Goal: Task Accomplishment & Management: Manage account settings

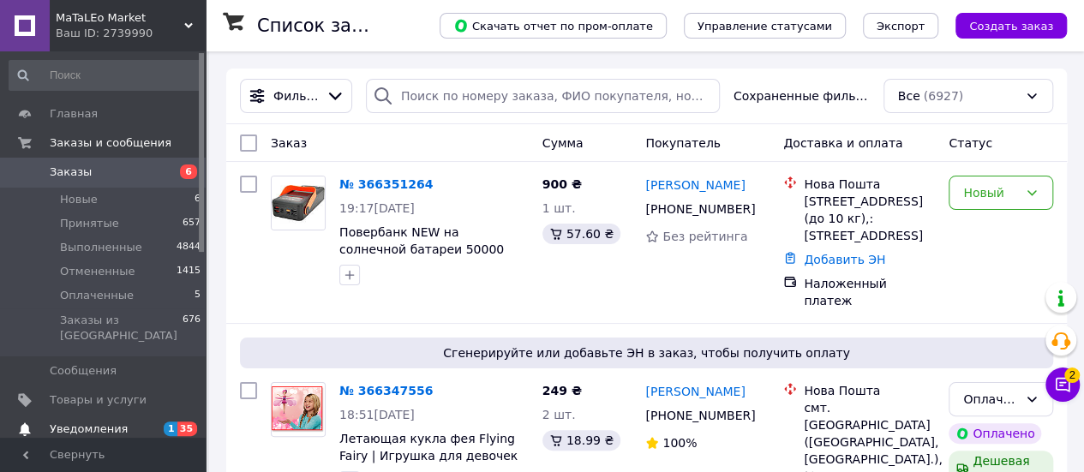
click at [93, 422] on span "Уведомления" at bounding box center [89, 429] width 78 height 15
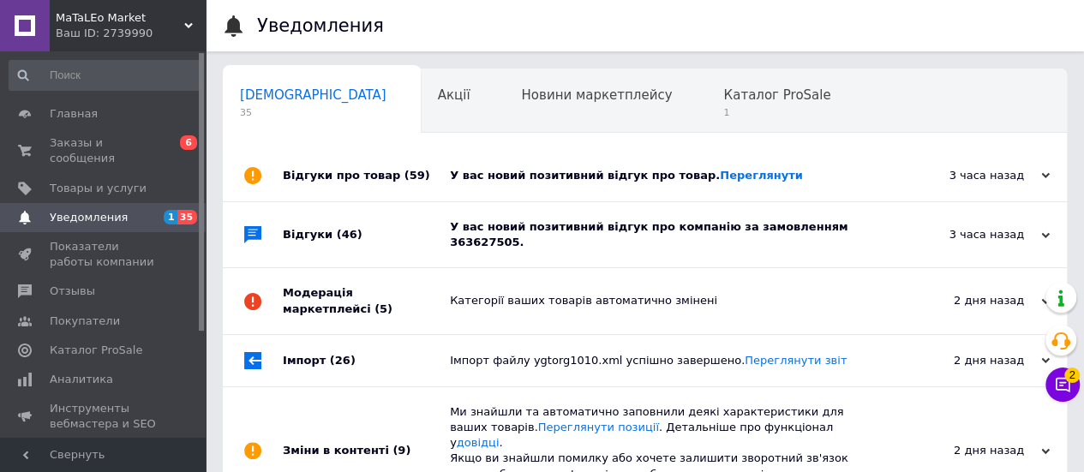
scroll to position [0, 5]
click at [117, 142] on span "Заказы и сообщения" at bounding box center [104, 150] width 109 height 31
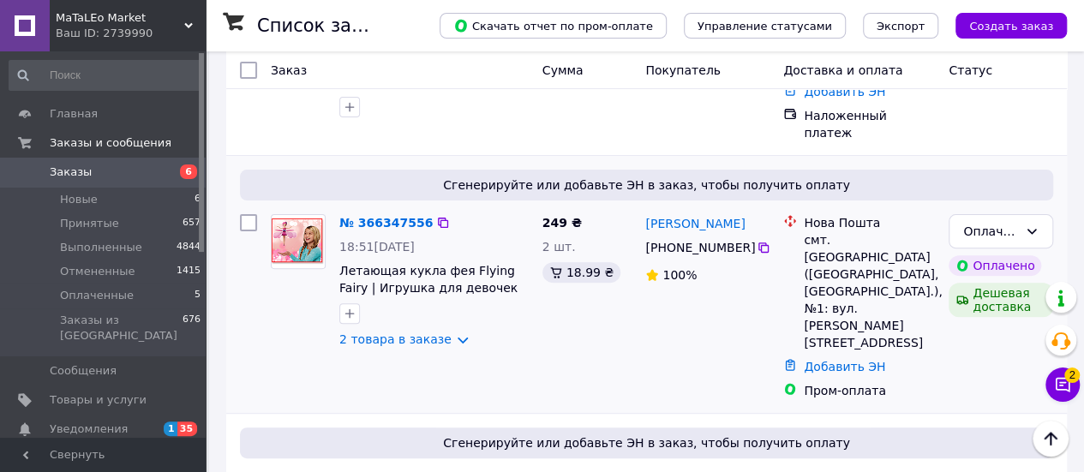
scroll to position [257, 0]
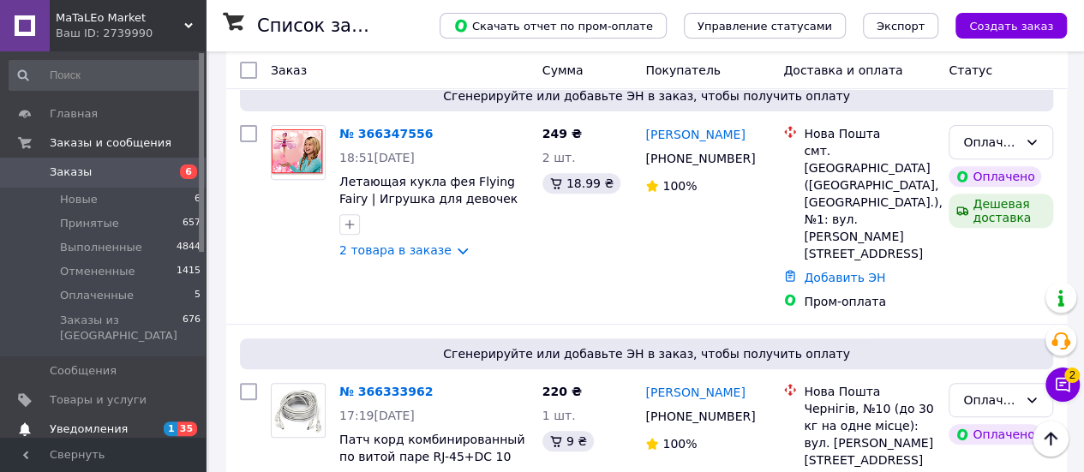
click at [124, 422] on span "Уведомления" at bounding box center [104, 429] width 109 height 15
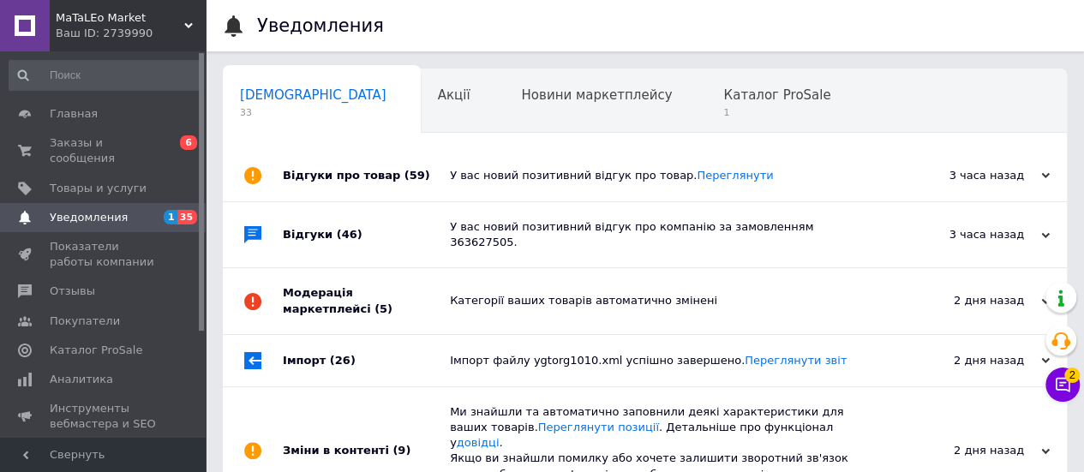
scroll to position [0, 5]
click at [144, 141] on span "Заказы и сообщения" at bounding box center [104, 150] width 109 height 31
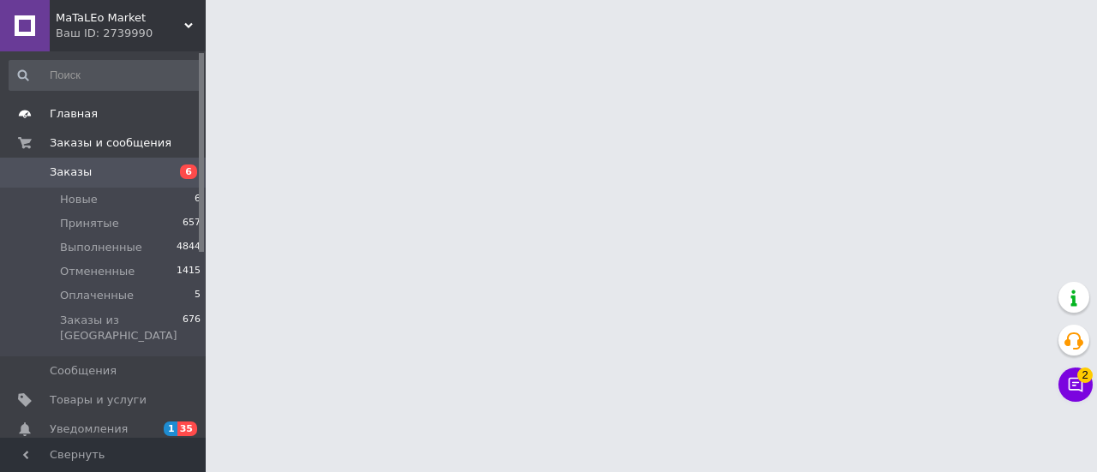
click at [88, 111] on span "Главная" at bounding box center [74, 113] width 48 height 15
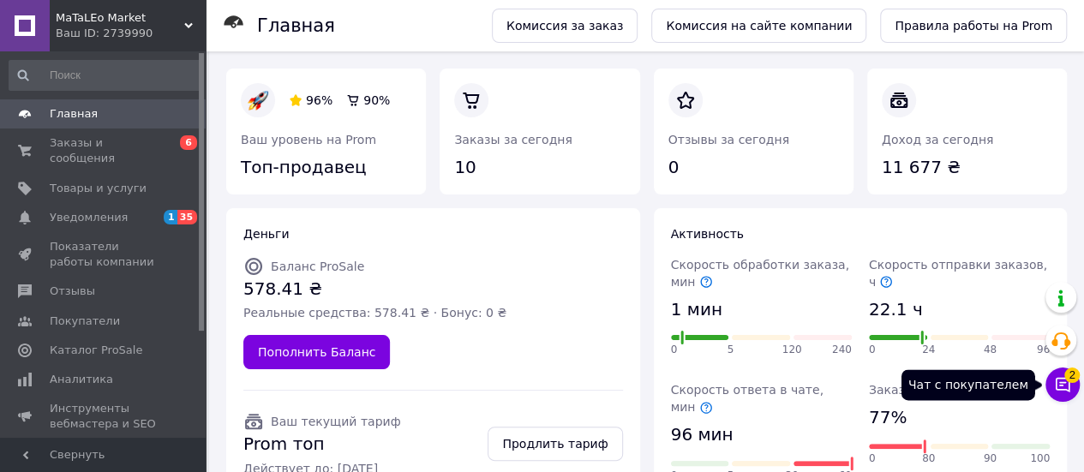
drag, startPoint x: 1070, startPoint y: 389, endPoint x: 1059, endPoint y: 389, distance: 10.3
click at [1070, 389] on icon at bounding box center [1063, 385] width 15 height 15
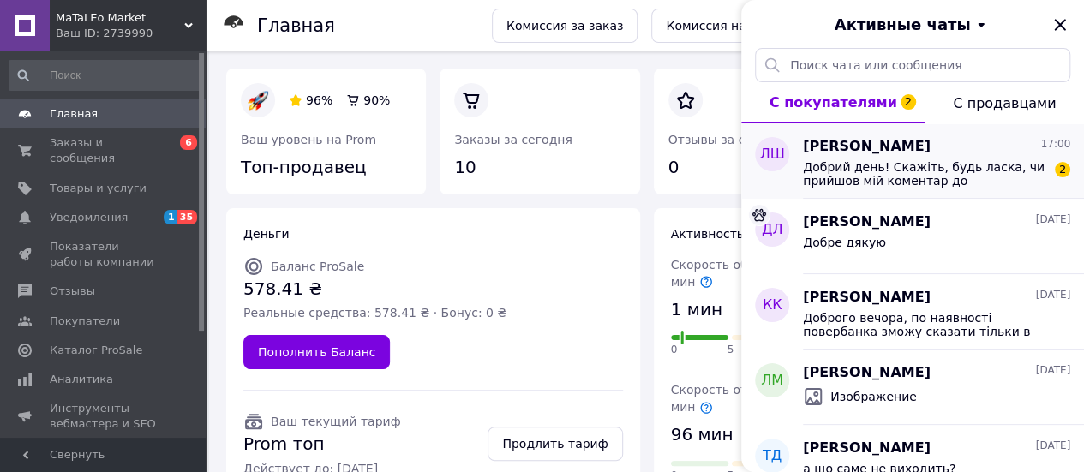
click at [927, 161] on span "Добрий день! Скажіть, будь ласка, чи прийшов мій коментар до замовлення? на рах…" at bounding box center [924, 173] width 243 height 27
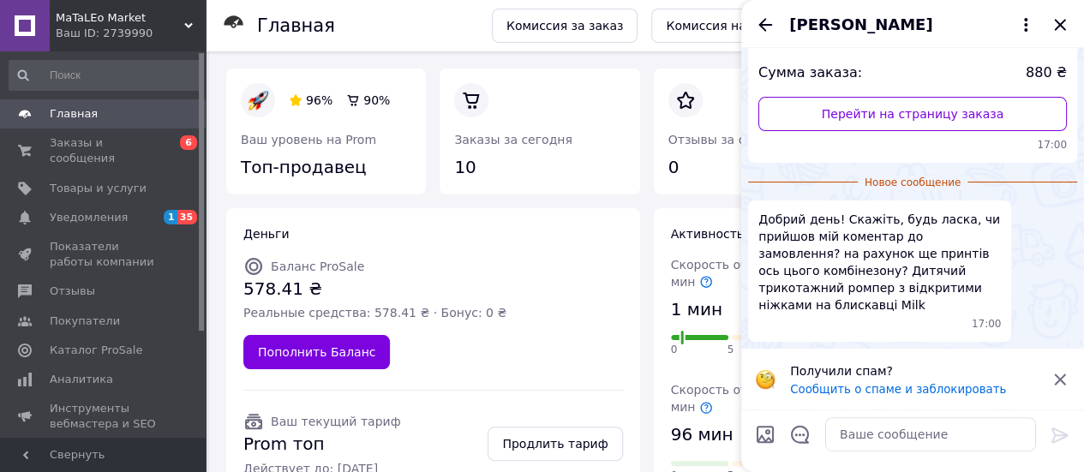
scroll to position [132, 0]
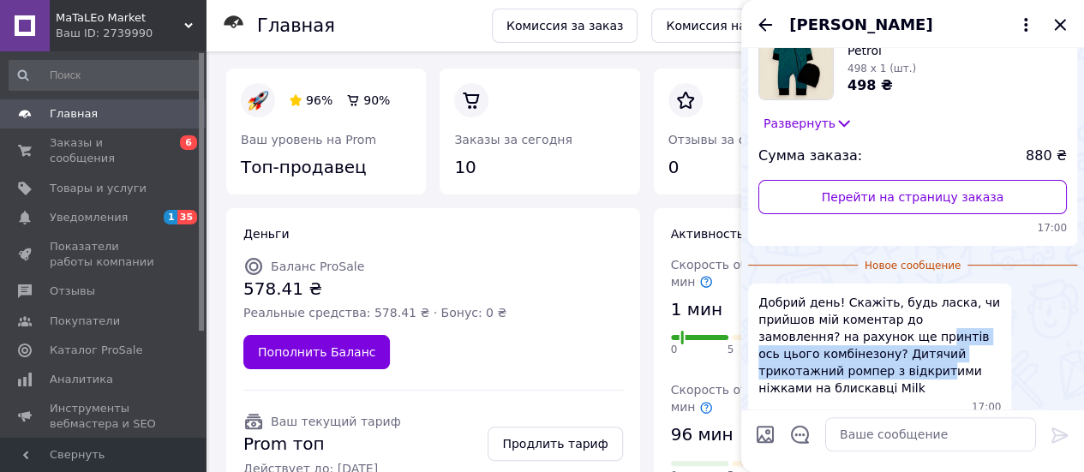
drag, startPoint x: 840, startPoint y: 333, endPoint x: 854, endPoint y: 367, distance: 36.1
click at [854, 367] on span "Добрий день! Скажіть, будь ласка, чи прийшов мій коментар до замовлення? на рах…" at bounding box center [880, 345] width 243 height 103
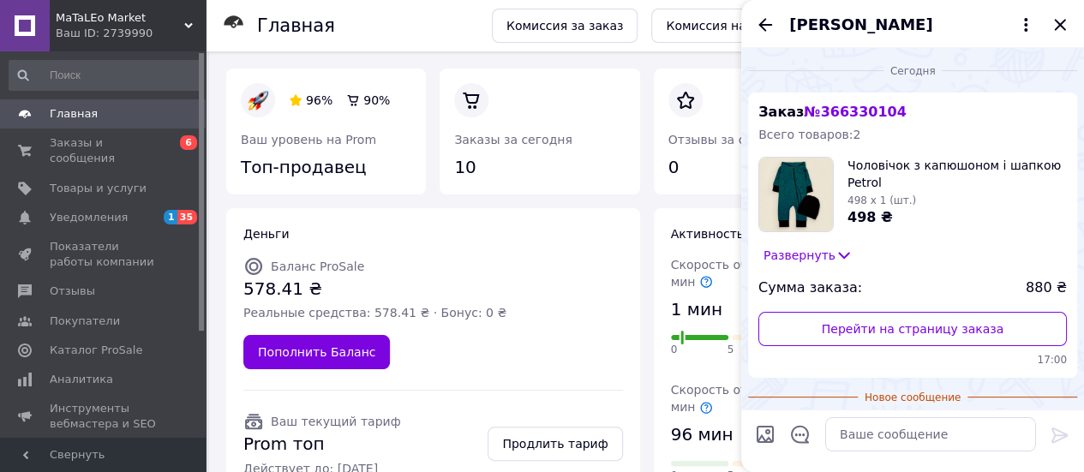
scroll to position [0, 0]
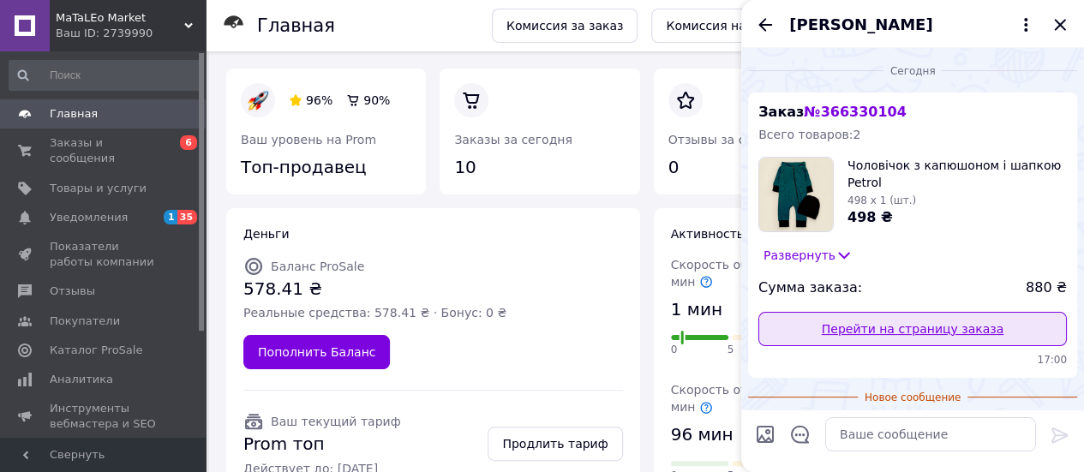
click at [891, 333] on link "Перейти на страницу заказа" at bounding box center [913, 329] width 309 height 34
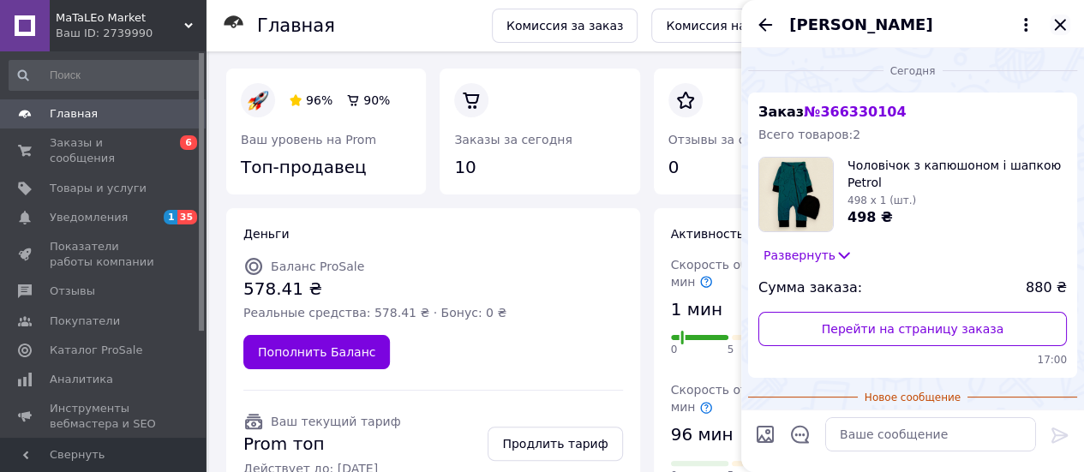
click at [1058, 27] on icon "Закрыть" at bounding box center [1059, 24] width 11 height 11
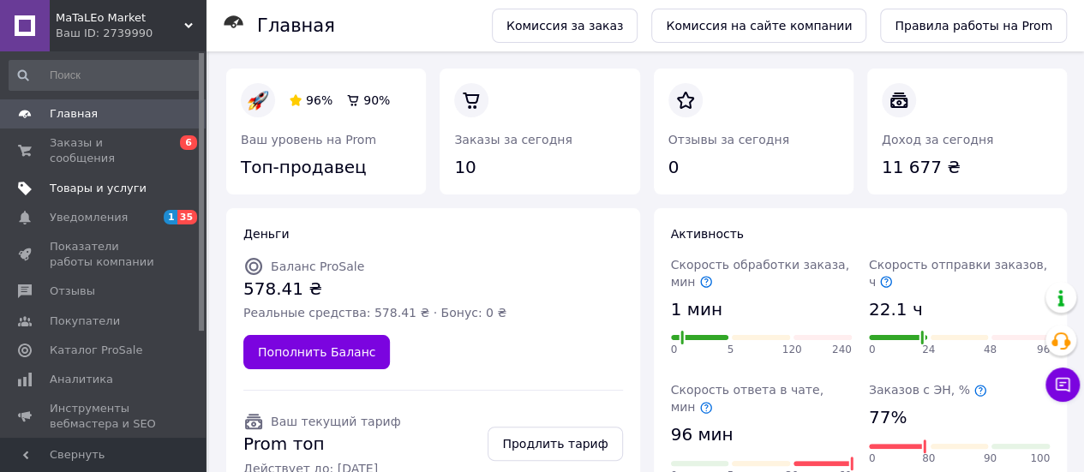
click at [91, 181] on span "Товары и услуги" at bounding box center [98, 188] width 97 height 15
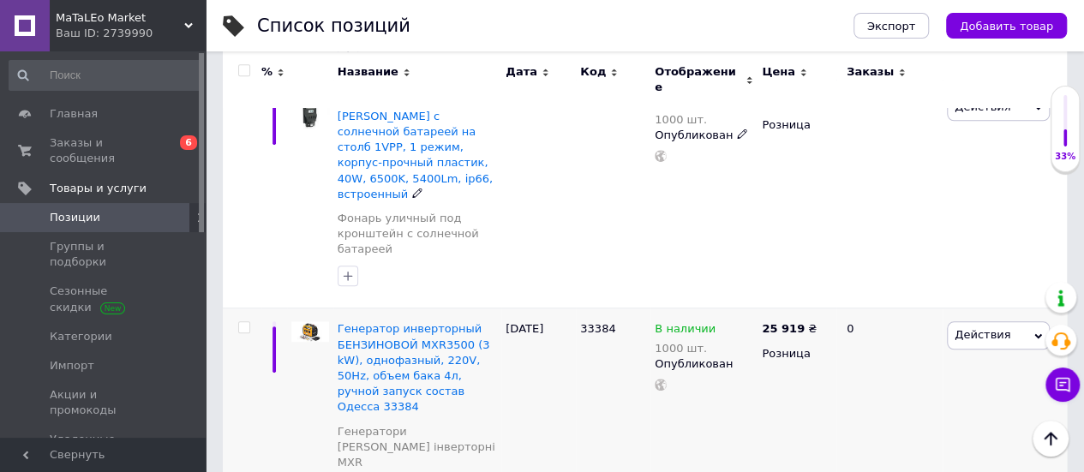
scroll to position [771, 0]
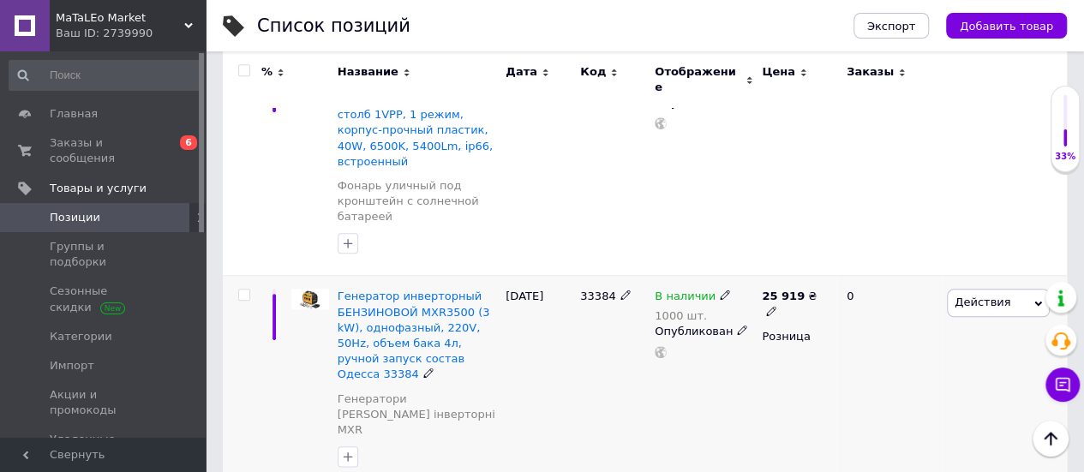
click at [598, 290] on span "33384" at bounding box center [597, 296] width 35 height 13
copy span "33384"
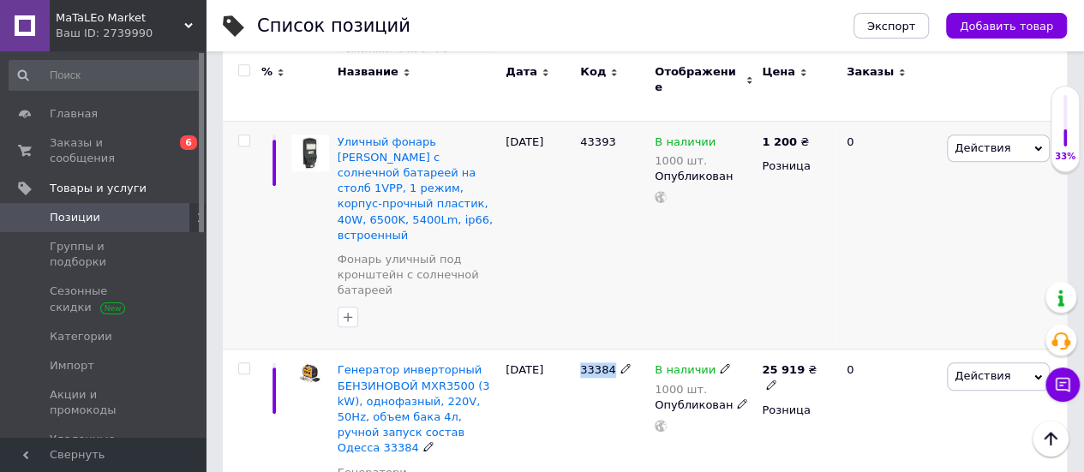
scroll to position [686, 0]
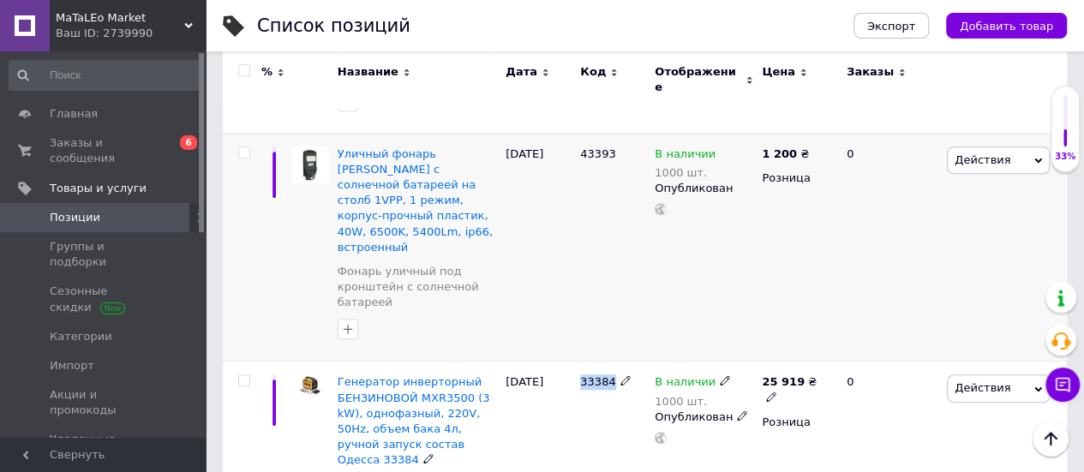
copy span "33384"
click at [777, 392] on icon at bounding box center [771, 397] width 10 height 10
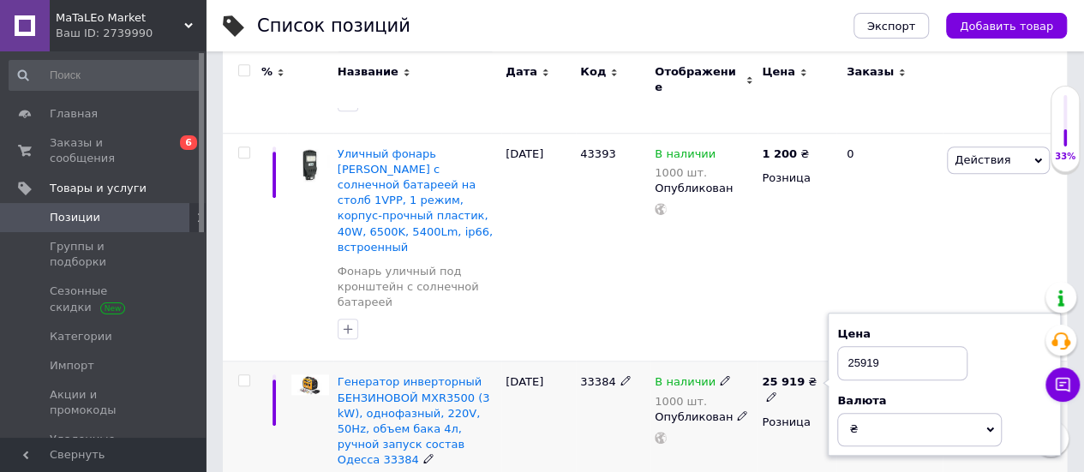
drag, startPoint x: 879, startPoint y: 264, endPoint x: 795, endPoint y: 274, distance: 84.6
click at [795, 375] on span "25 919 ₴ Цена 25919 Валюта ₴ $ € CHF £ ¥ PLN ₸ MDL HUF KGS CN¥ TRY ₩ lei" at bounding box center [797, 390] width 70 height 31
type input "27000"
click at [777, 362] on div "25 919 ₴ Цена 27000 Валюта ₴ $ € CHF £ ¥ PLN ₸ MDL HUF KGS CN¥ TRY ₩ lei Розница" at bounding box center [797, 468] width 79 height 213
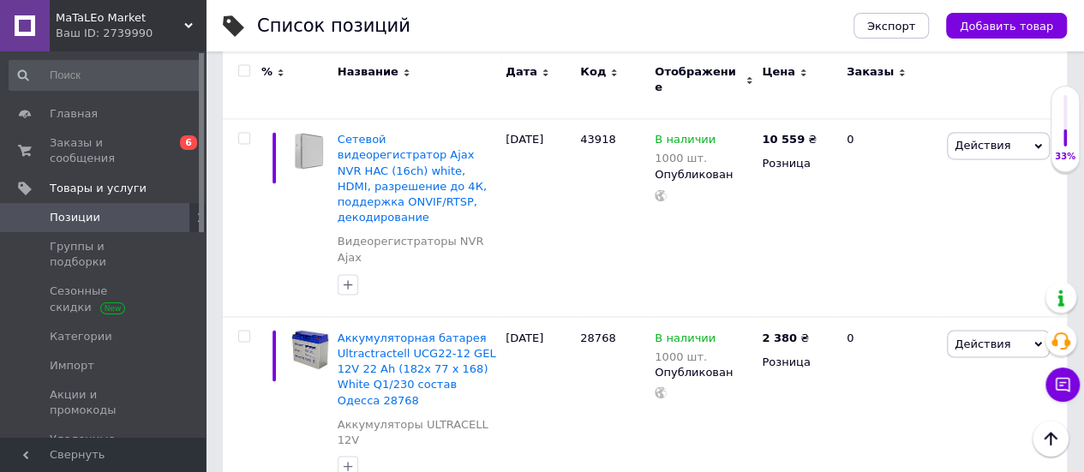
scroll to position [1286, 0]
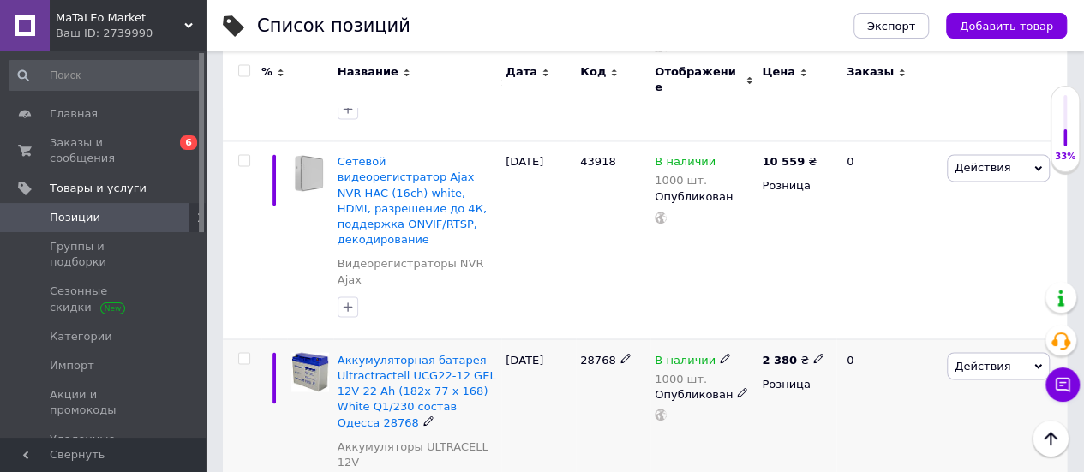
click at [591, 353] on span "28768" at bounding box center [597, 359] width 35 height 13
copy span "28768"
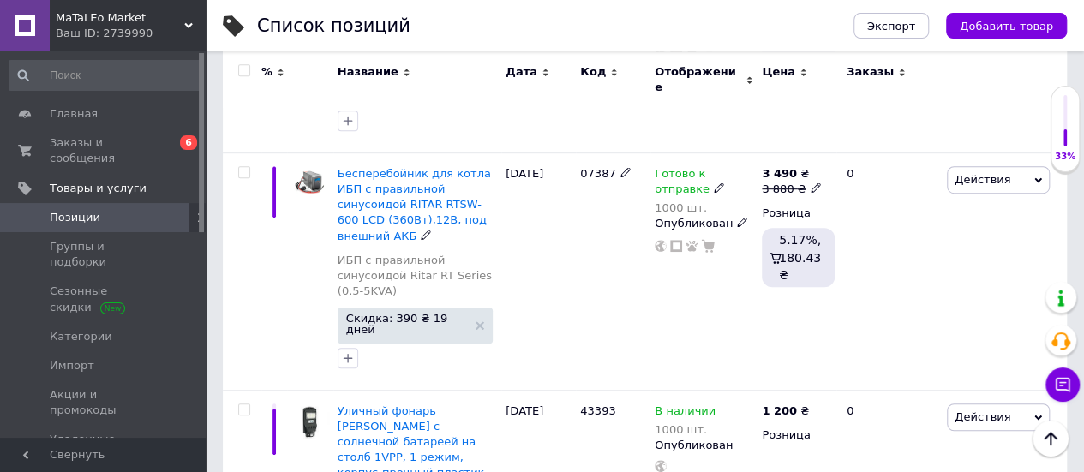
scroll to position [0, 0]
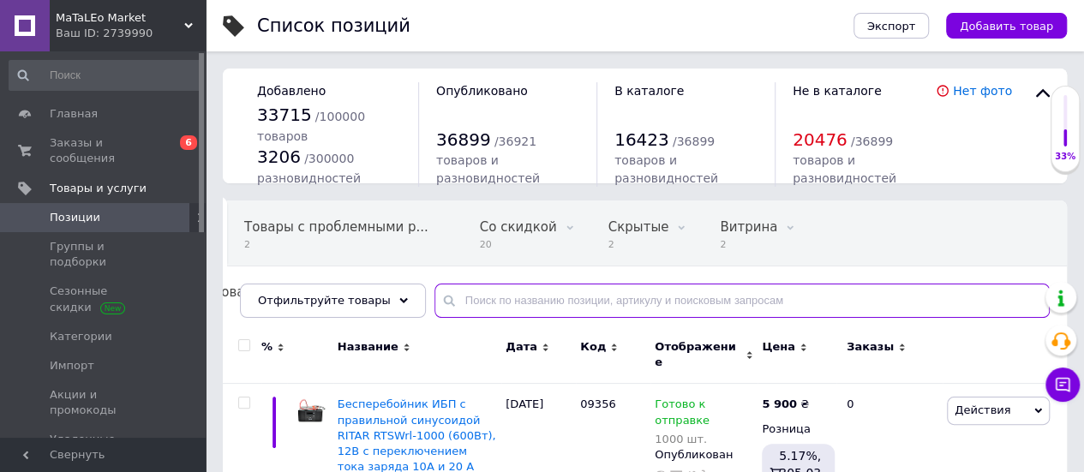
click at [499, 299] on input "text" at bounding box center [742, 301] width 615 height 34
paste input "28082"
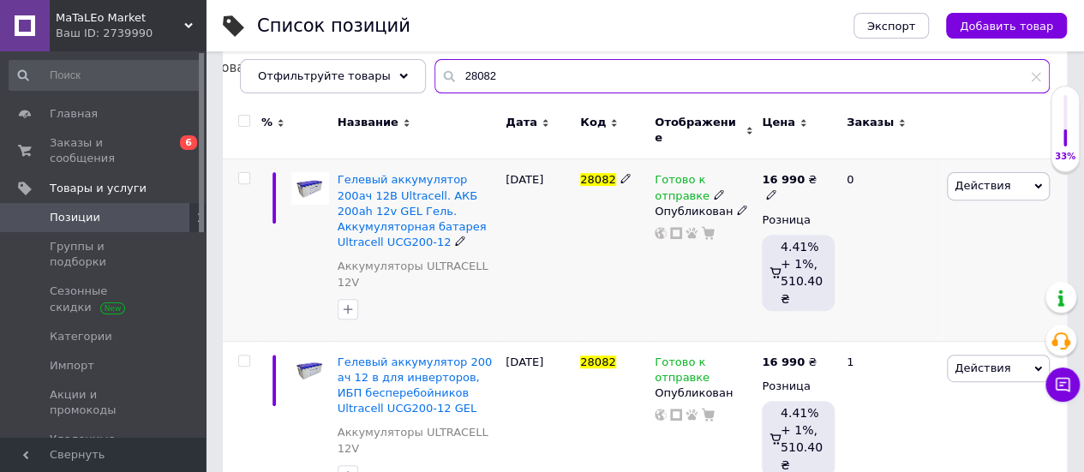
scroll to position [257, 0]
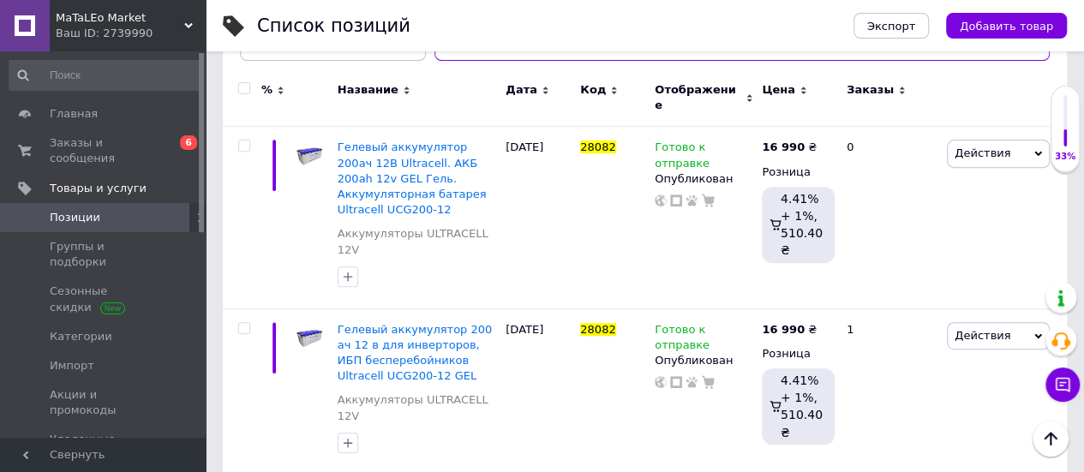
type input "28082"
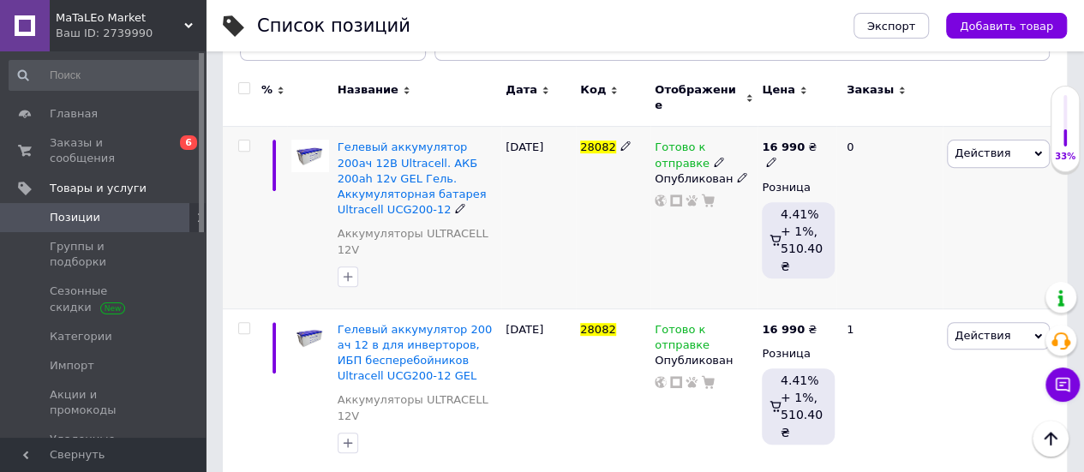
click at [777, 157] on icon at bounding box center [771, 162] width 10 height 10
drag, startPoint x: 885, startPoint y: 119, endPoint x: 763, endPoint y: 135, distance: 123.5
click at [763, 140] on span "16 990 ₴ Цена 16990 Валюта ₴ $ € CHF £ ¥ PLN ₸ MDL HUF KGS CN¥ TRY ₩ lei" at bounding box center [797, 155] width 70 height 31
type input "15900"
click at [768, 265] on div "16 990 ₴ Цена 15900 Валюта ₴ $ € CHF £ ¥ PLN ₸ MDL HUF KGS CN¥ TRY ₩ lei Розниц…" at bounding box center [797, 218] width 79 height 182
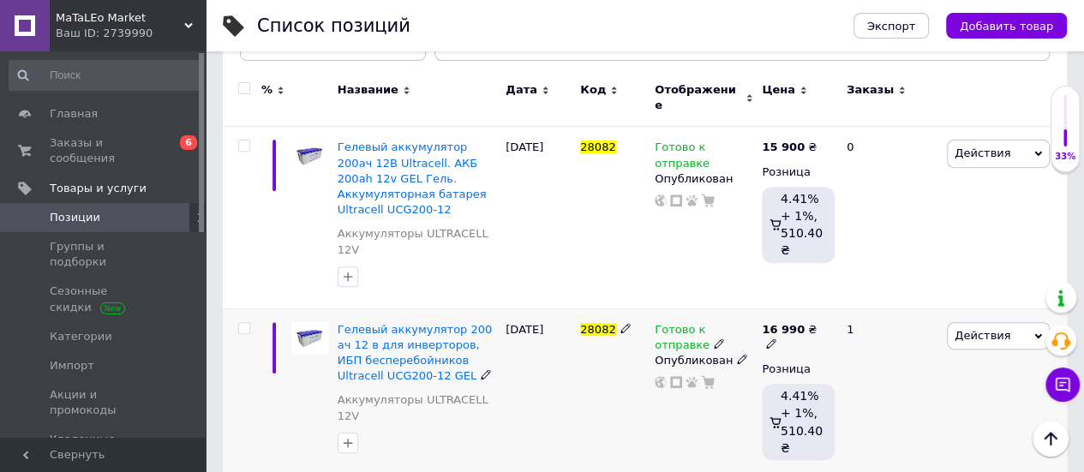
click at [777, 339] on icon at bounding box center [771, 344] width 10 height 10
drag, startPoint x: 881, startPoint y: 268, endPoint x: 775, endPoint y: 282, distance: 107.2
click at [775, 309] on div "16 990 ₴ Цена 16990 Валюта ₴ $ € CHF £ ¥ PLN ₸ MDL HUF KGS CN¥ TRY ₩ lei Розниц…" at bounding box center [797, 394] width 79 height 171
type input "15900"
click at [766, 309] on div "16 990 ₴ Цена 15900 Валюта ₴ $ € CHF £ ¥ PLN ₸ MDL HUF KGS CN¥ TRY ₩ lei Розниц…" at bounding box center [797, 394] width 79 height 171
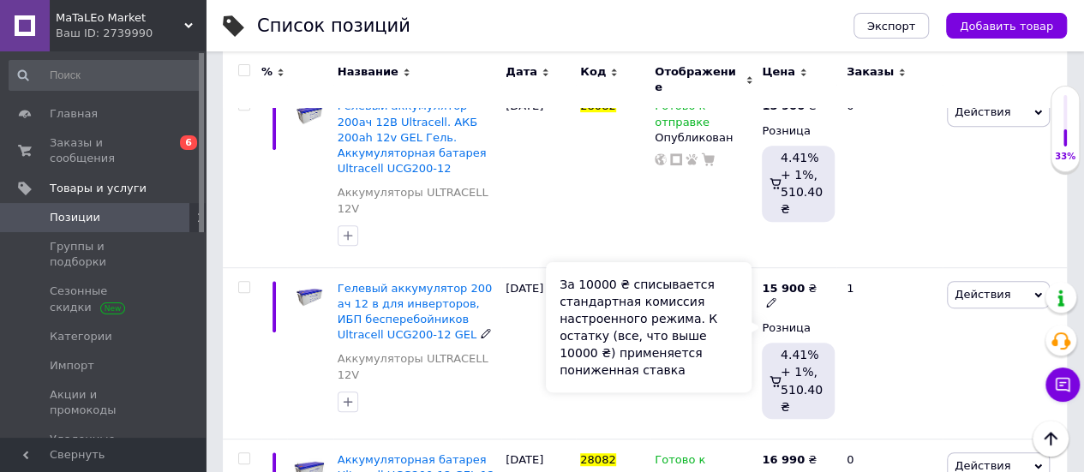
scroll to position [384, 0]
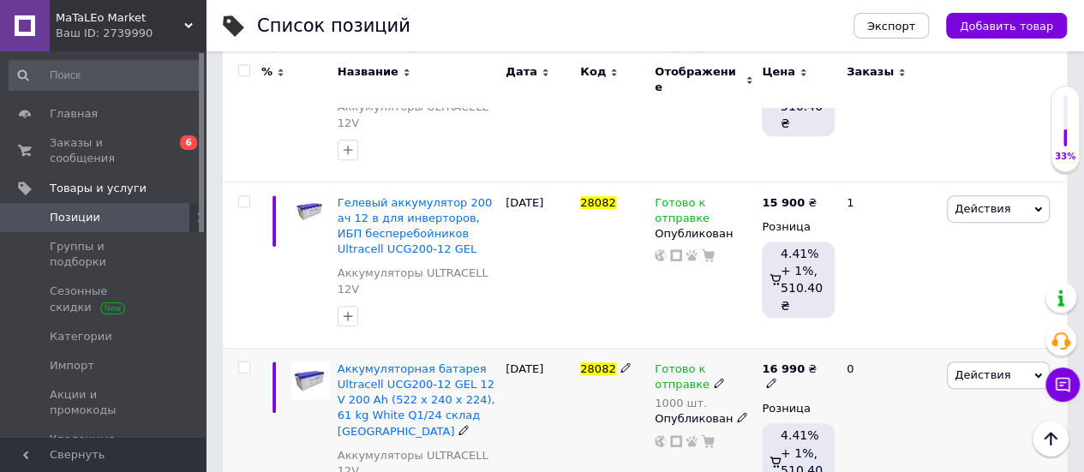
click at [981, 369] on span "Действия" at bounding box center [983, 375] width 56 height 13
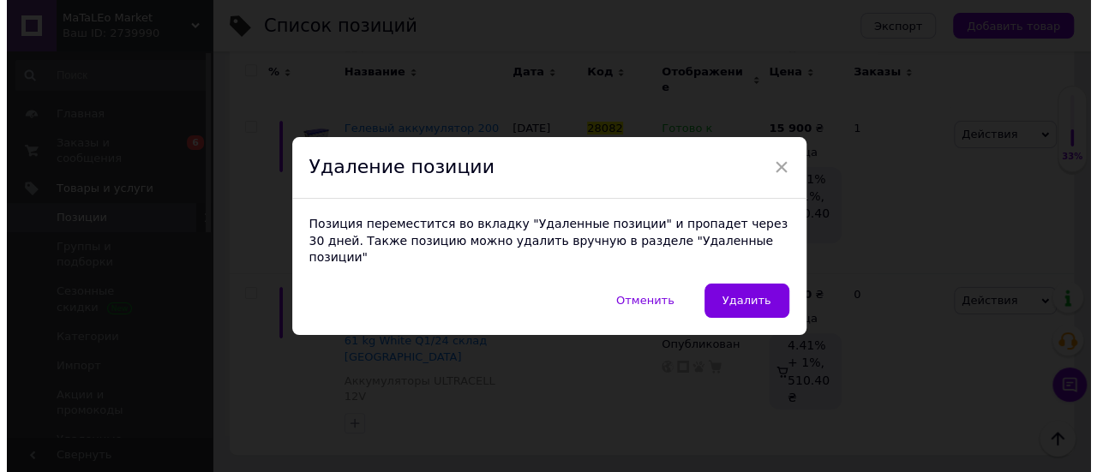
scroll to position [0, 77]
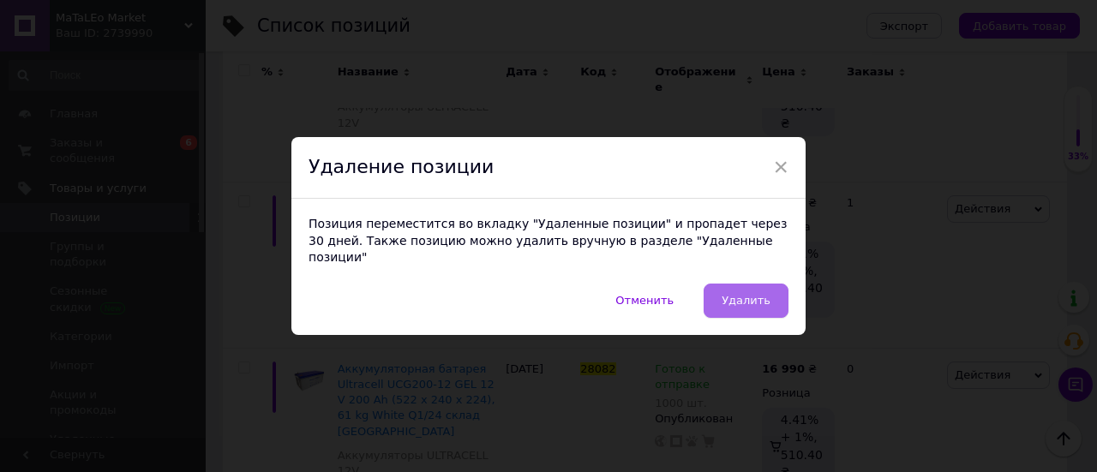
click at [768, 294] on span "Удалить" at bounding box center [746, 300] width 49 height 13
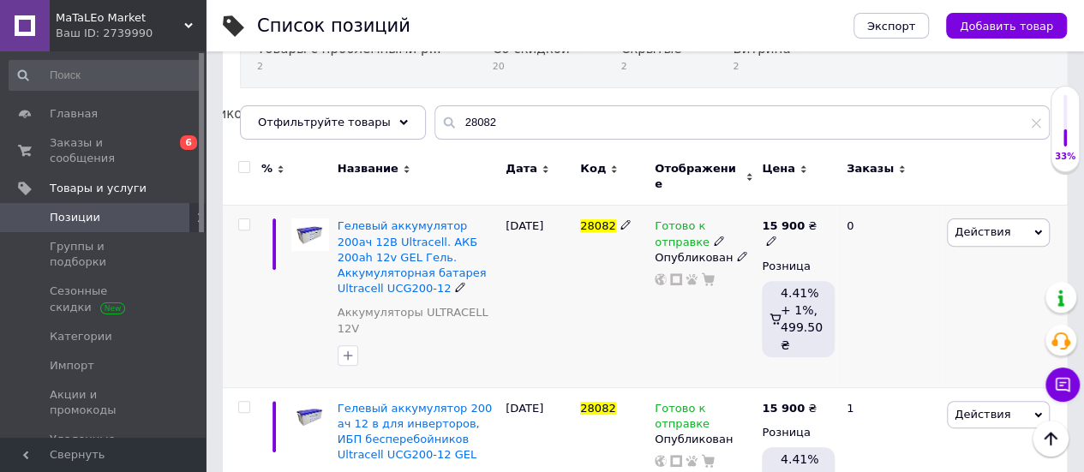
scroll to position [142, 0]
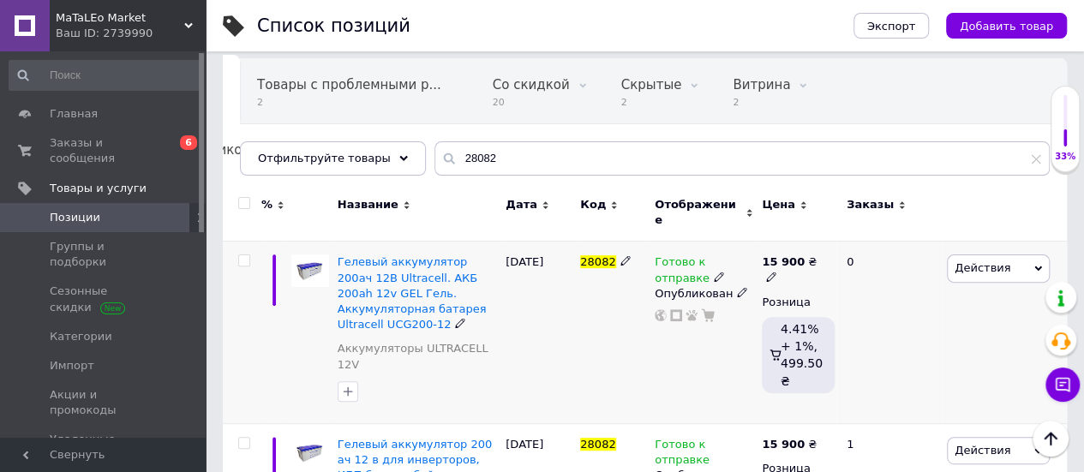
click at [1001, 261] on span "Действия" at bounding box center [983, 267] width 56 height 13
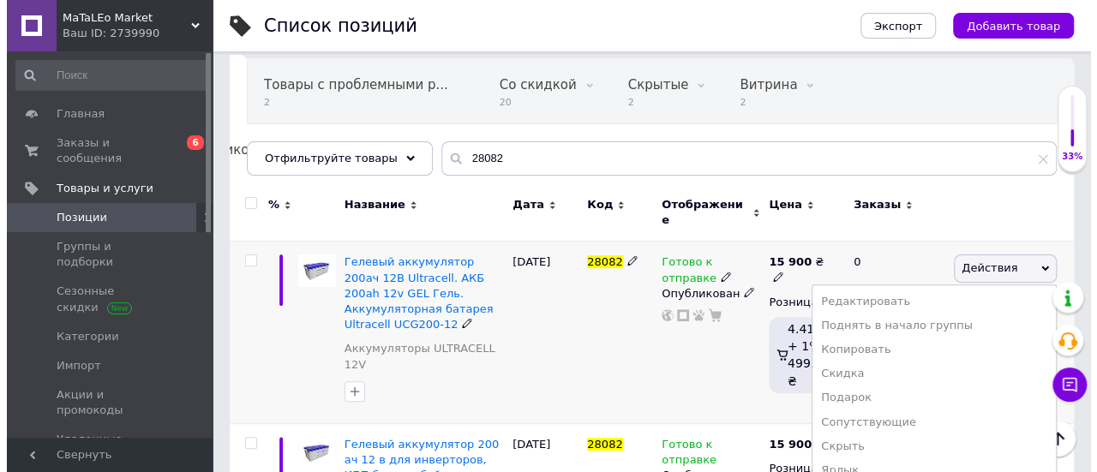
scroll to position [228, 0]
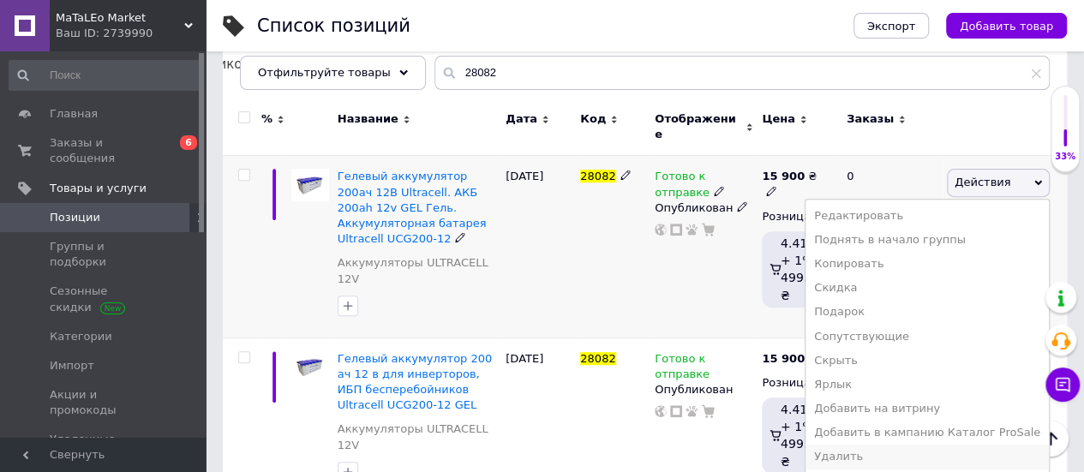
click at [877, 445] on li "Удалить" at bounding box center [927, 457] width 243 height 24
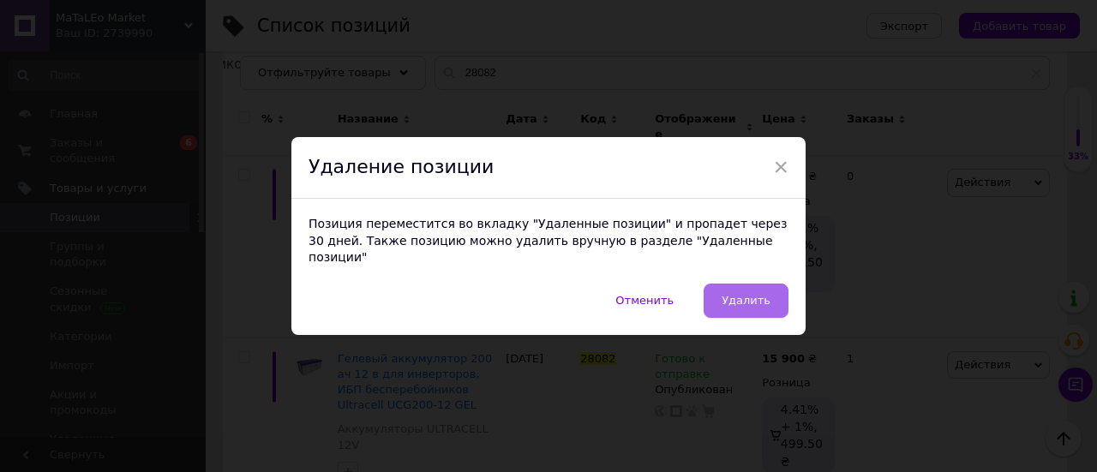
click at [758, 294] on span "Удалить" at bounding box center [746, 300] width 49 height 13
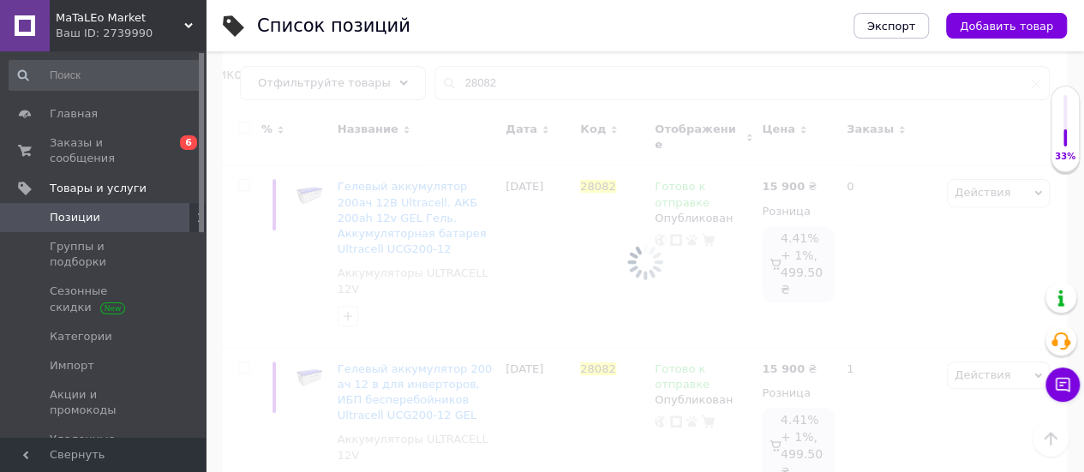
scroll to position [72, 0]
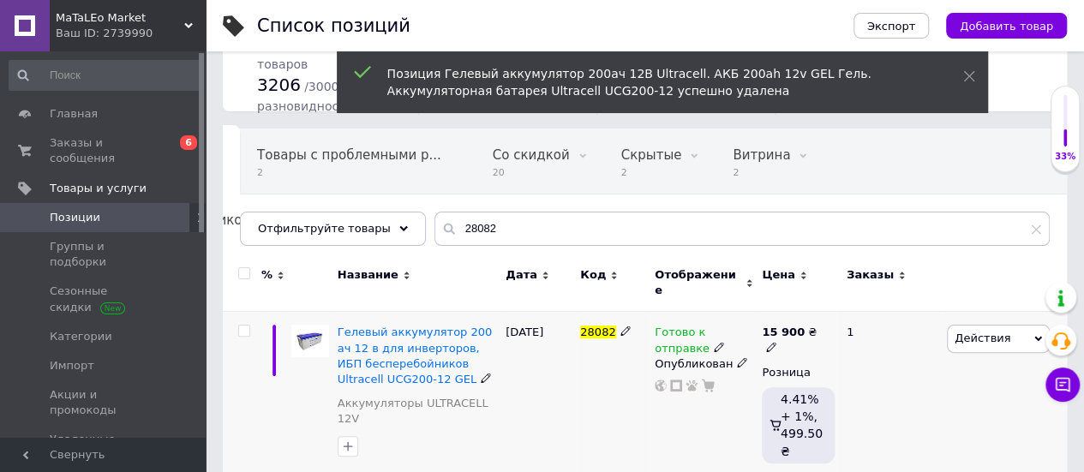
click at [586, 326] on span "28082" at bounding box center [597, 332] width 35 height 13
copy span "28082"
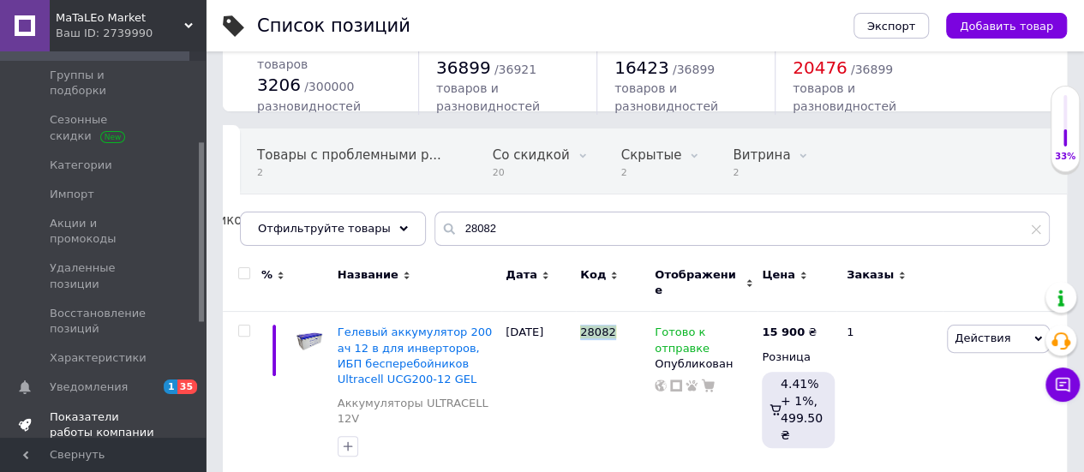
scroll to position [343, 0]
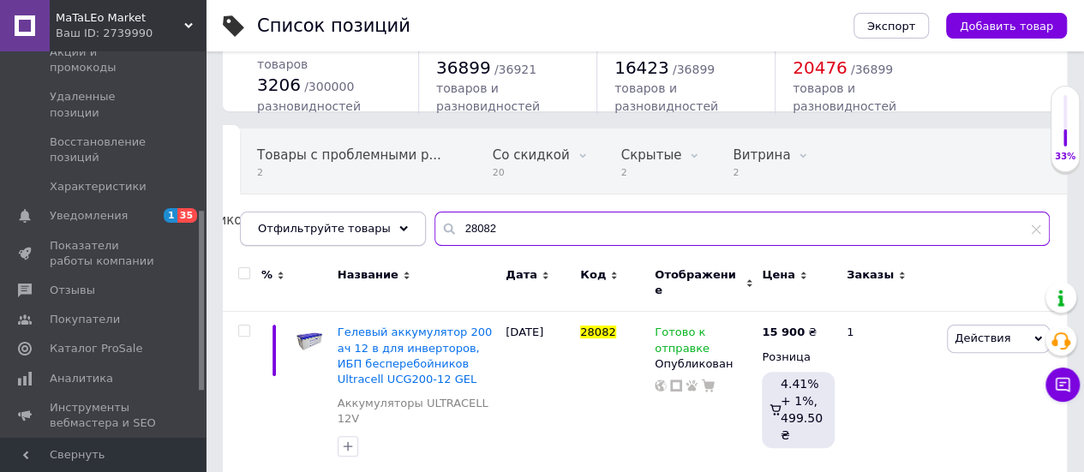
drag, startPoint x: 507, startPoint y: 231, endPoint x: 381, endPoint y: 239, distance: 127.1
click at [381, 239] on div "Отфильтруйте товары 28082" at bounding box center [645, 229] width 810 height 34
paste input "67"
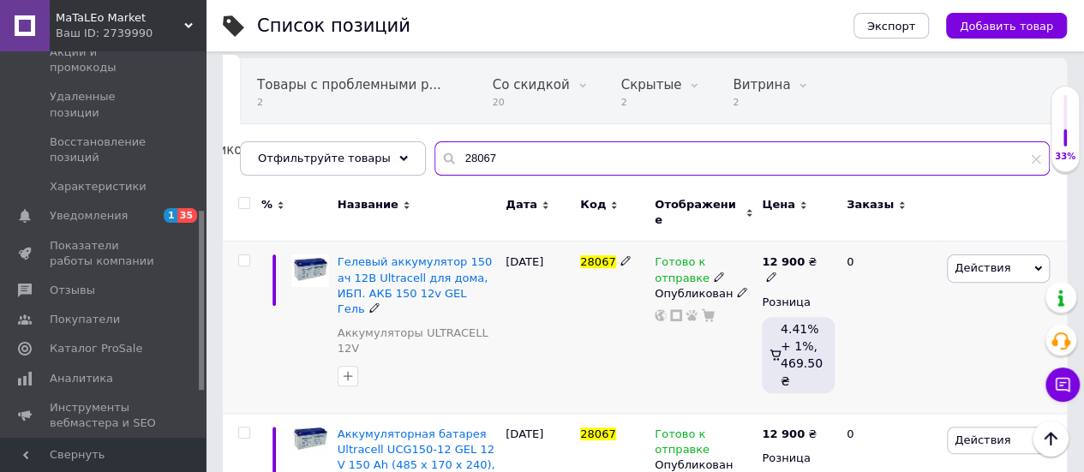
scroll to position [228, 0]
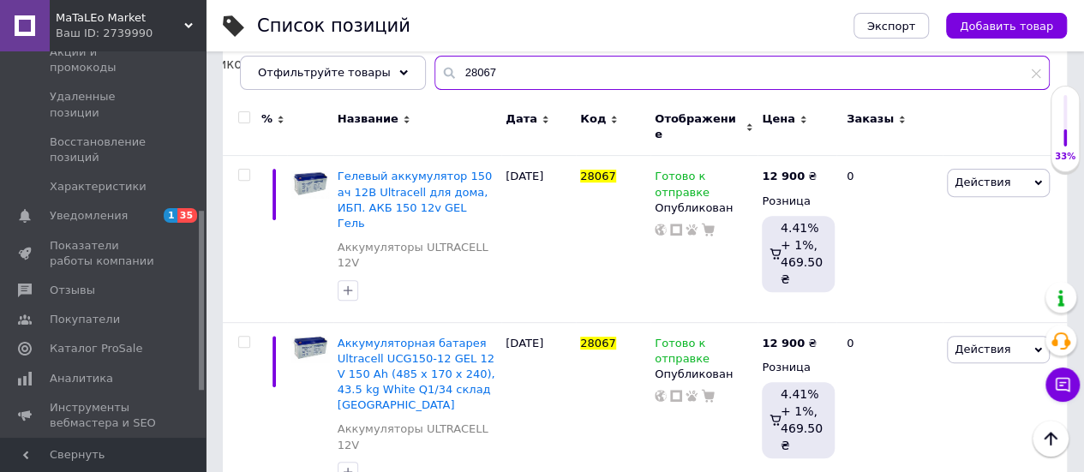
type input "28067"
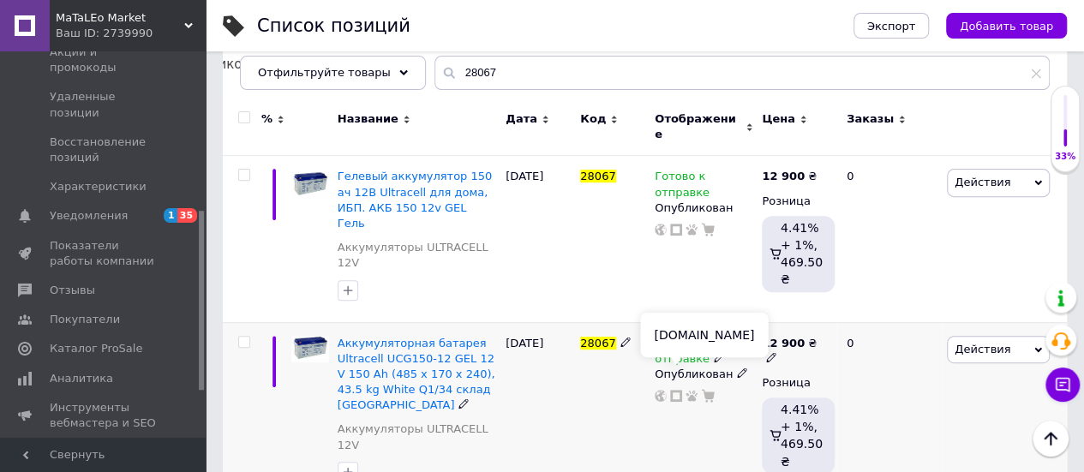
click at [675, 390] on use at bounding box center [676, 396] width 12 height 12
click at [459, 399] on icon at bounding box center [464, 404] width 10 height 10
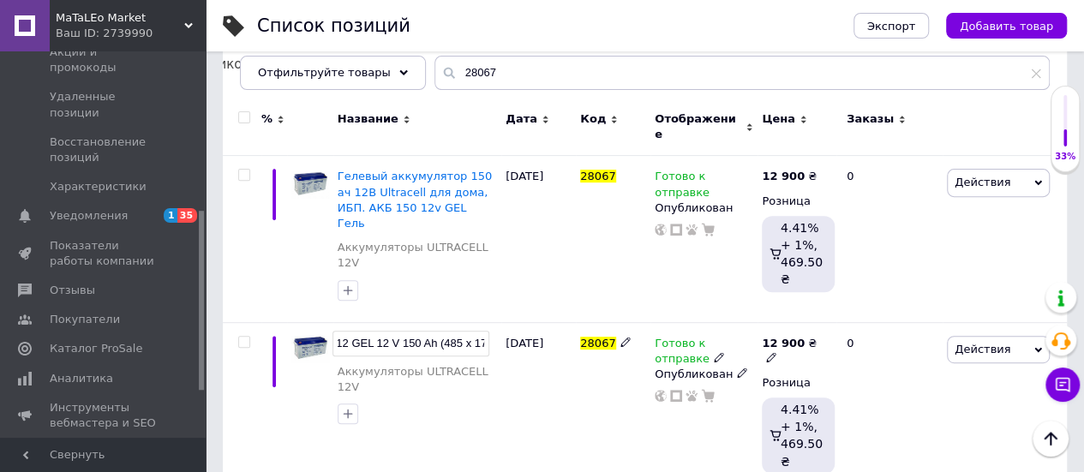
scroll to position [0, 0]
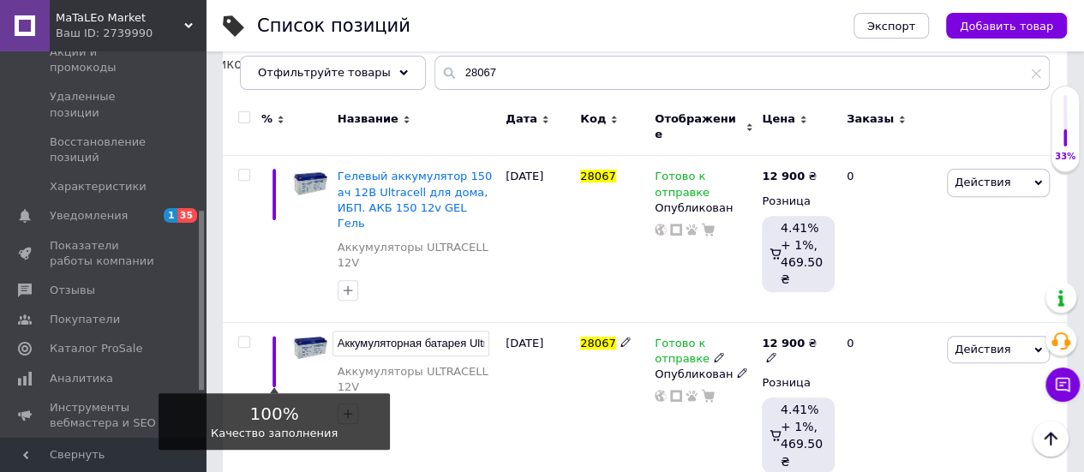
drag, startPoint x: 384, startPoint y: 323, endPoint x: 268, endPoint y: 315, distance: 116.0
click at [268, 322] on div "100% Качество заполнения Аккумуляторная батарея Ultracell UCG150-12 GEL 12 V 15…" at bounding box center [645, 407] width 844 height 171
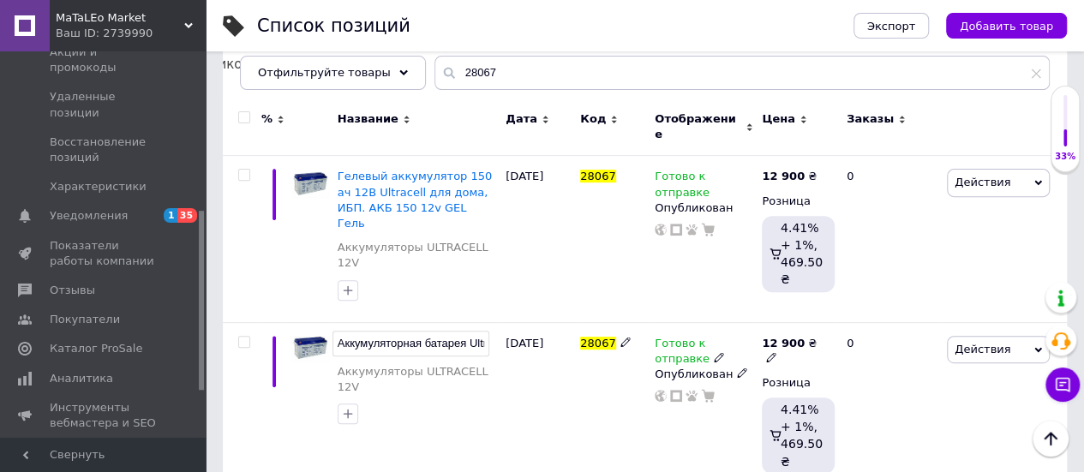
click at [475, 331] on input "Аккумуляторная батарея Ultracell UCG150-12 GEL 12 V 150 Ah (485 x 170 x 240), 4…" at bounding box center [411, 344] width 157 height 26
drag, startPoint x: 470, startPoint y: 321, endPoint x: 361, endPoint y: 310, distance: 109.3
click at [361, 331] on input "Аккумуляторная батарея Ultracell UCG150-12 GEL 12 V 150 Ah (485 x 170 x 240), 4…" at bounding box center [411, 344] width 157 height 26
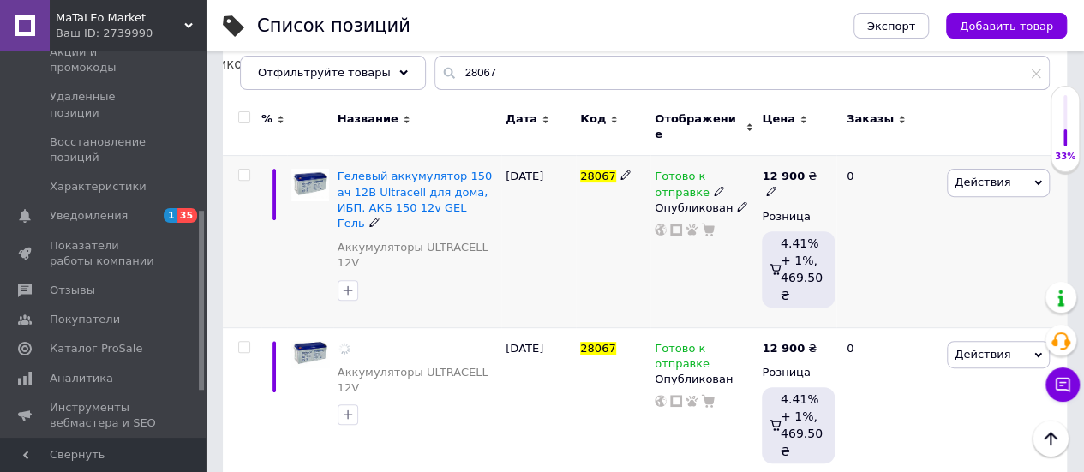
drag, startPoint x: 453, startPoint y: 195, endPoint x: 464, endPoint y: 216, distance: 23.0
click at [380, 217] on icon at bounding box center [374, 222] width 10 height 10
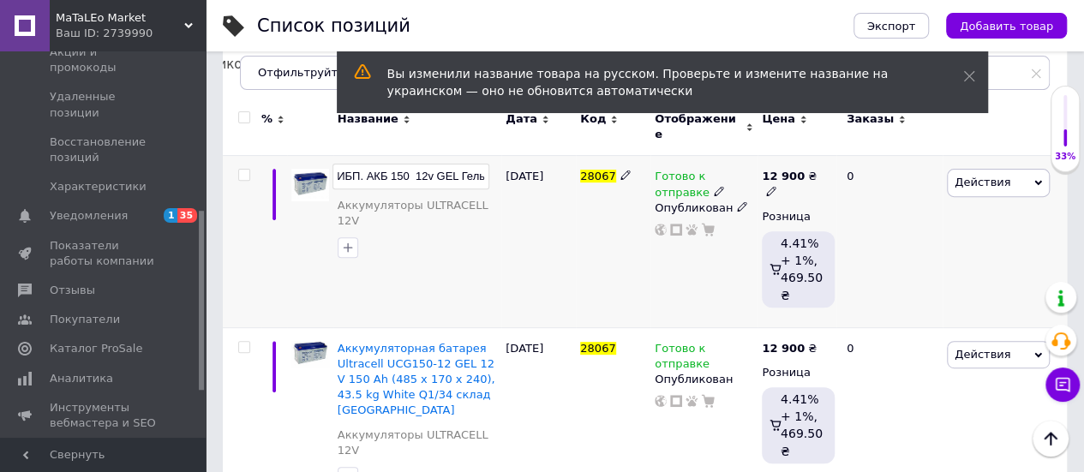
scroll to position [0, 0]
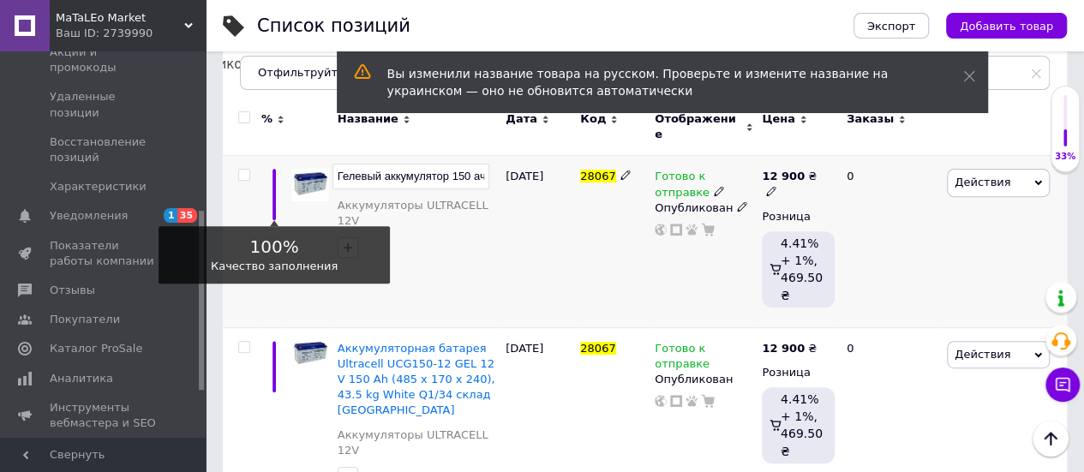
drag, startPoint x: 435, startPoint y: 165, endPoint x: 272, endPoint y: 164, distance: 163.7
click at [272, 164] on div "100% Качество заполнения Гелевый аккумулятор 150 ач 12В Ultracell для дома, ИБП…" at bounding box center [645, 241] width 844 height 171
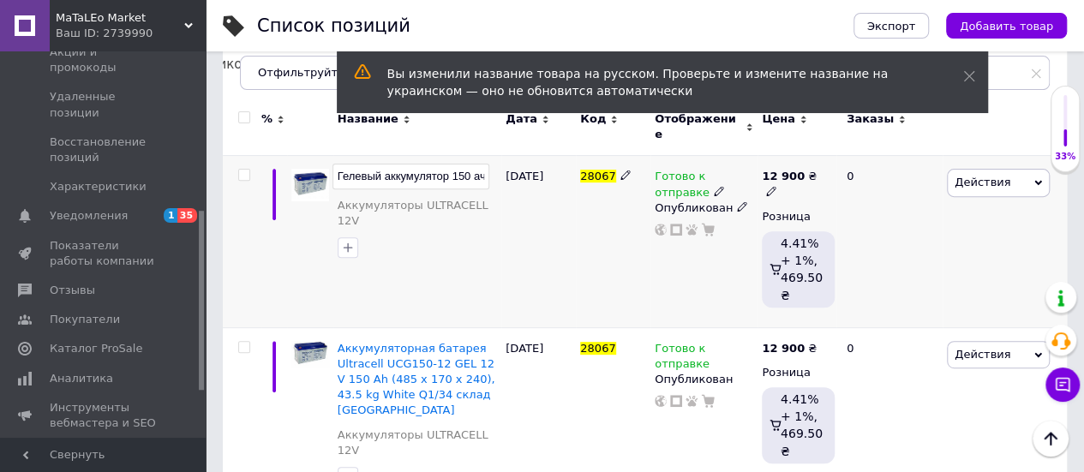
click at [494, 248] on div "Гелевый аккумулятор 150 ач 12В Ultracell для дома, ИБП. АКБ 150 12v GEL Гель Ак…" at bounding box center [417, 241] width 168 height 171
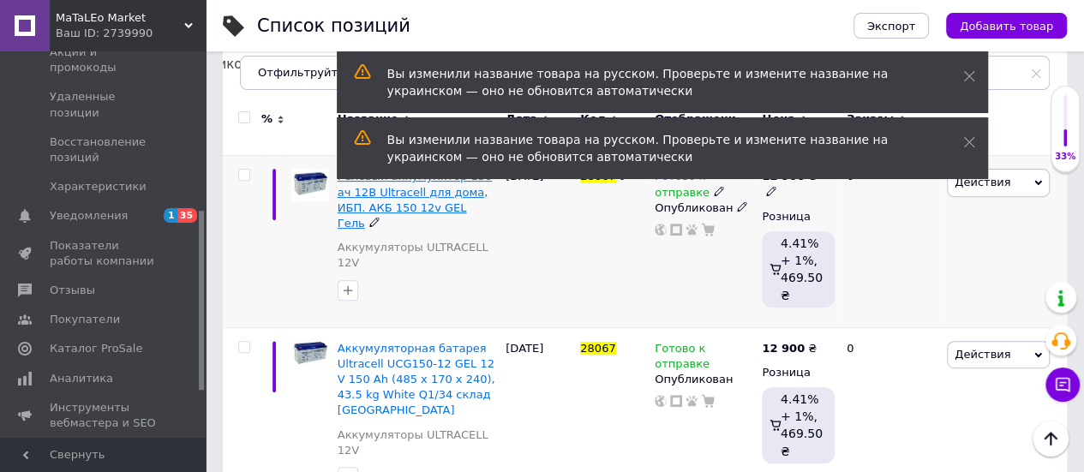
click at [425, 188] on span "Гелевый аккумулятор 150 ач 12В Ultracell для дома, ИБП. АКБ 150 12v GEL Гель" at bounding box center [415, 200] width 154 height 60
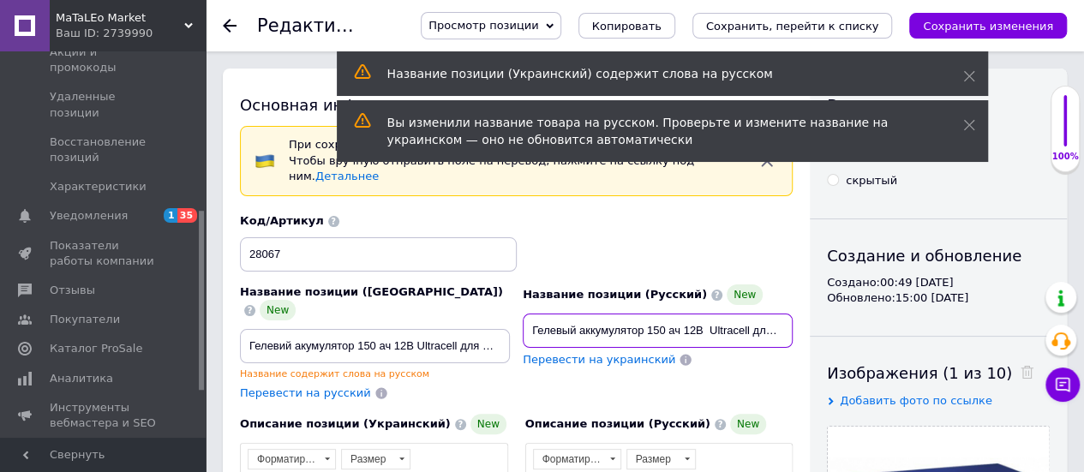
drag, startPoint x: 751, startPoint y: 315, endPoint x: 710, endPoint y: 314, distance: 41.2
click at [710, 314] on input "Гелевый аккумулятор 150 ач 12В Ultracell для дома, ИБП. АКБ 150 12v GEL Гель" at bounding box center [658, 331] width 270 height 34
paste input "UCG150-12"
drag, startPoint x: 677, startPoint y: 312, endPoint x: 691, endPoint y: 329, distance: 22.0
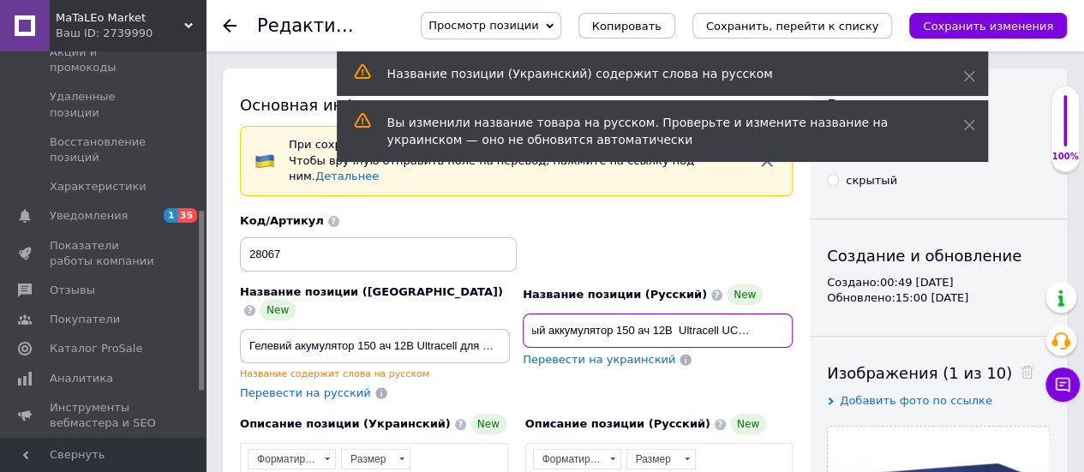
click at [679, 315] on input "Гелевый аккумулятор 150 ач 12В Ultracell UCG150-12 для дома, ИБП. АКБ 150 12v G…" at bounding box center [658, 331] width 270 height 34
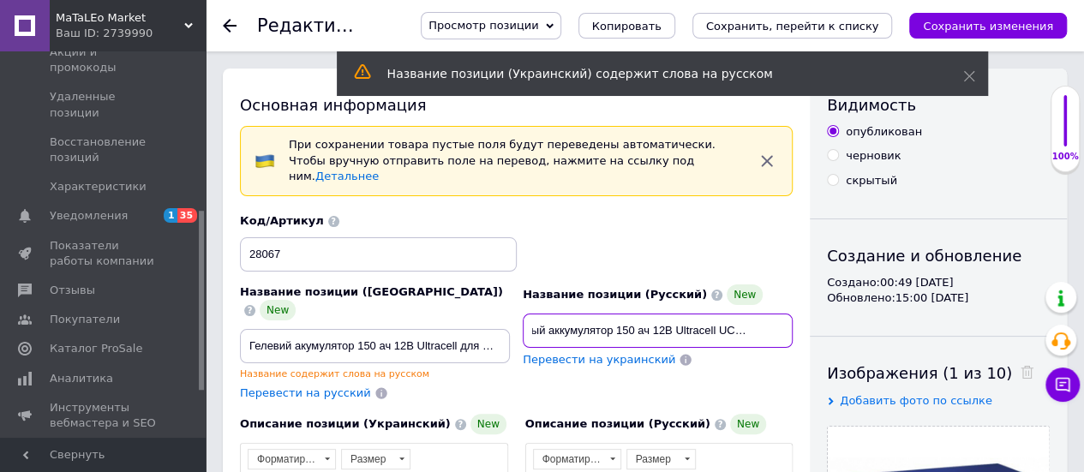
scroll to position [0, 233]
drag, startPoint x: 668, startPoint y: 320, endPoint x: 839, endPoint y: 320, distance: 171.4
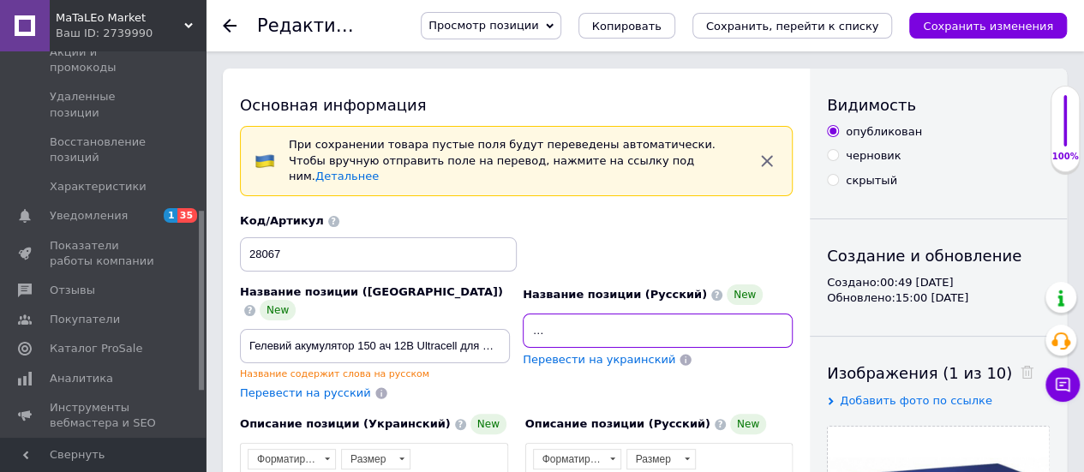
type input "Гелевый аккумулятор 150 ач 12В Ultracell UCG150-12 для дома, ИБП. АКБ 150 12v G…"
click at [783, 364] on div "Название позиции (Русский) New Гелевый аккумулятор 150 ач 12В Ultracell UCG150-…" at bounding box center [658, 343] width 283 height 129
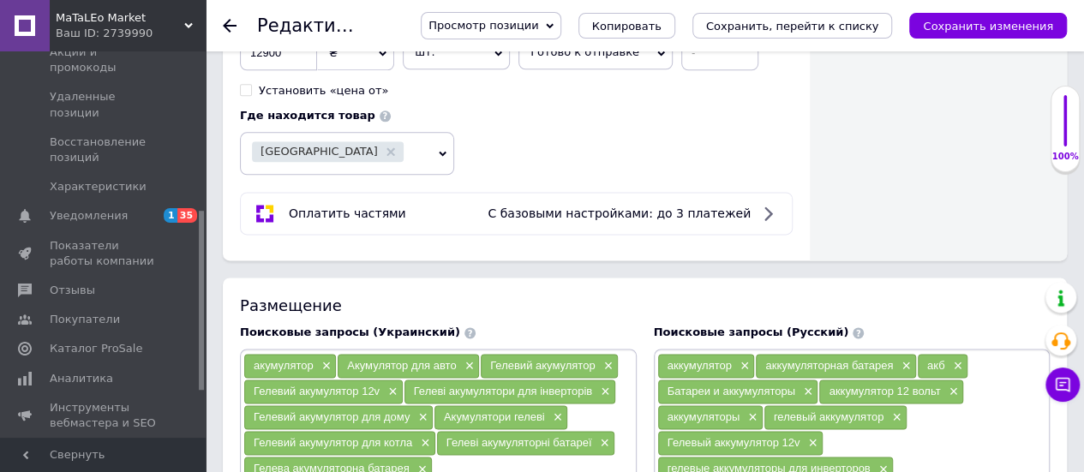
scroll to position [1114, 0]
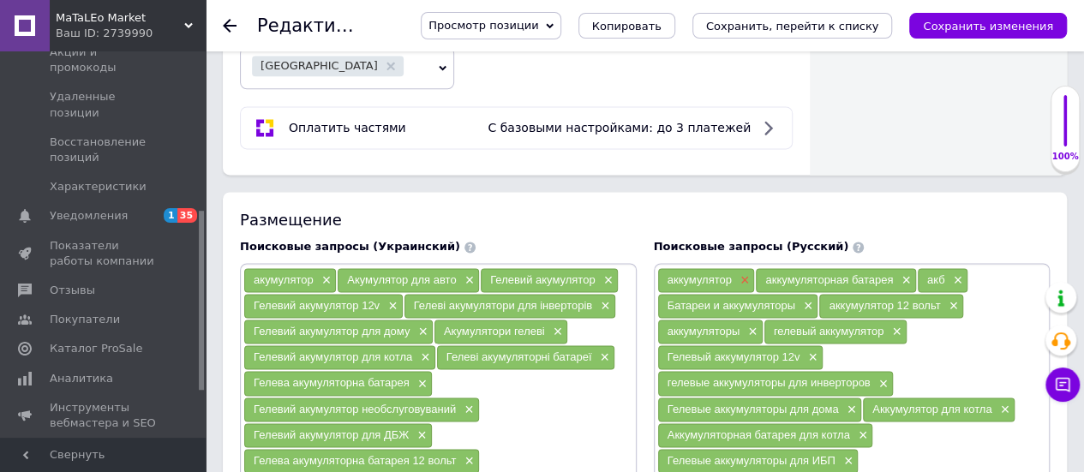
click at [741, 273] on span "×" at bounding box center [743, 280] width 14 height 15
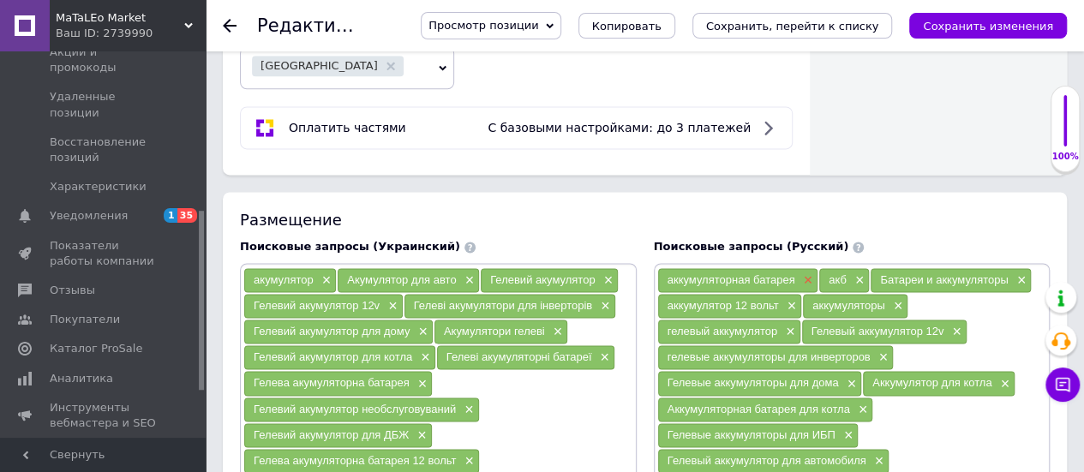
click at [807, 273] on span "×" at bounding box center [807, 280] width 14 height 15
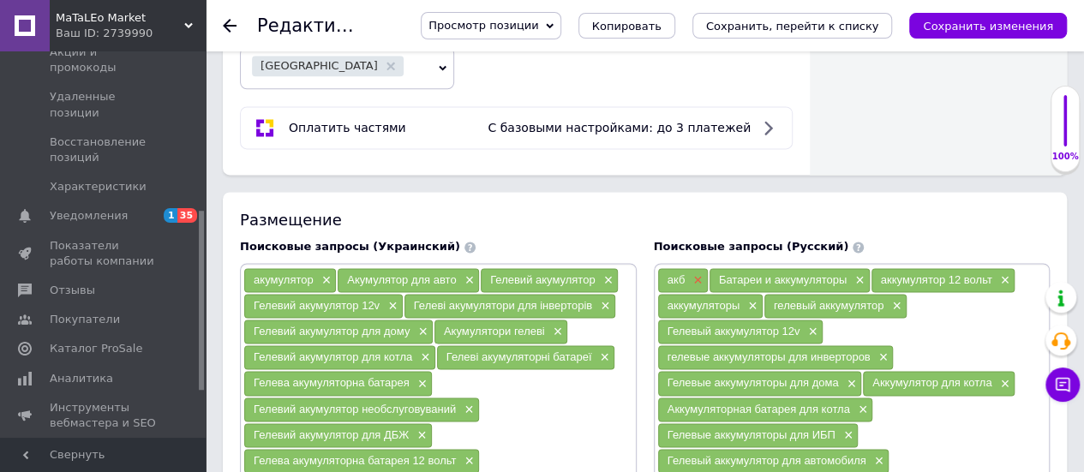
click at [700, 273] on span "×" at bounding box center [696, 280] width 14 height 15
click at [805, 273] on span "×" at bounding box center [807, 280] width 14 height 15
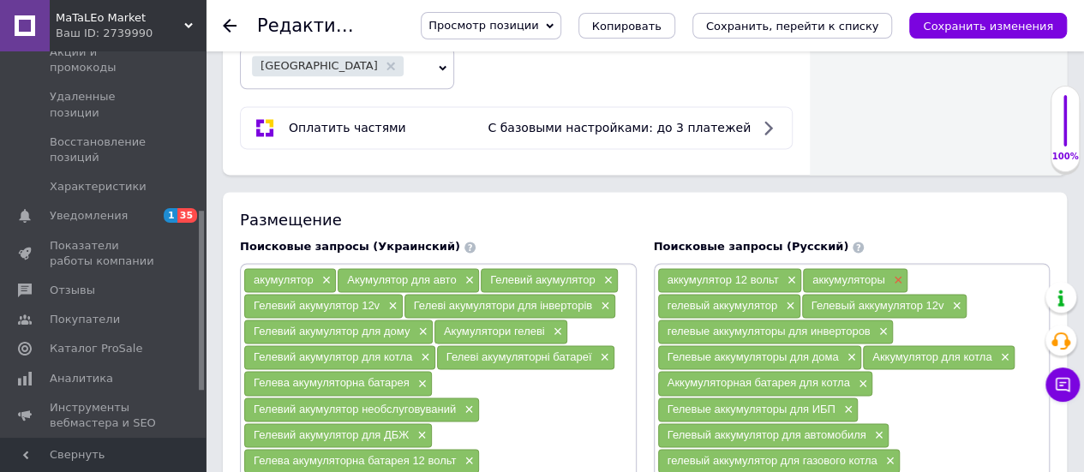
click at [893, 273] on span "×" at bounding box center [897, 280] width 14 height 15
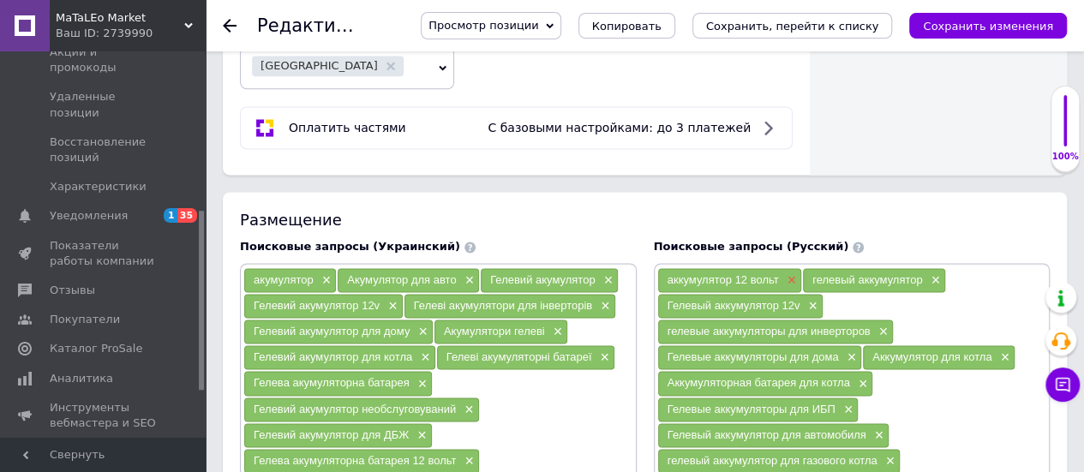
click at [789, 273] on span "×" at bounding box center [790, 280] width 14 height 15
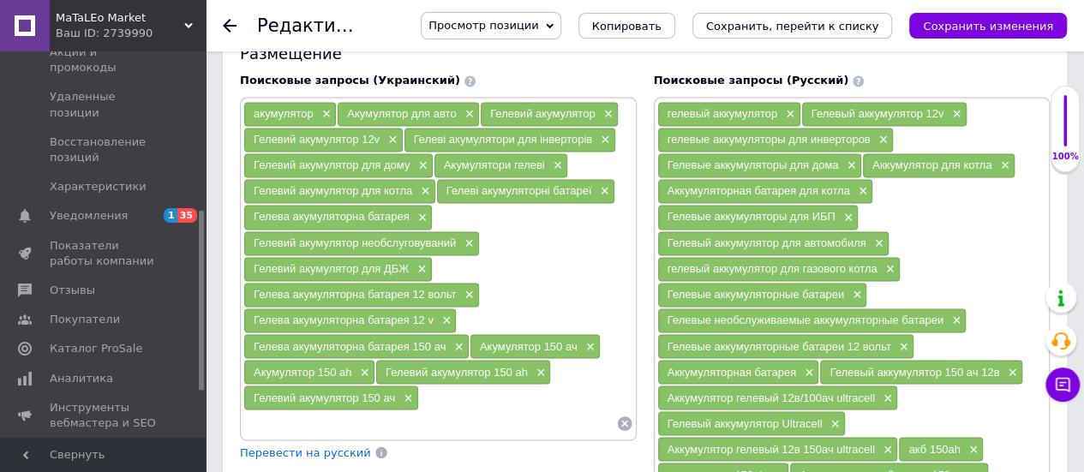
scroll to position [1286, 0]
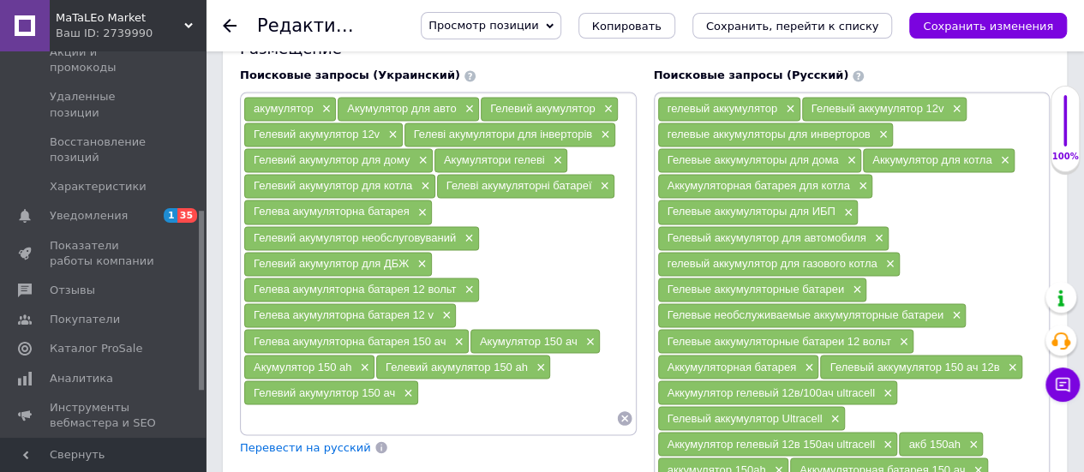
click at [627, 411] on icon at bounding box center [624, 418] width 15 height 15
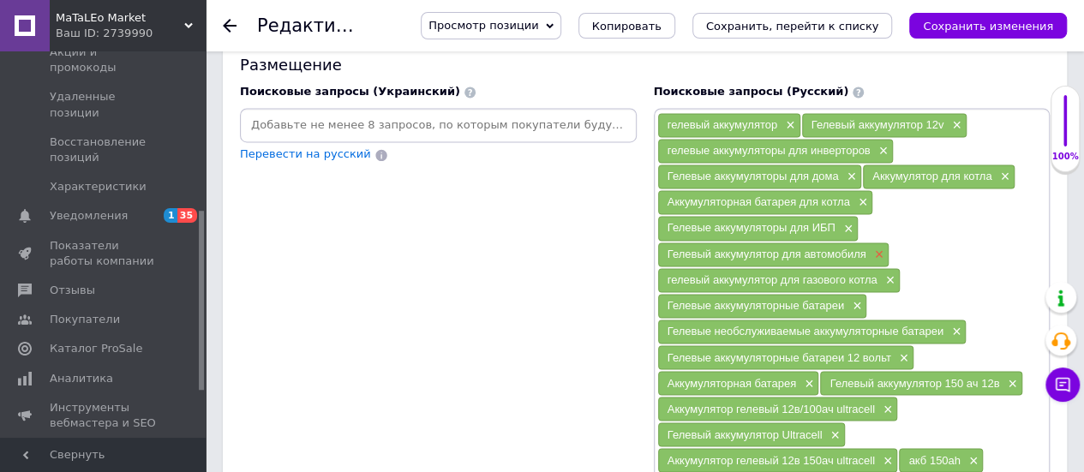
click at [881, 248] on span "×" at bounding box center [878, 255] width 14 height 15
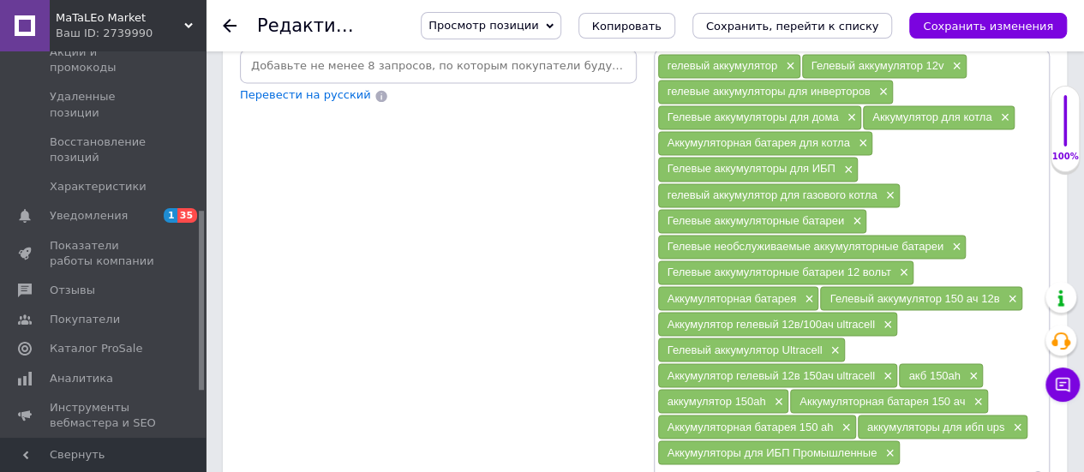
scroll to position [1371, 0]
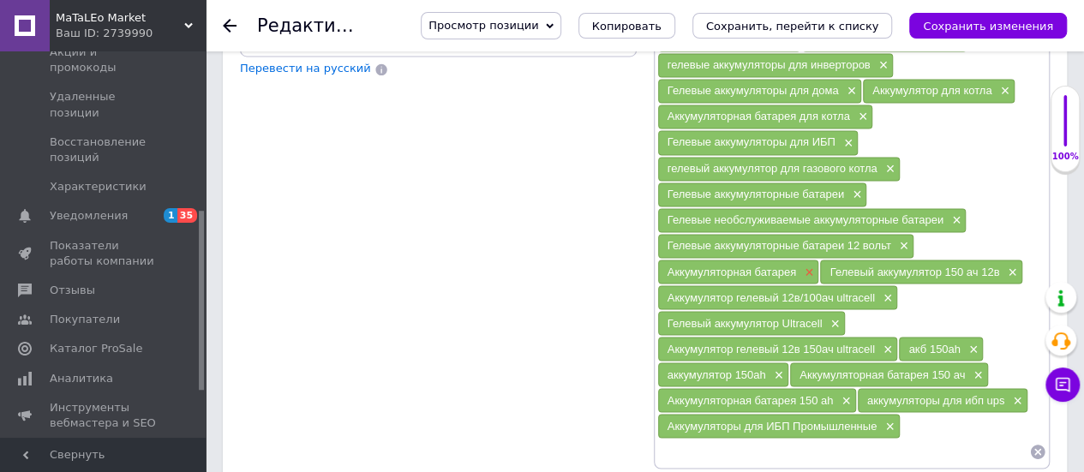
click at [809, 265] on span "×" at bounding box center [808, 272] width 14 height 15
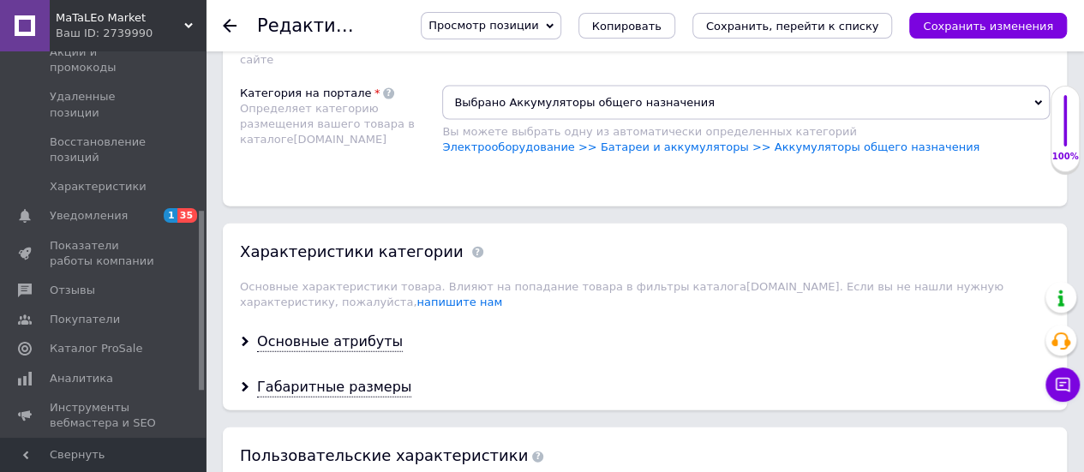
scroll to position [1886, 0]
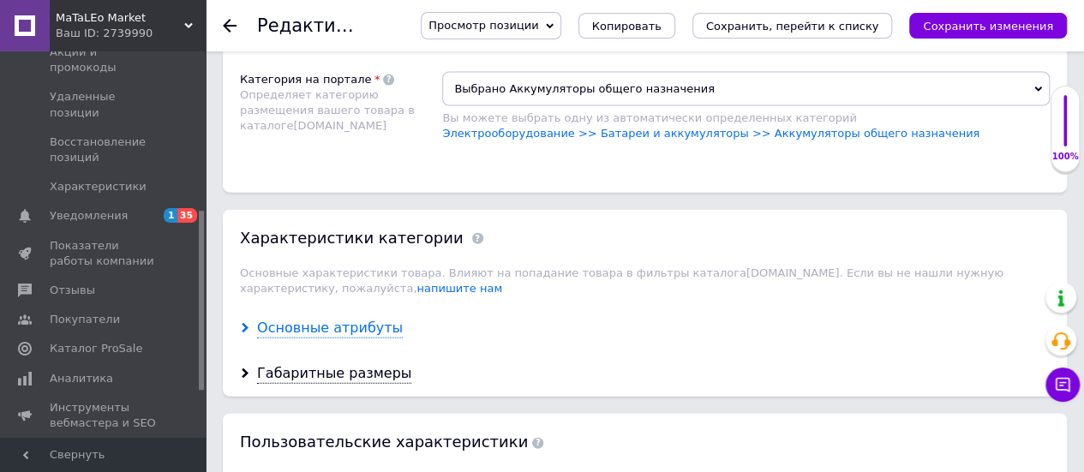
click at [345, 319] on div "Основные атрибуты" at bounding box center [330, 329] width 146 height 20
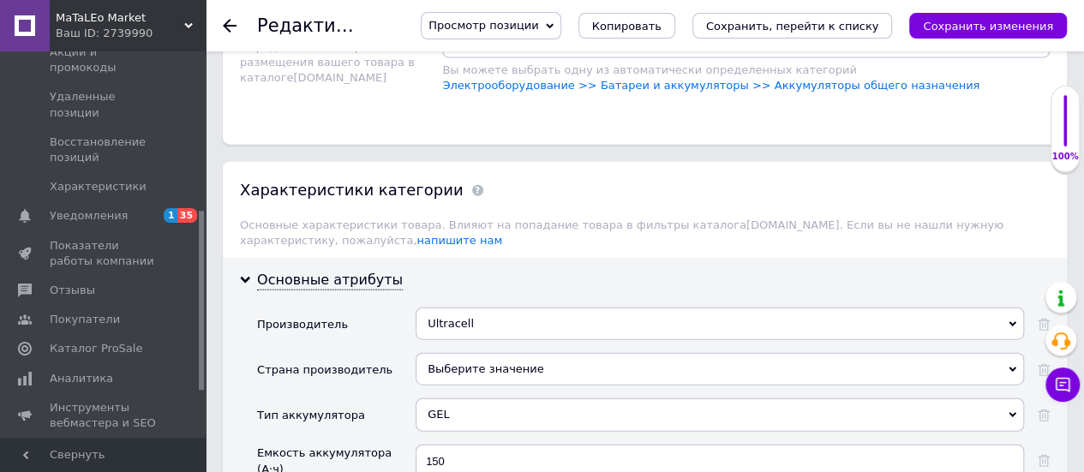
scroll to position [2057, 0]
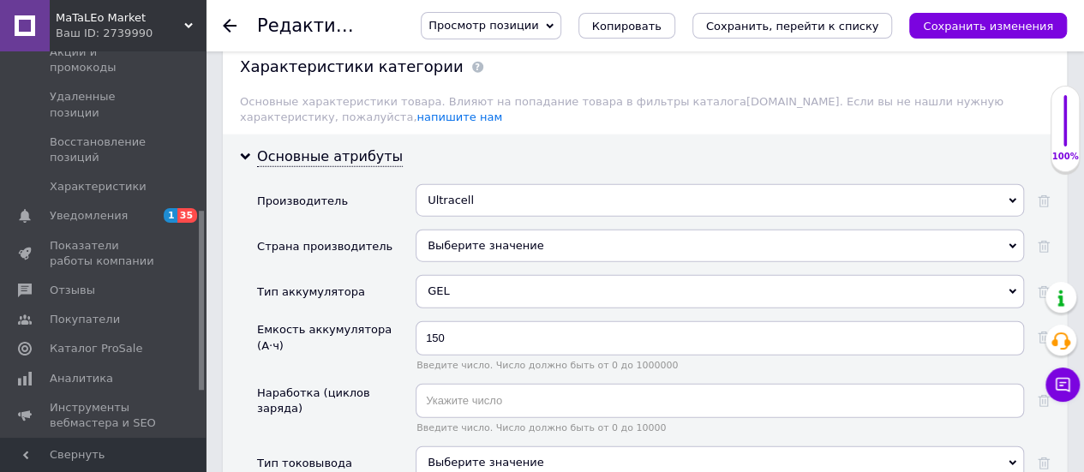
click at [486, 230] on div "Выберите значение" at bounding box center [720, 246] width 609 height 33
click at [394, 184] on div "Производитель" at bounding box center [336, 206] width 159 height 45
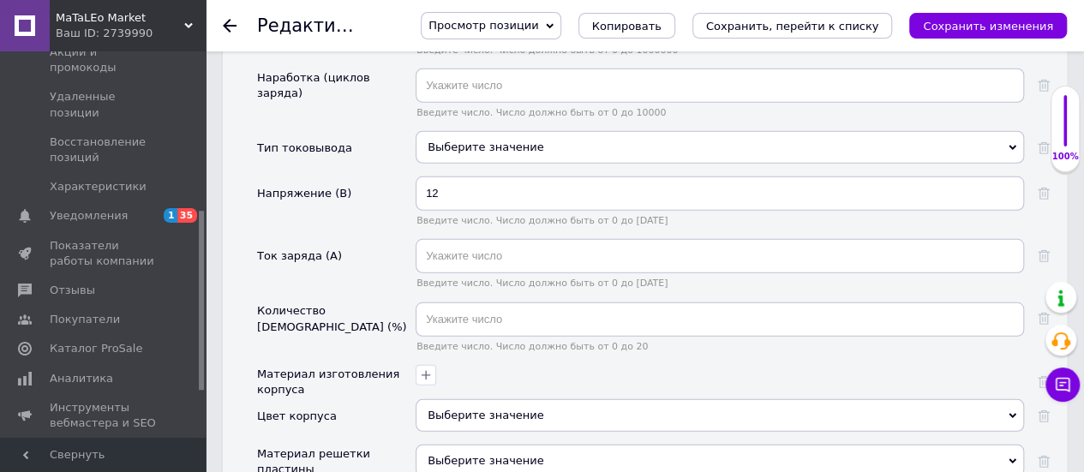
scroll to position [2400, 0]
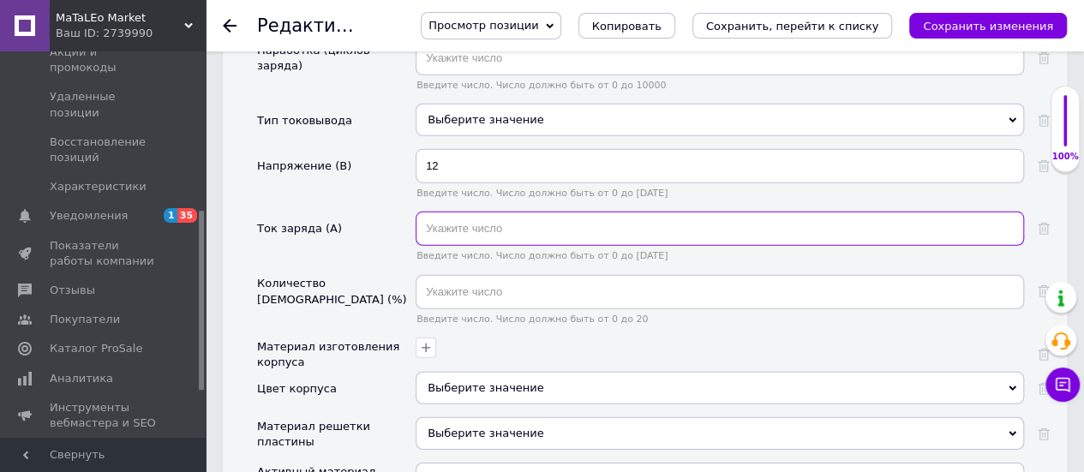
click at [441, 212] on input "text" at bounding box center [720, 229] width 609 height 34
type input "15"
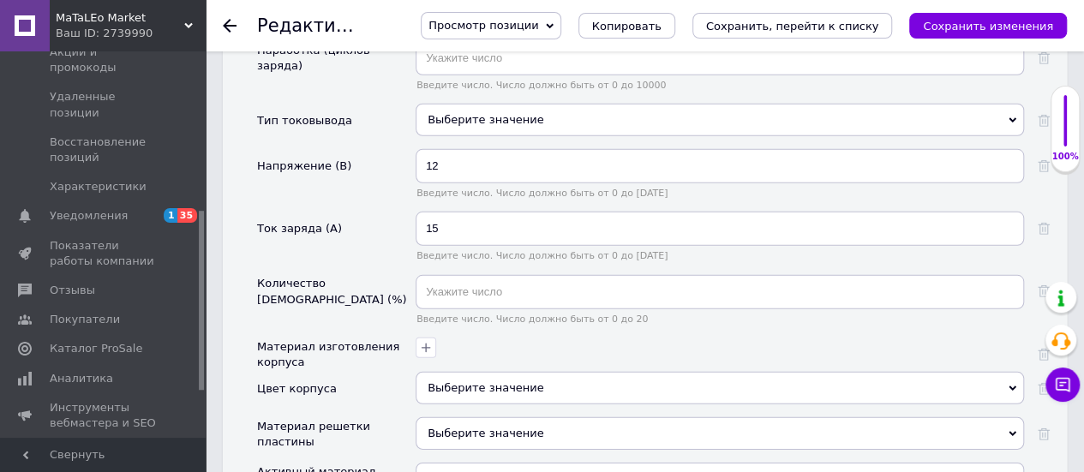
click at [401, 212] on div "Ток заряда (А)" at bounding box center [336, 243] width 159 height 63
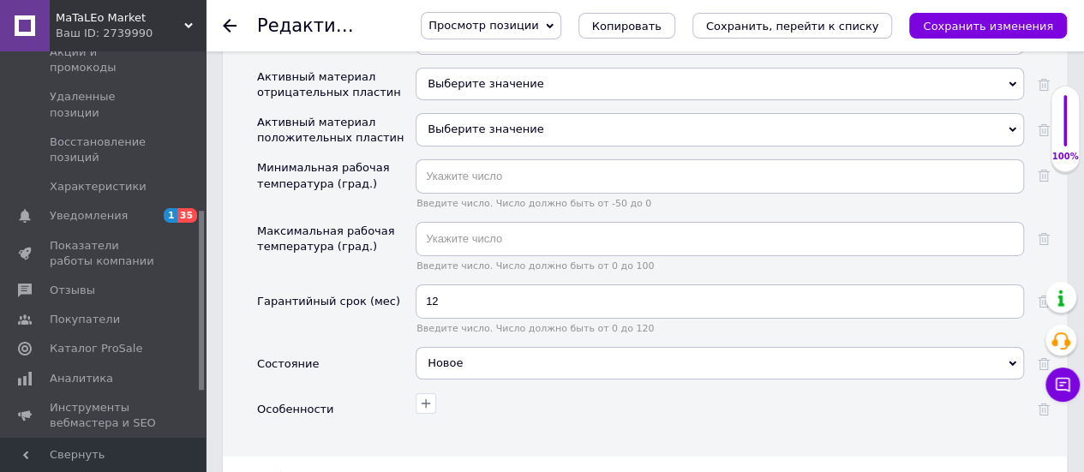
scroll to position [2914, 0]
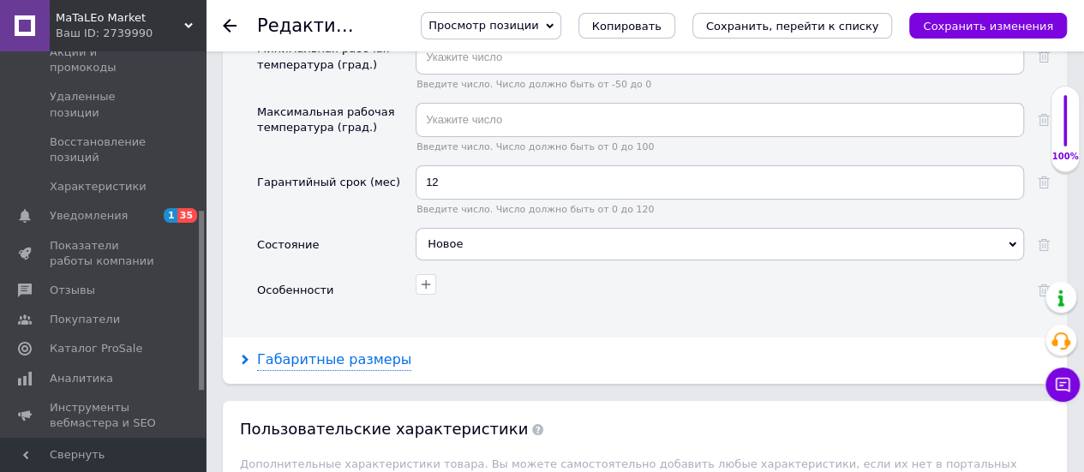
click at [370, 351] on div "Габаритные размеры" at bounding box center [334, 361] width 154 height 20
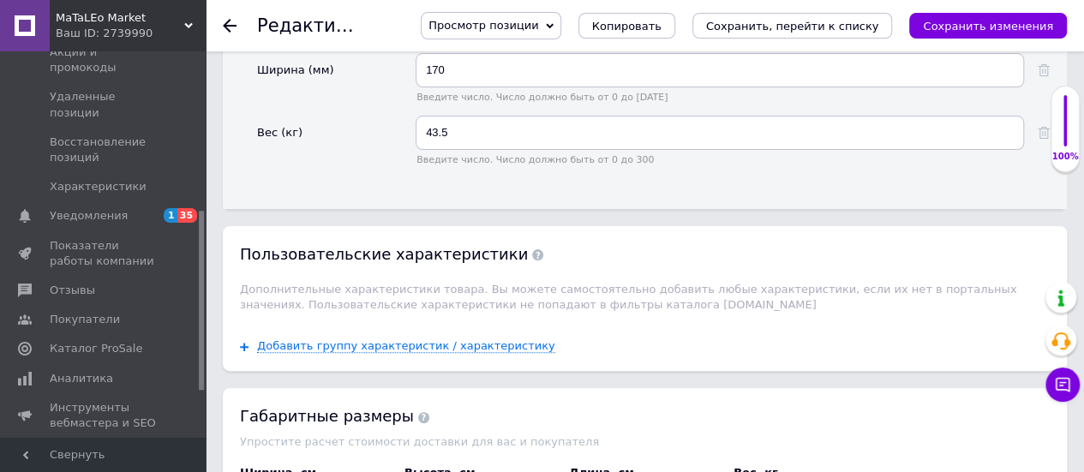
scroll to position [3514, 0]
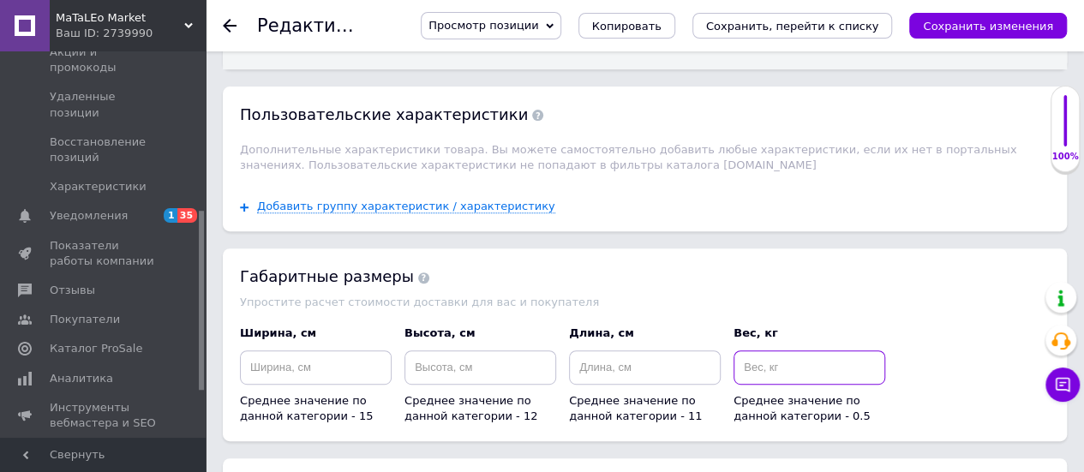
click at [765, 351] on input at bounding box center [810, 368] width 152 height 34
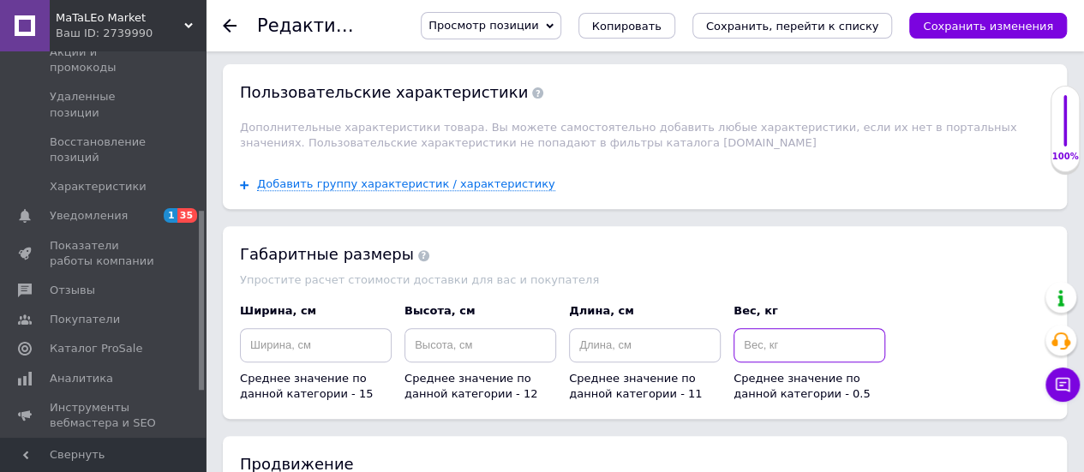
scroll to position [3600, 0]
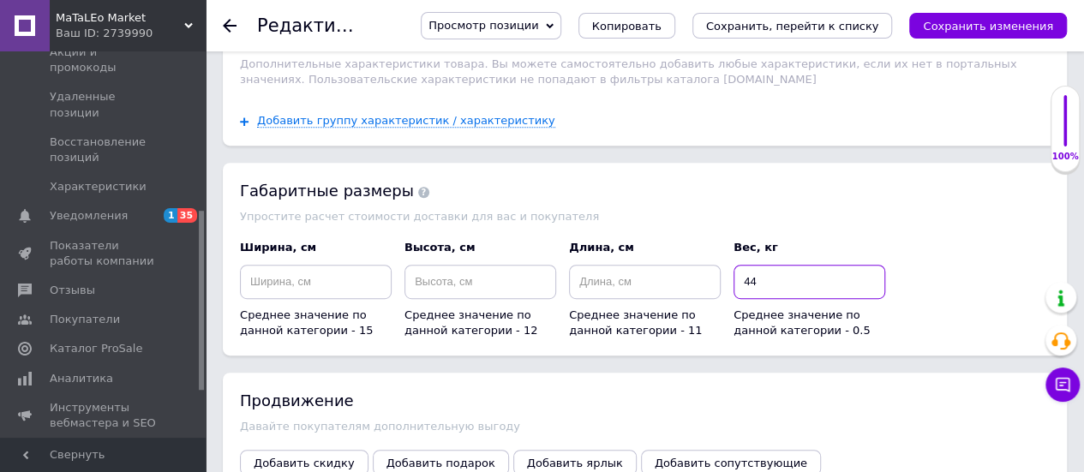
type input "44"
click at [650, 265] on input at bounding box center [645, 282] width 152 height 34
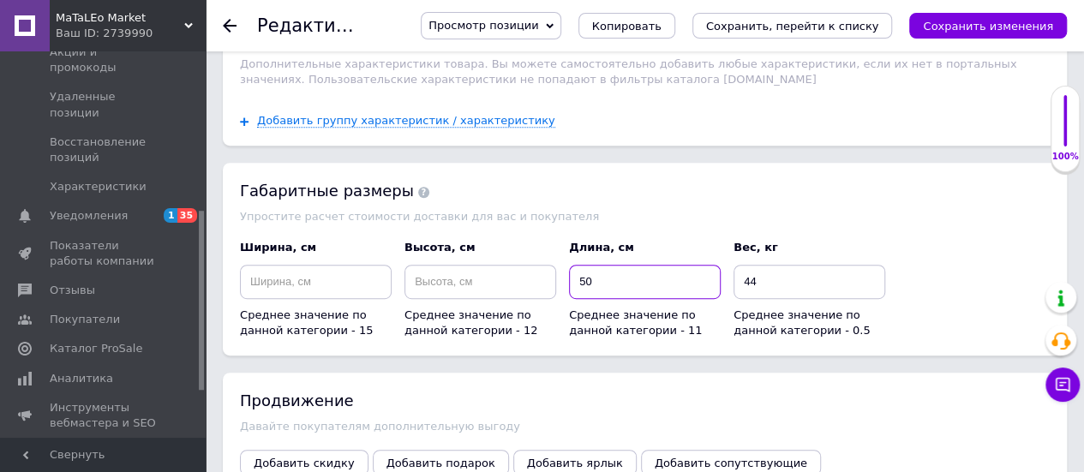
type input "50"
click at [494, 265] on input at bounding box center [481, 282] width 152 height 34
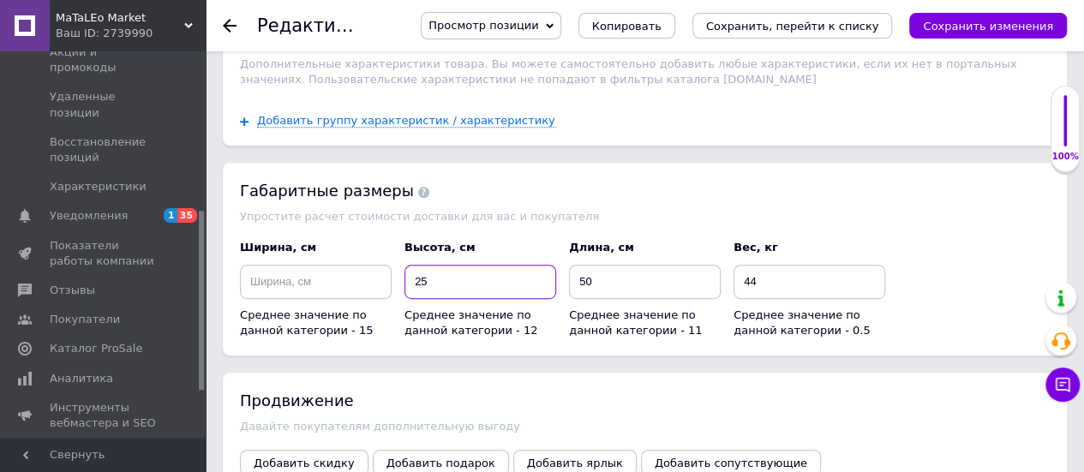
type input "25"
click at [322, 265] on input at bounding box center [316, 282] width 152 height 34
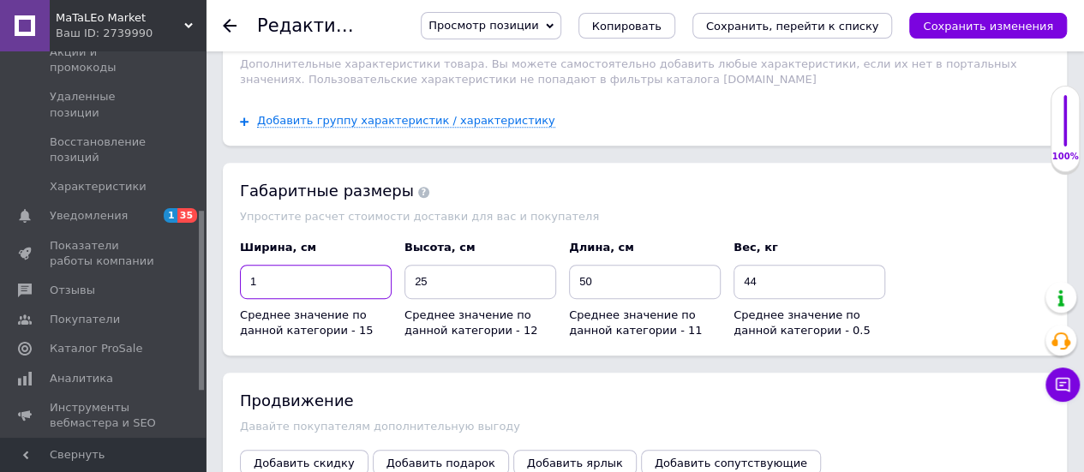
drag, startPoint x: 267, startPoint y: 201, endPoint x: 235, endPoint y: 208, distance: 33.3
click at [235, 234] on div "Ширина, см 1 Среднее значение по данной категории - 15" at bounding box center [316, 289] width 165 height 111
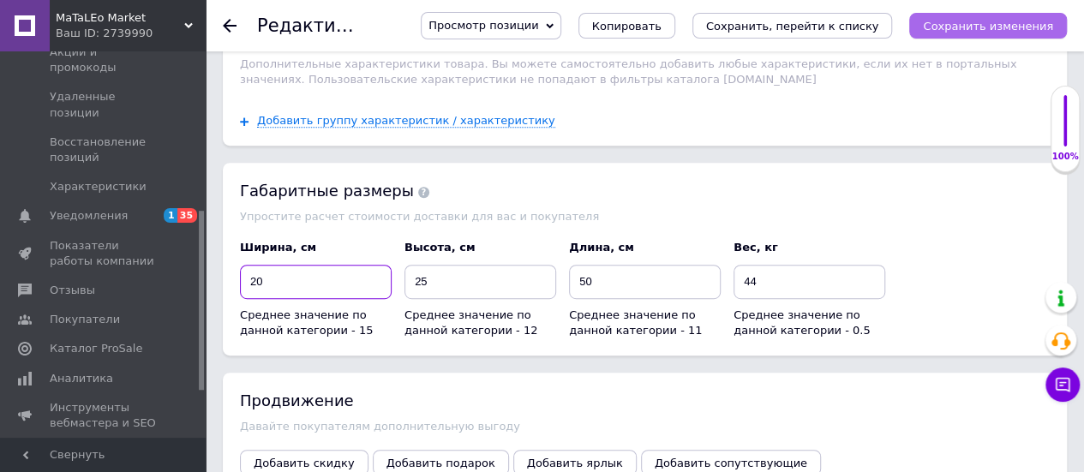
type input "20"
click at [955, 25] on icon "Сохранить изменения" at bounding box center [988, 26] width 130 height 13
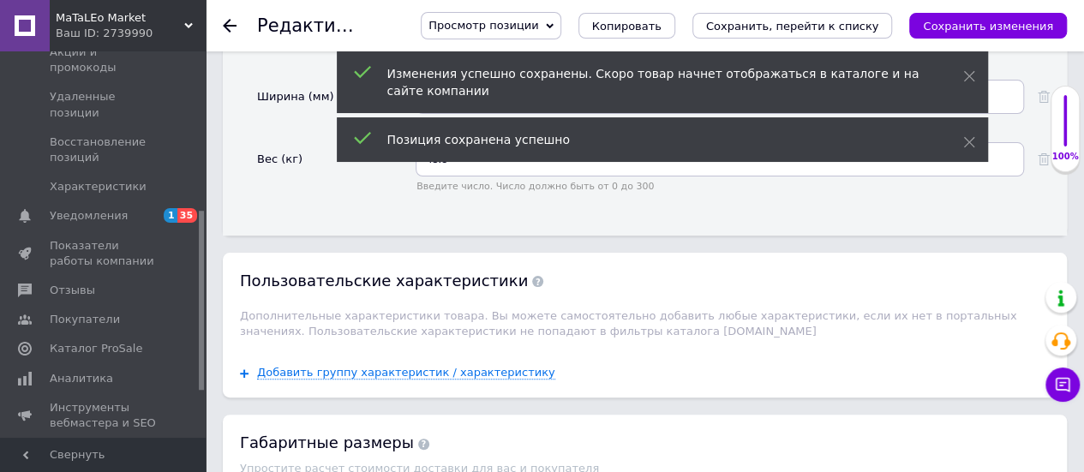
scroll to position [3343, 0]
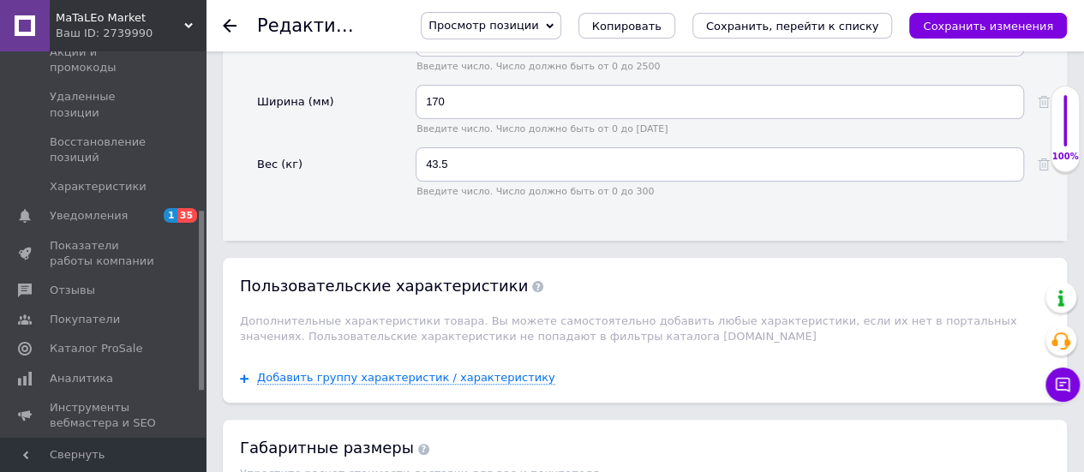
click at [231, 28] on icon at bounding box center [230, 26] width 14 height 14
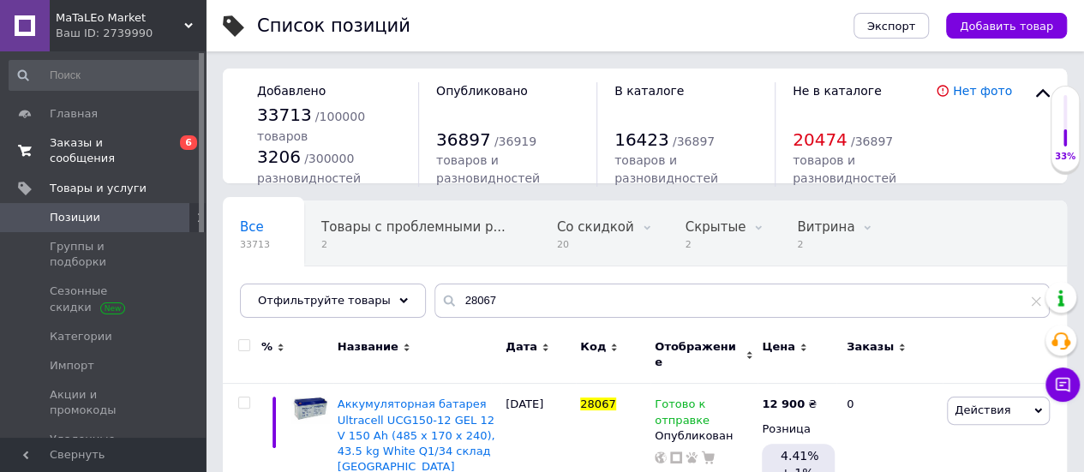
click at [124, 140] on span "Заказы и сообщения" at bounding box center [104, 150] width 109 height 31
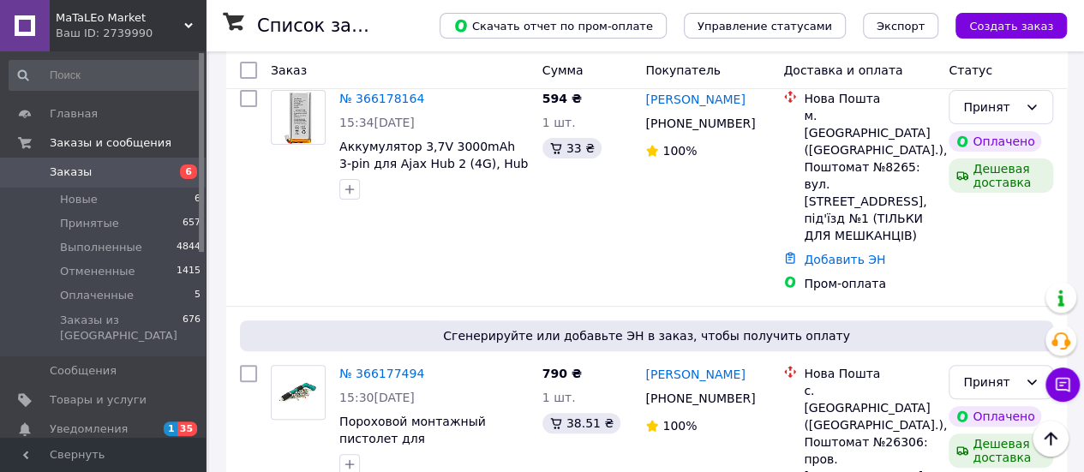
scroll to position [3392, 0]
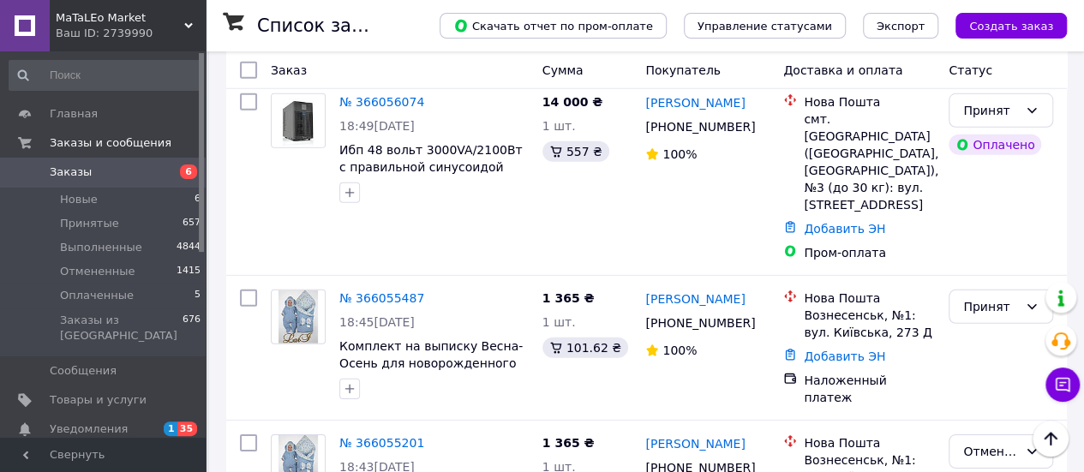
scroll to position [2486, 0]
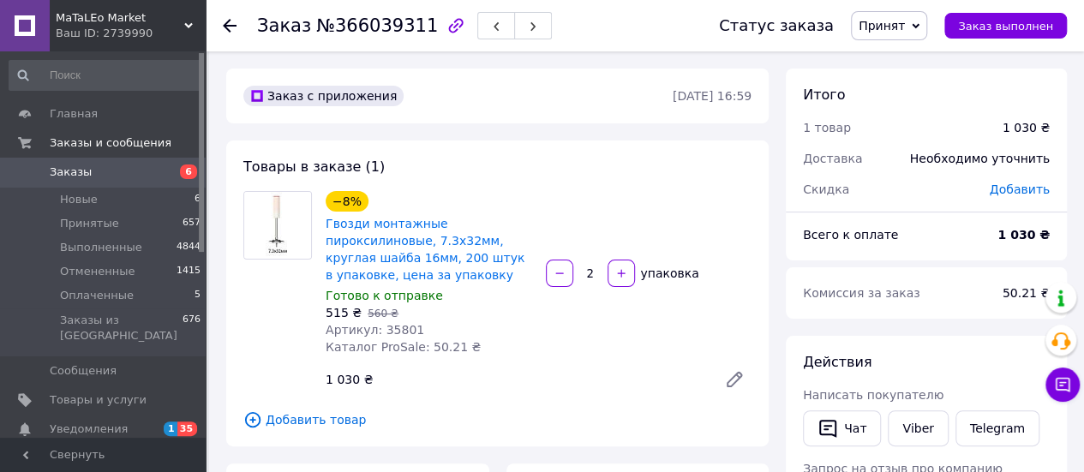
click at [384, 328] on span "Артикул: 35801" at bounding box center [375, 330] width 99 height 14
copy span "35801"
click at [730, 381] on icon at bounding box center [735, 380] width 14 height 14
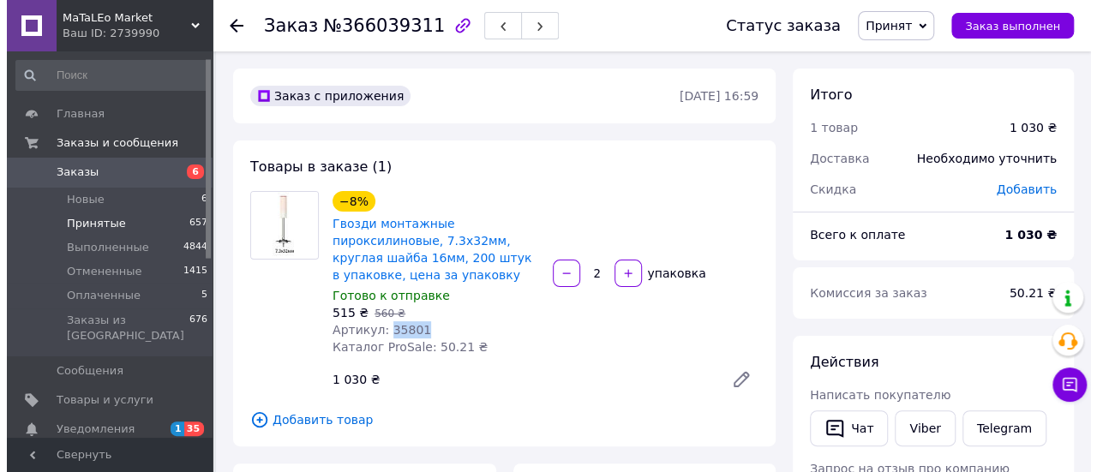
scroll to position [171, 0]
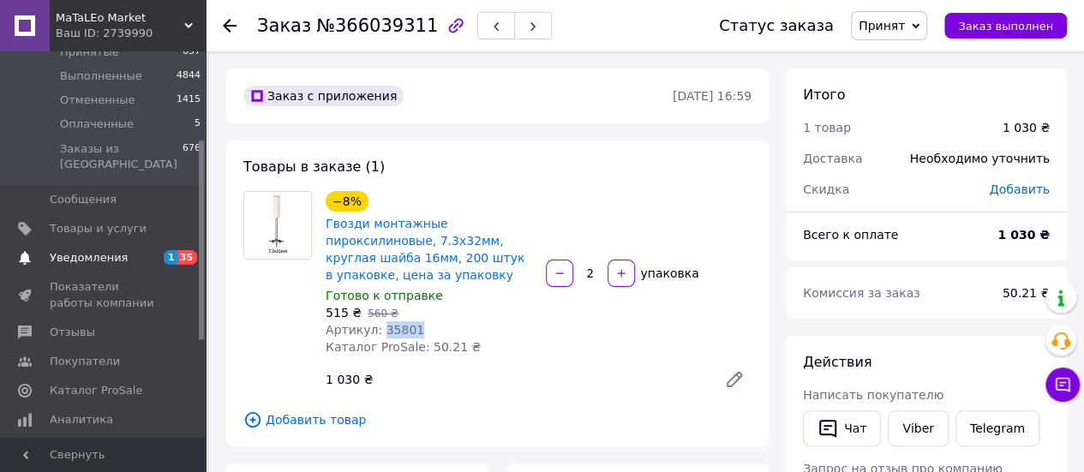
click at [110, 250] on span "Уведомления" at bounding box center [89, 257] width 78 height 15
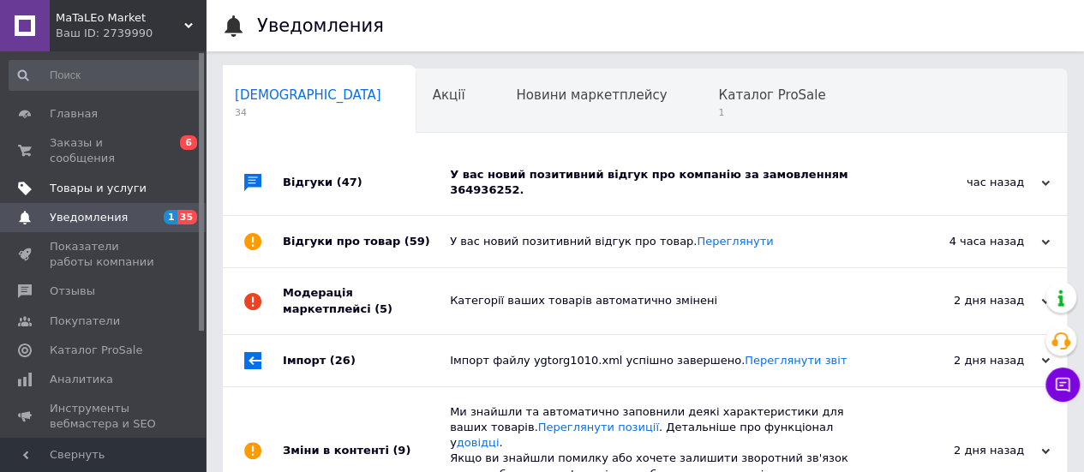
click at [127, 181] on span "Товары и услуги" at bounding box center [98, 188] width 97 height 15
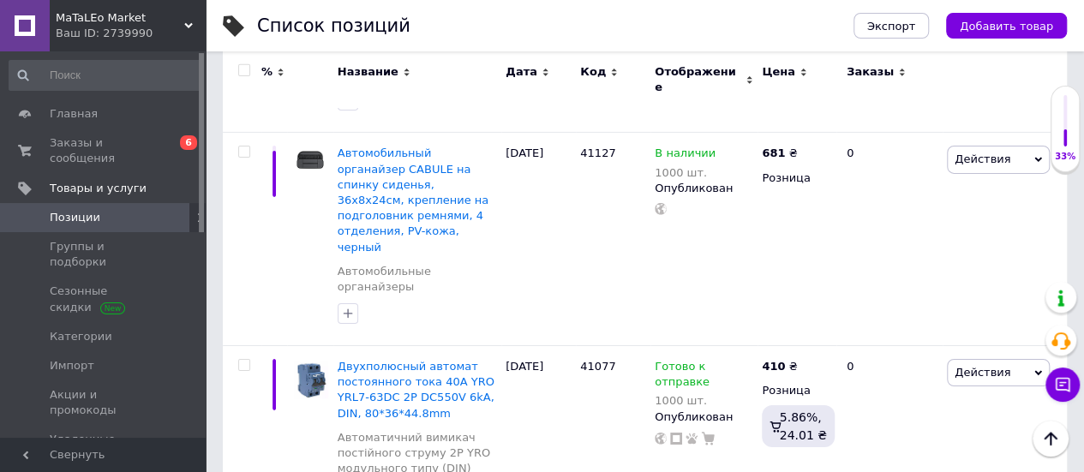
scroll to position [6000, 0]
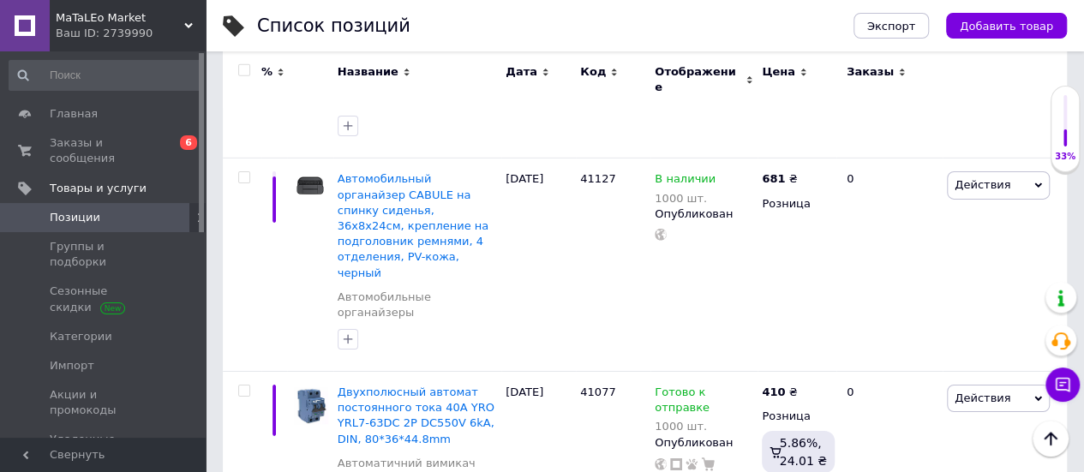
copy span "28418"
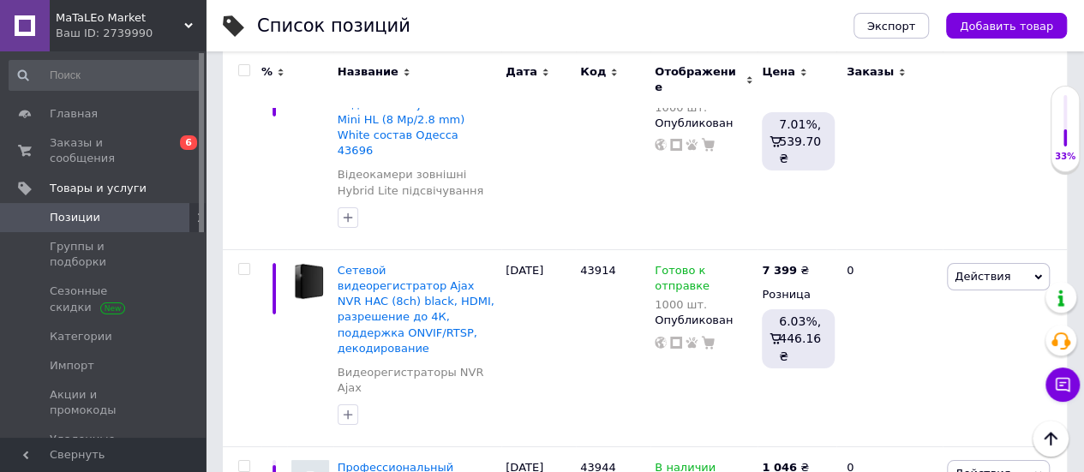
scroll to position [0, 0]
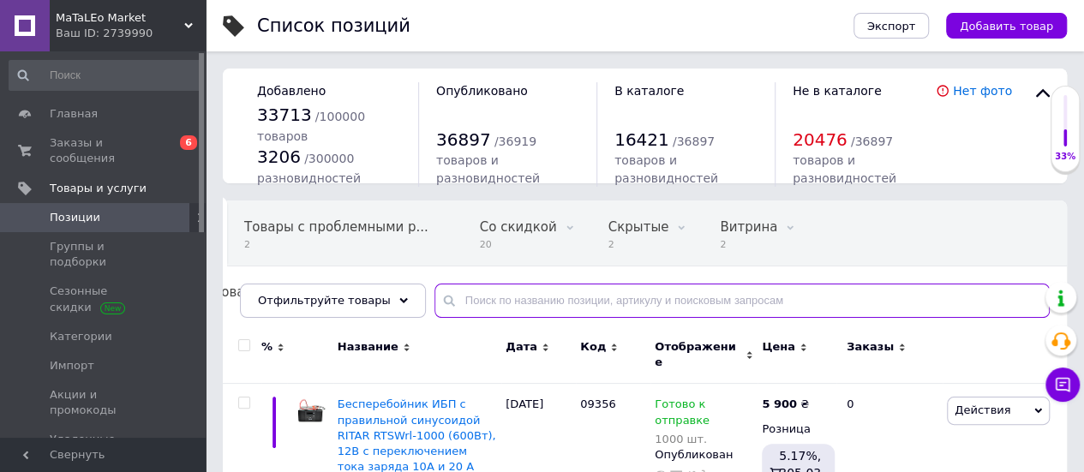
drag, startPoint x: 540, startPoint y: 304, endPoint x: 550, endPoint y: 296, distance: 13.4
click at [541, 303] on input "text" at bounding box center [742, 301] width 615 height 34
paste input "28907"
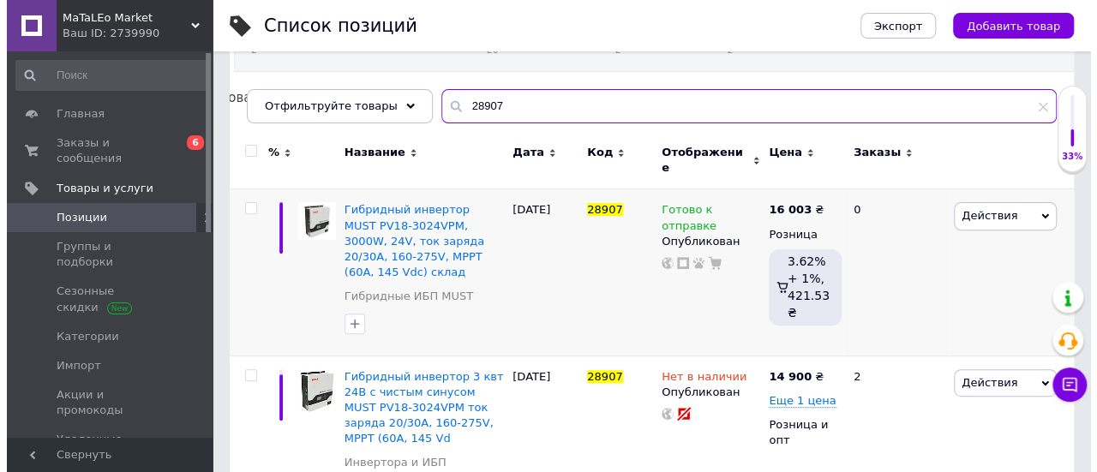
scroll to position [223, 0]
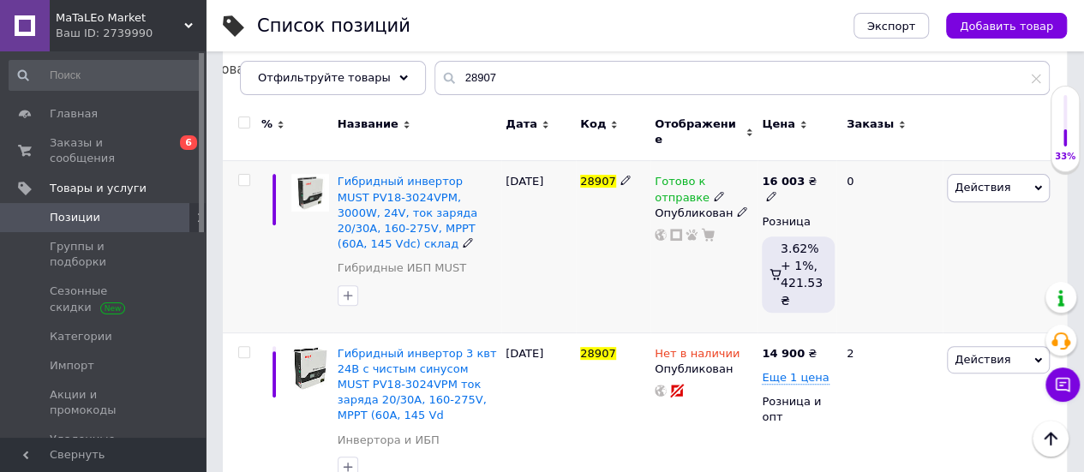
click at [975, 181] on span "Действия" at bounding box center [983, 187] width 56 height 13
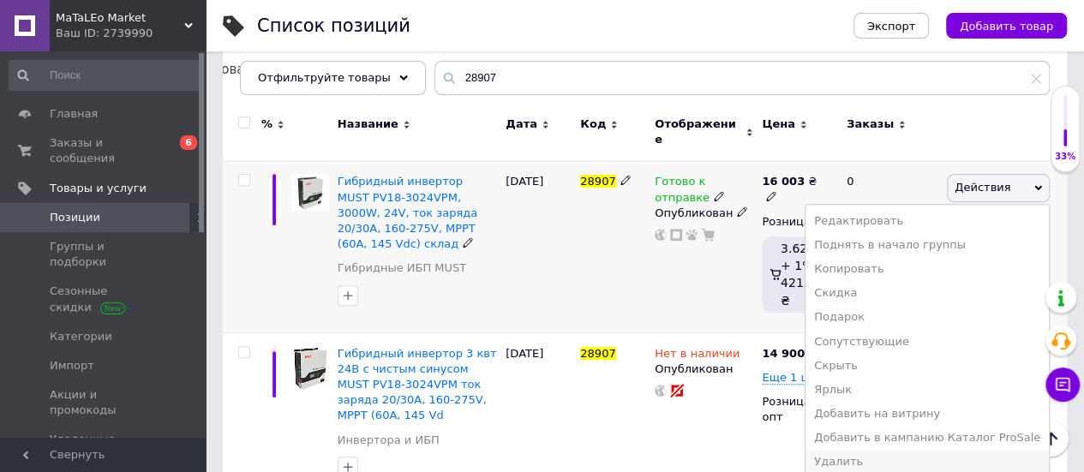
click at [880, 451] on li "Удалить" at bounding box center [927, 462] width 243 height 24
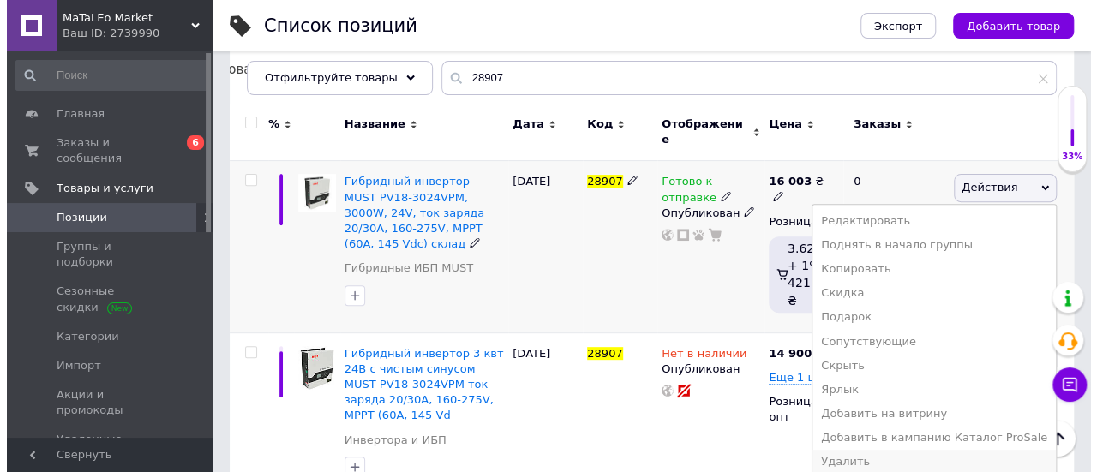
scroll to position [0, 77]
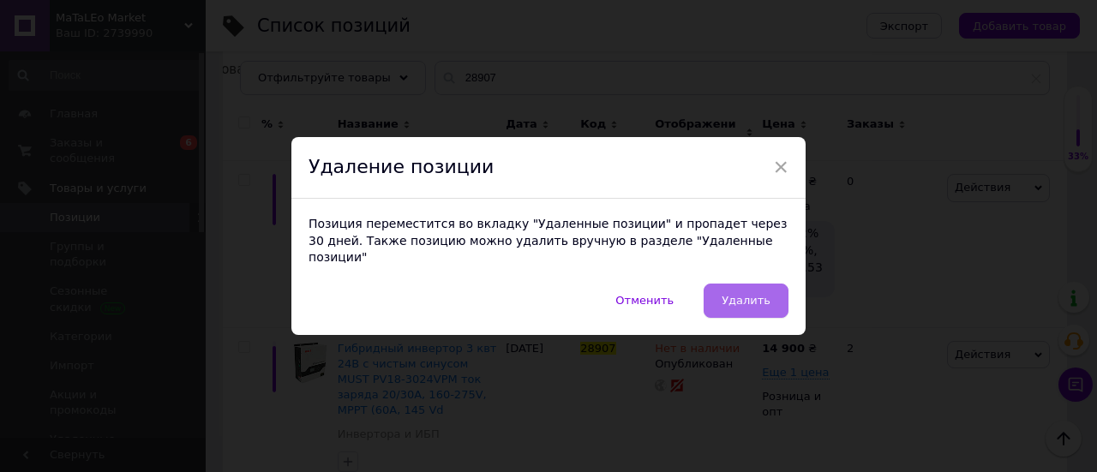
click at [741, 294] on span "Удалить" at bounding box center [746, 300] width 49 height 13
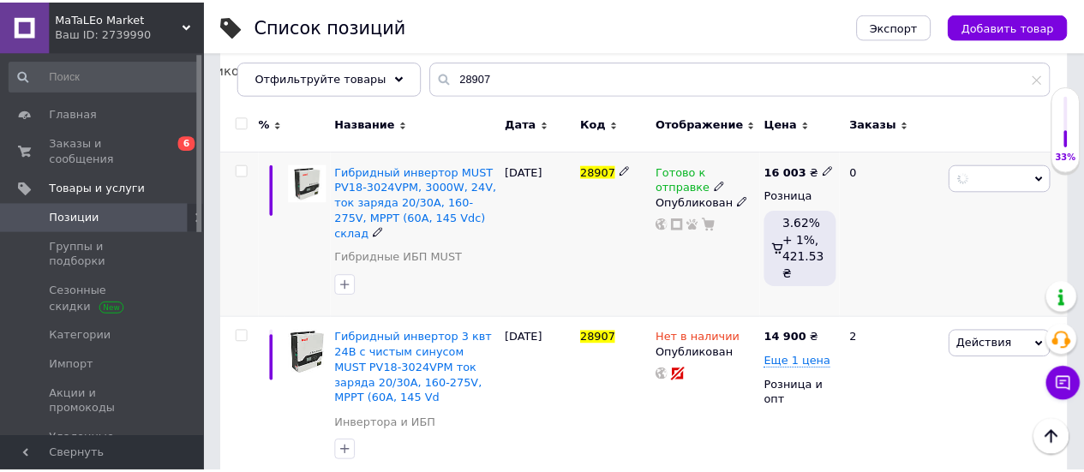
scroll to position [0, 64]
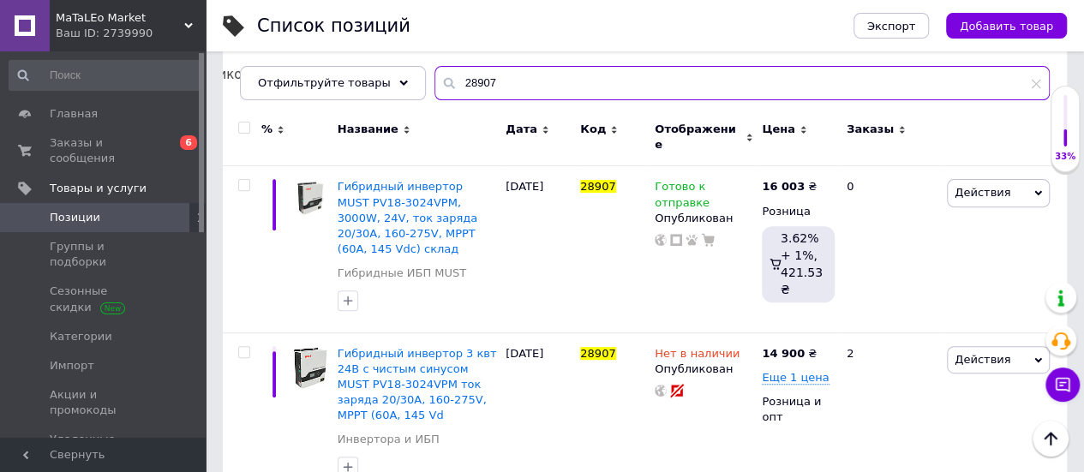
drag, startPoint x: 502, startPoint y: 83, endPoint x: 393, endPoint y: 99, distance: 110.9
click at [393, 99] on div "Все 33713 Товары с проблемными р... 2 Со скидкой 20 Удалить Редактировать Скрыт…" at bounding box center [645, 41] width 844 height 117
paste input "37144"
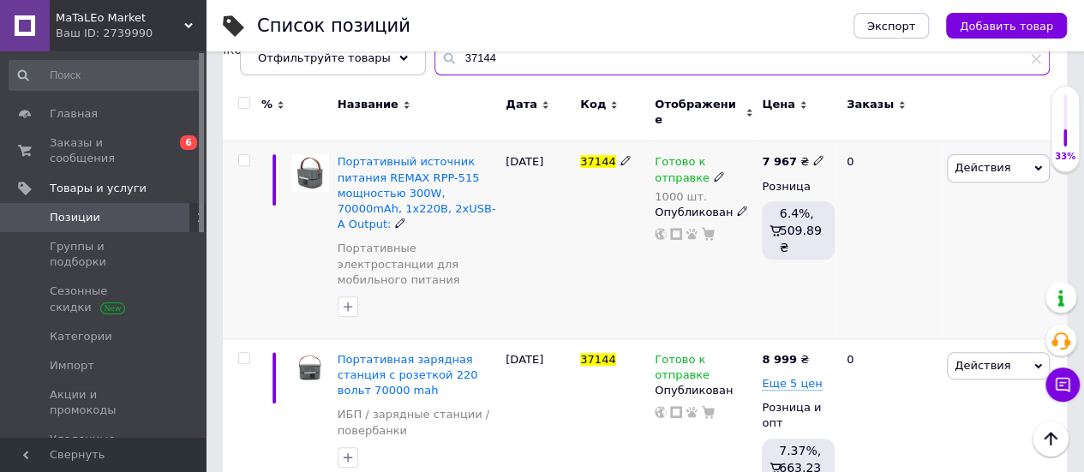
scroll to position [243, 0]
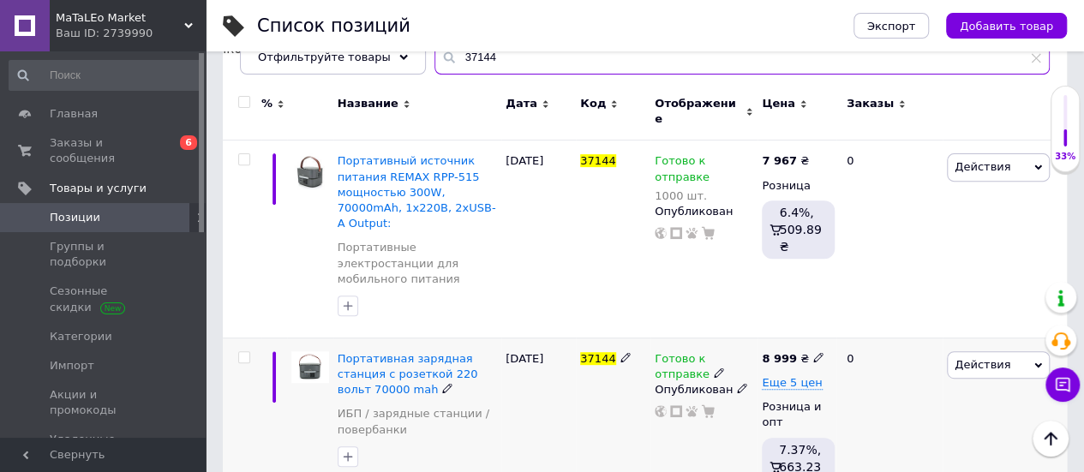
type input "37144"
click at [813, 352] on icon at bounding box center [818, 357] width 10 height 10
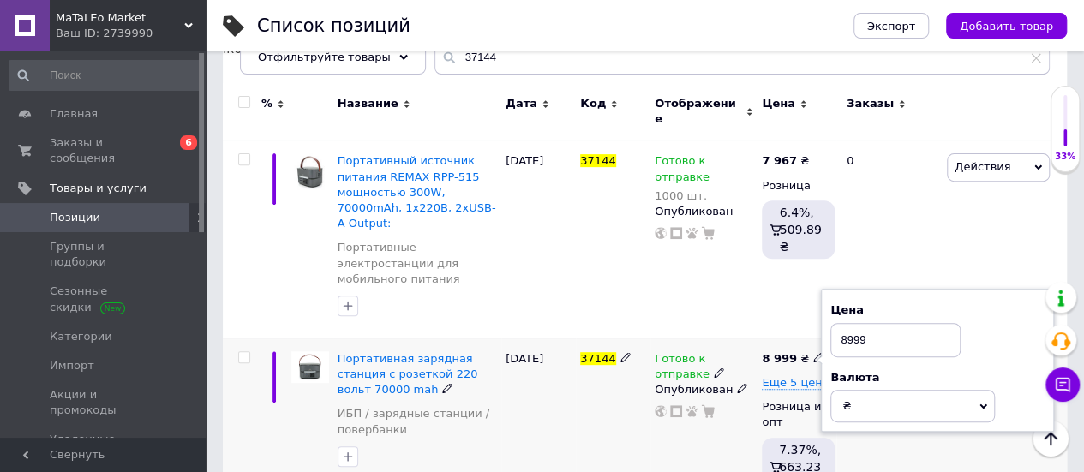
click at [601, 393] on div "37144" at bounding box center [613, 427] width 75 height 178
click at [446, 352] on span "Портативная зарядная станция с розеткой 220 вольт 70000 mah" at bounding box center [408, 374] width 141 height 44
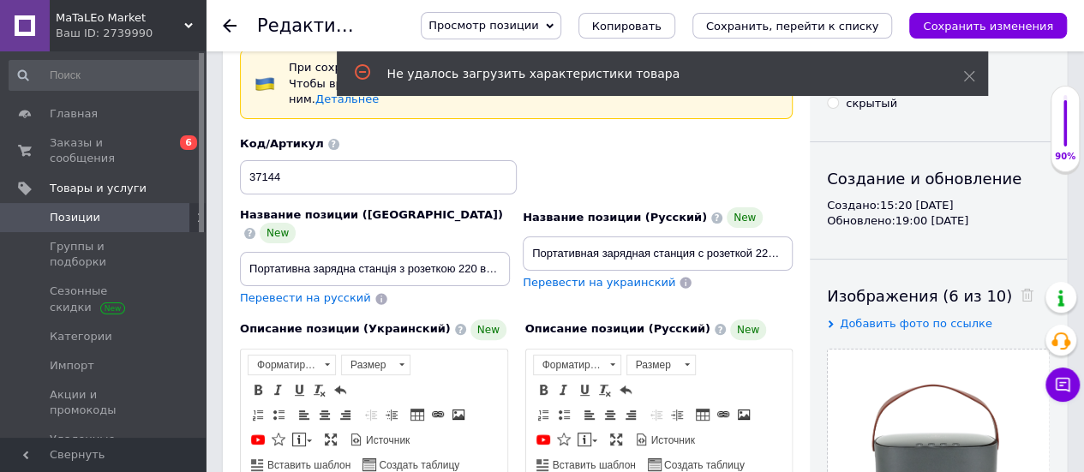
scroll to position [171, 0]
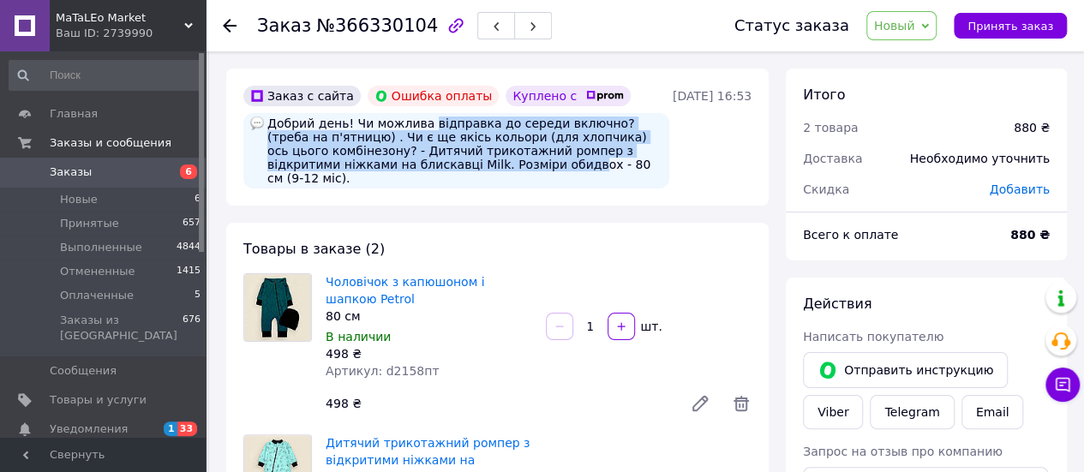
drag, startPoint x: 417, startPoint y: 126, endPoint x: 499, endPoint y: 162, distance: 89.8
click at [499, 162] on div "Добрий день! Чи можлива відправка до середи включно? (треба на п'ятницю) . Чи є…" at bounding box center [456, 150] width 426 height 75
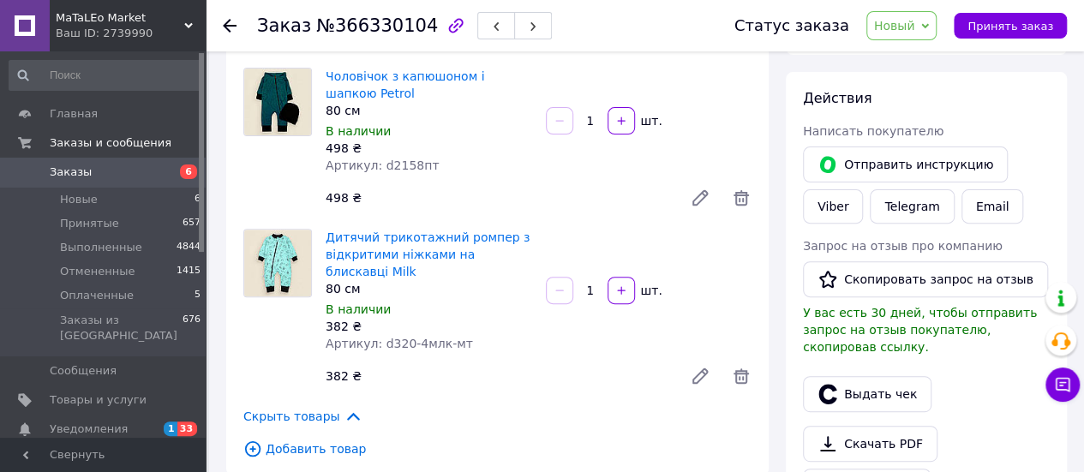
scroll to position [171, 0]
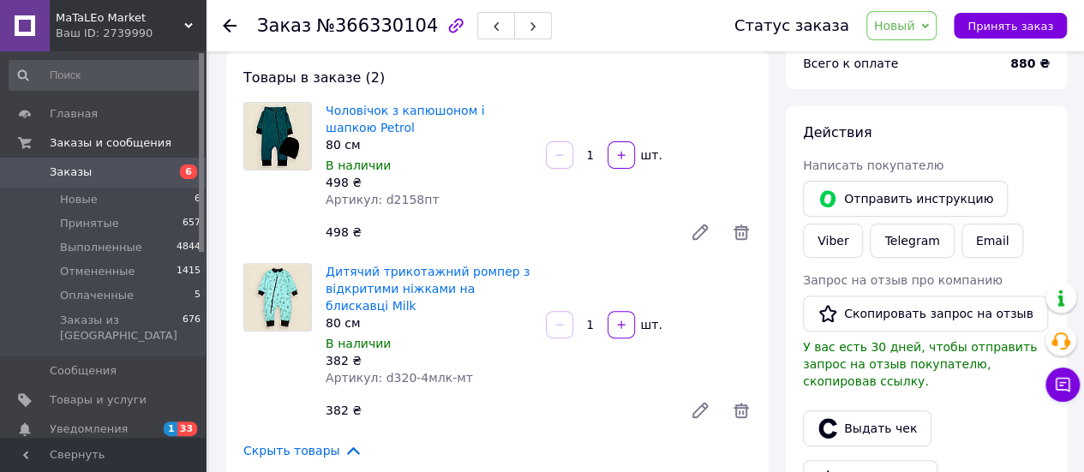
click at [399, 193] on span "Артикул: d2158пт" at bounding box center [382, 200] width 113 height 14
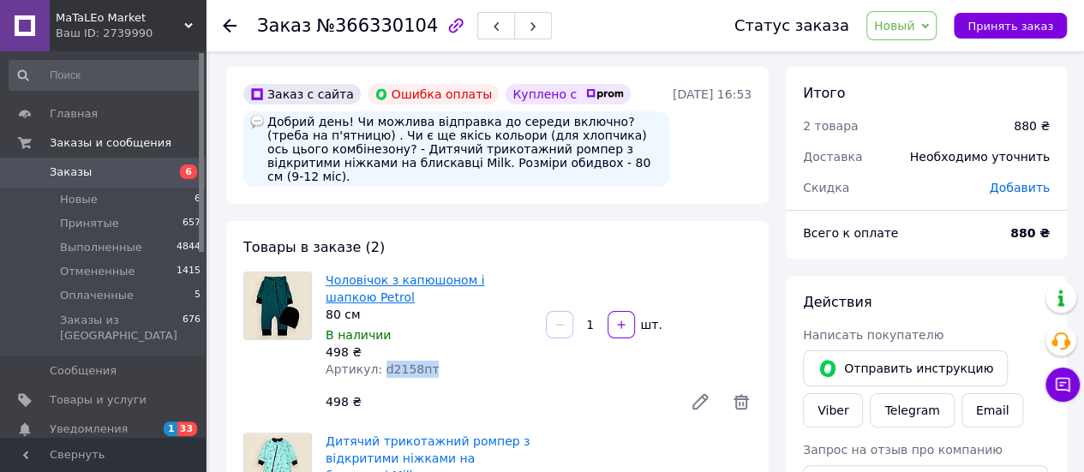
scroll to position [0, 0]
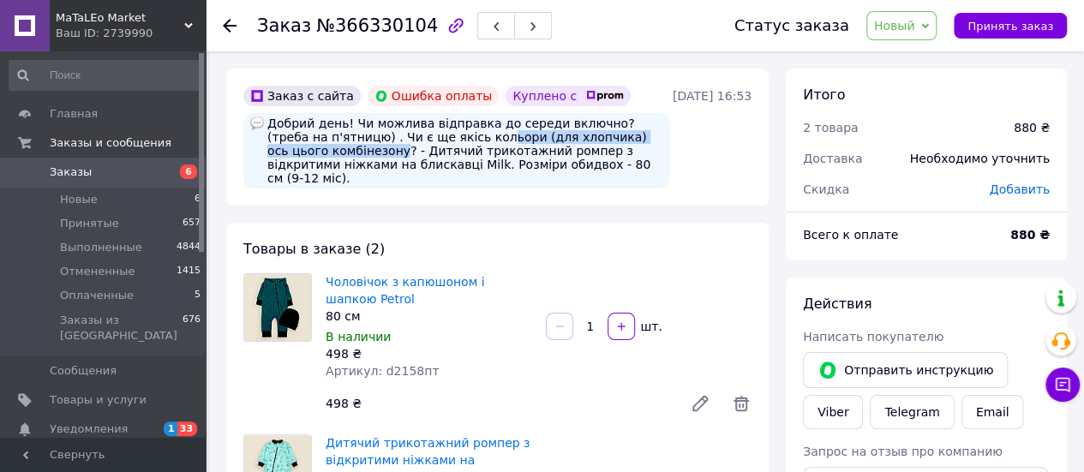
drag, startPoint x: 339, startPoint y: 147, endPoint x: 429, endPoint y: 140, distance: 89.4
click at [429, 140] on div "Добрий день! Чи можлива відправка до середи включно? (треба на п'ятницю) . Чи є…" at bounding box center [456, 150] width 426 height 75
click at [431, 157] on div "Добрий день! Чи можлива відправка до середи включно? (треба на п'ятницю) . Чи є…" at bounding box center [456, 150] width 426 height 75
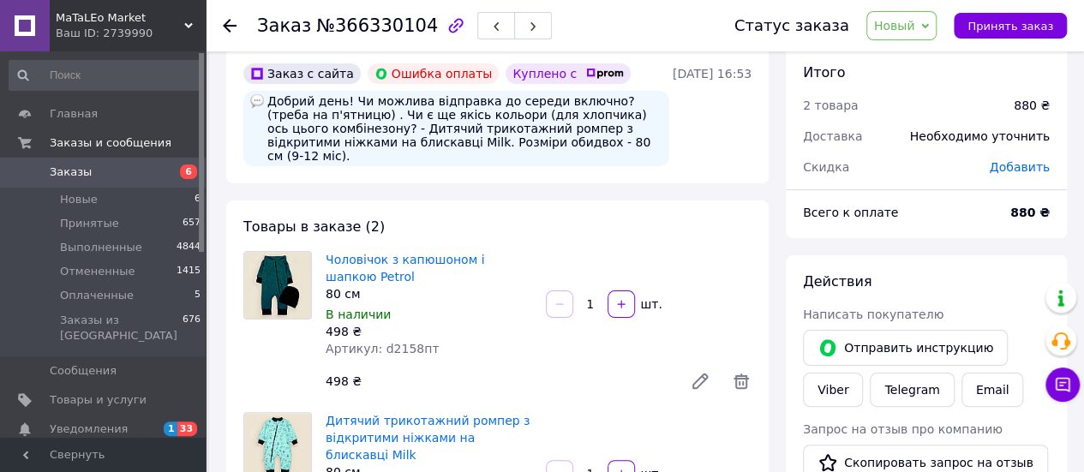
scroll to position [86, 0]
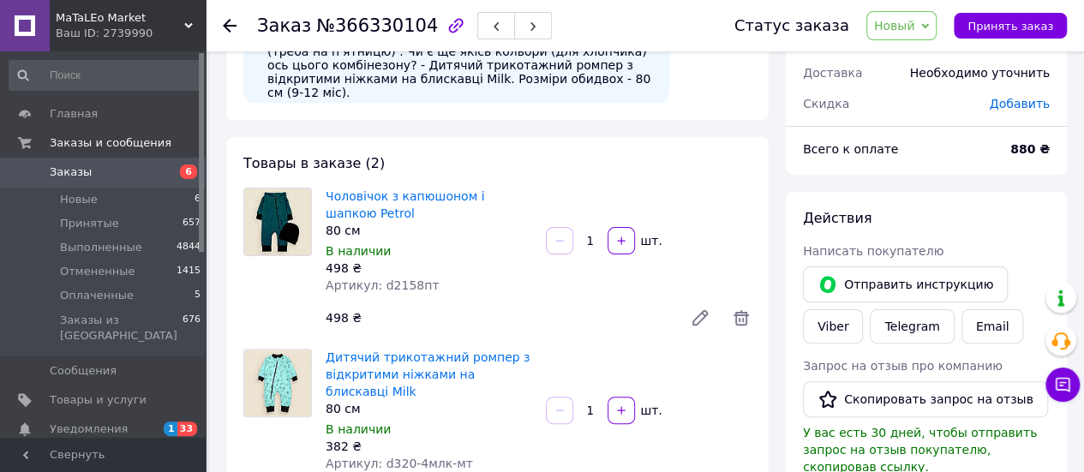
click at [408, 279] on span "Артикул: d2158пт" at bounding box center [382, 286] width 113 height 14
copy span "d2158пт"
click at [699, 311] on icon at bounding box center [700, 318] width 14 height 14
drag, startPoint x: 378, startPoint y: 452, endPoint x: 456, endPoint y: 450, distance: 78.0
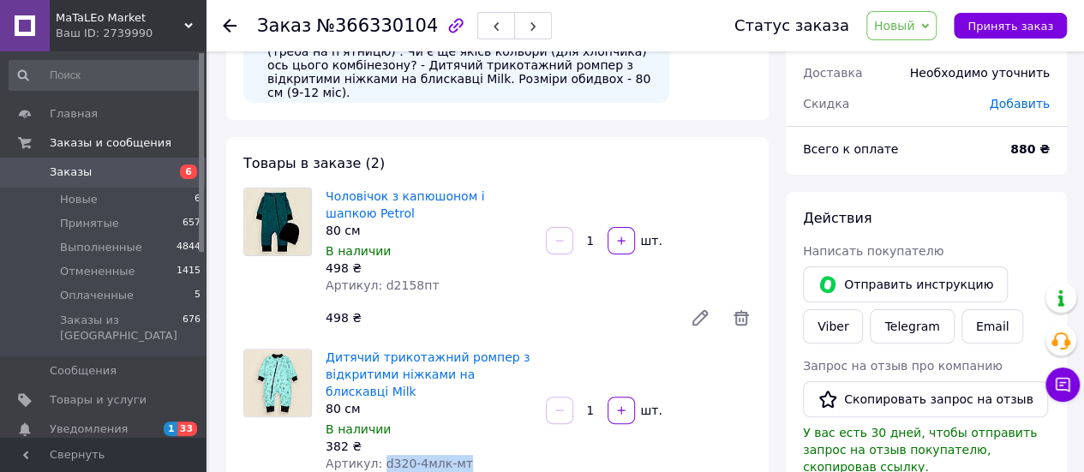
click at [456, 455] on div "Артикул: d320-4млк-мт" at bounding box center [429, 463] width 207 height 17
copy span "d320-4млк-мт"
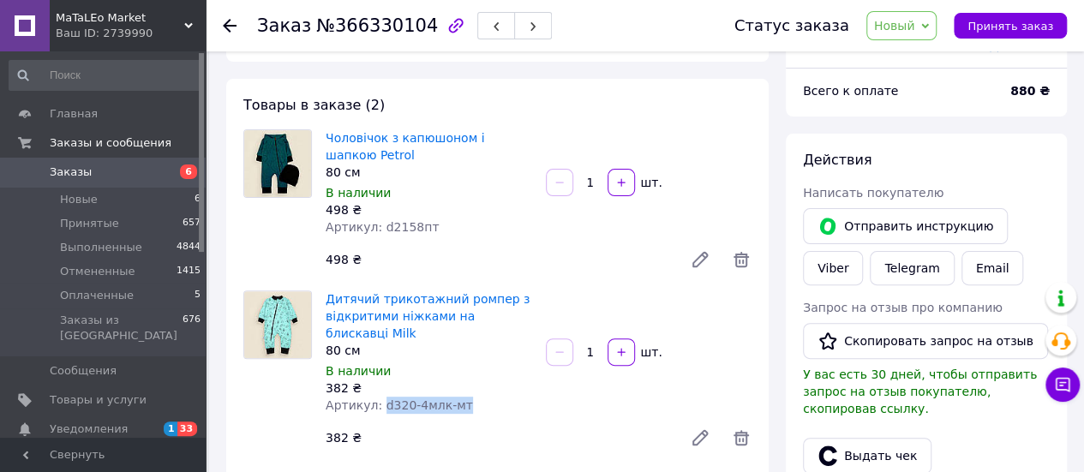
scroll to position [171, 0]
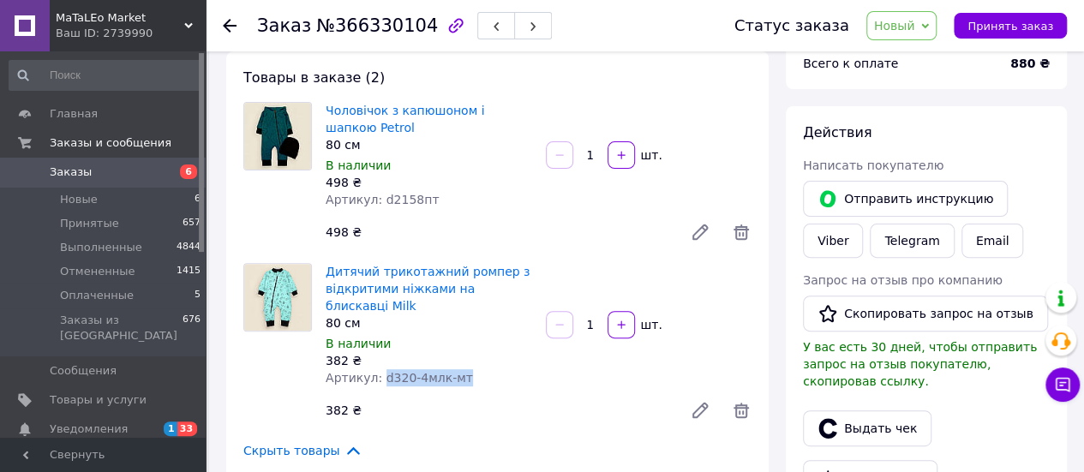
click at [703, 401] on icon at bounding box center [700, 410] width 21 height 21
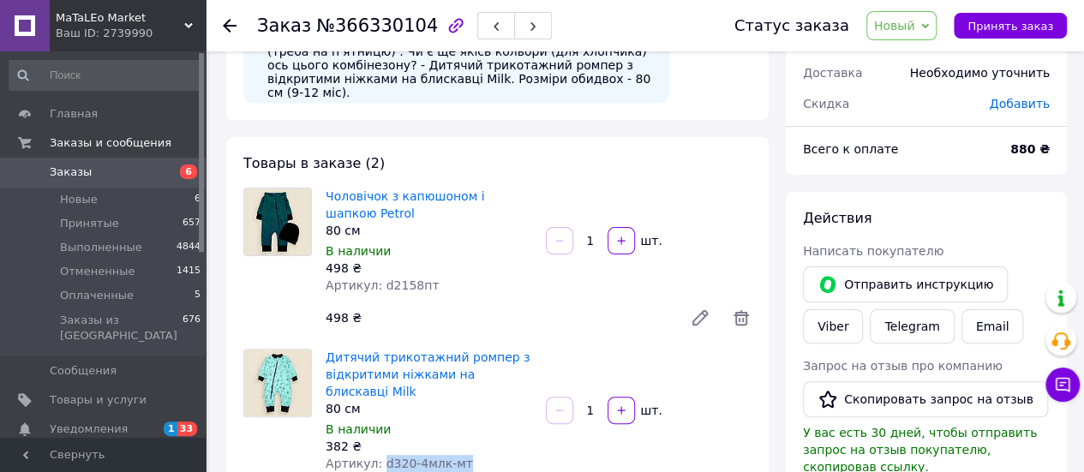
scroll to position [0, 0]
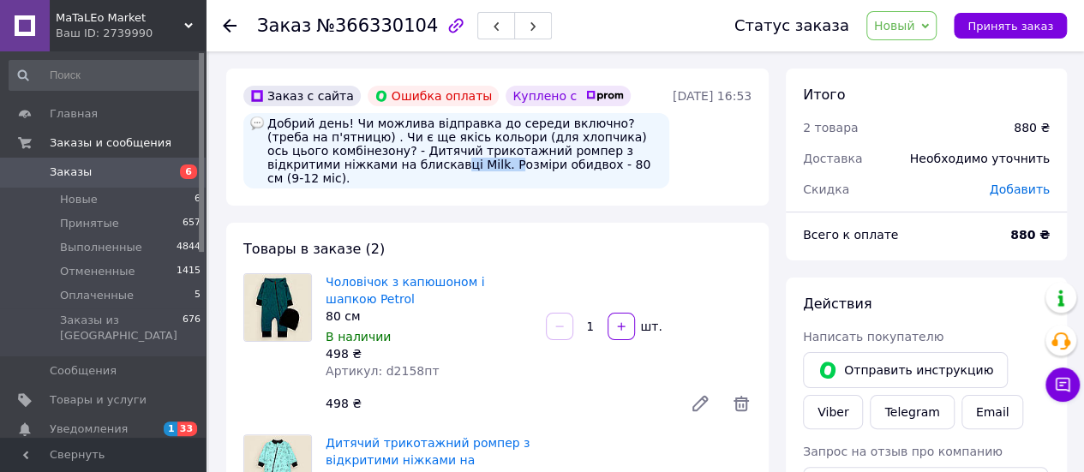
drag, startPoint x: 387, startPoint y: 167, endPoint x: 423, endPoint y: 166, distance: 36.0
click at [423, 166] on div "Добрий день! Чи можлива відправка до середи включно? (треба на п'ятницю) . Чи є…" at bounding box center [456, 150] width 426 height 75
click at [1065, 392] on icon at bounding box center [1062, 384] width 17 height 17
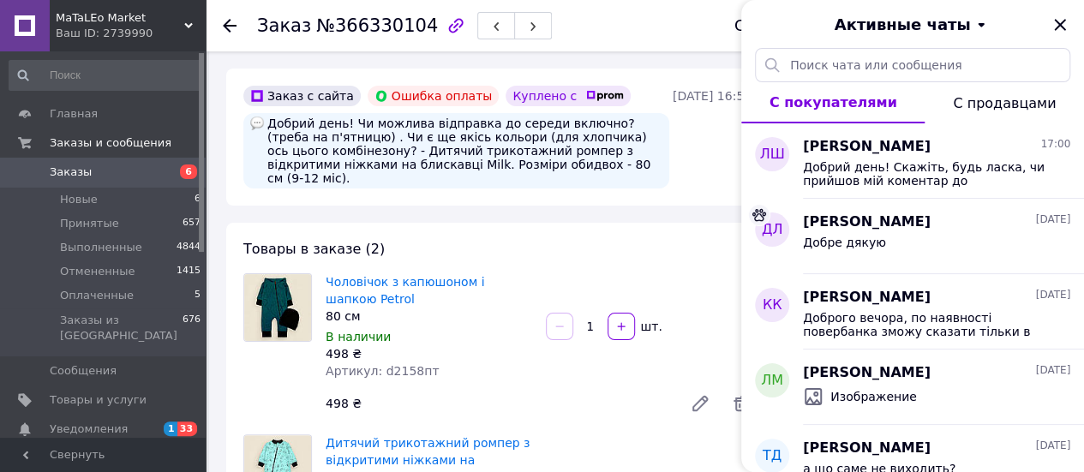
click at [613, 223] on div "Товары в заказе (2) Чоловічок з капюшоном і шапкою Petrol 80 см В наличии 498 ₴…" at bounding box center [497, 452] width 543 height 459
click at [1053, 18] on icon "Закрыть" at bounding box center [1060, 25] width 21 height 21
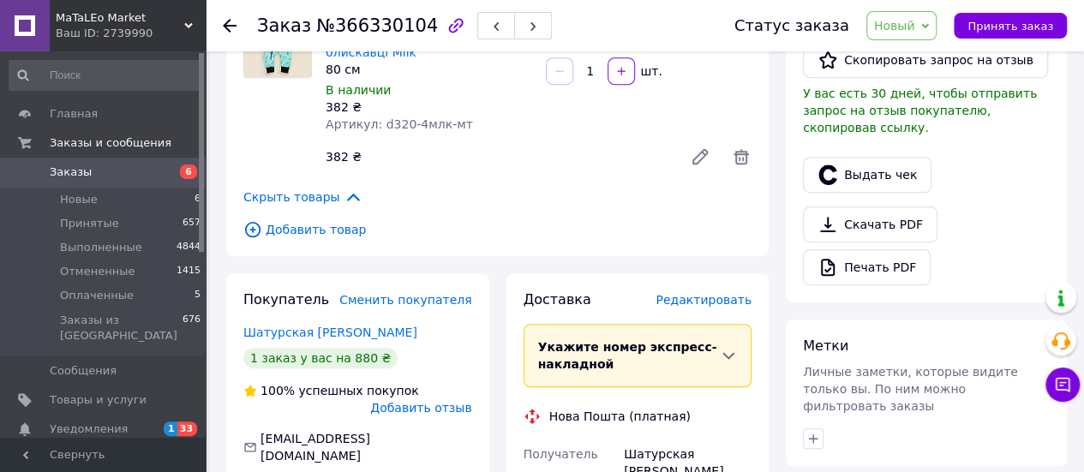
scroll to position [429, 0]
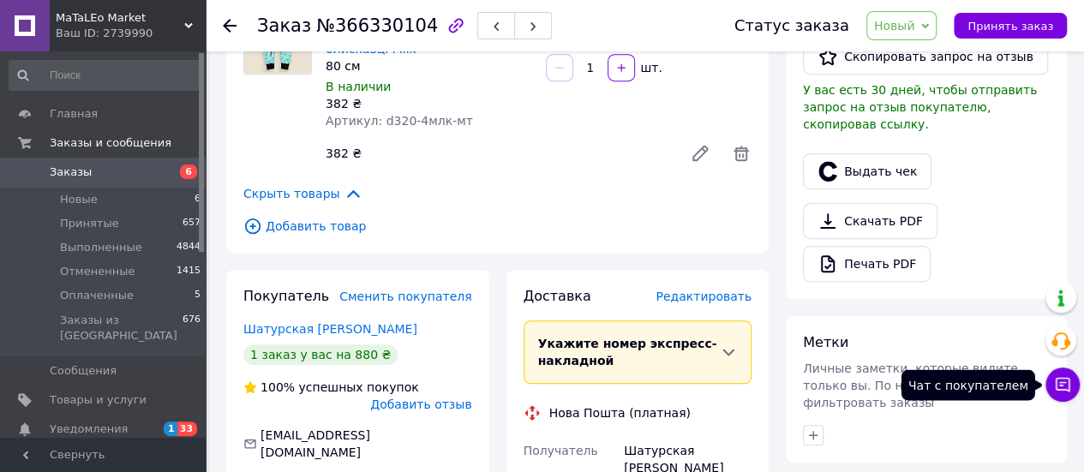
click at [1060, 387] on icon at bounding box center [1063, 385] width 15 height 15
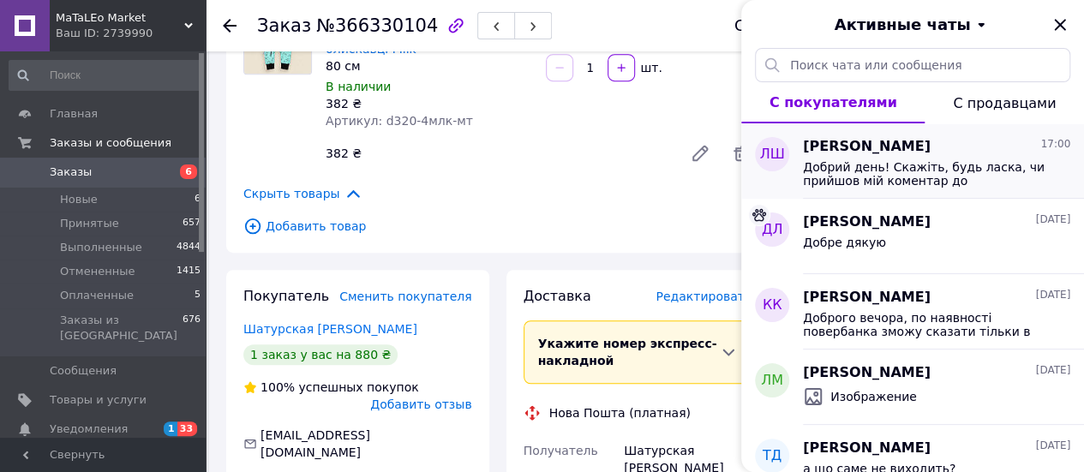
click at [903, 171] on span "Добрий день! Скажіть, будь ласка, чи прийшов мій коментар до замовлення? на рах…" at bounding box center [924, 173] width 243 height 27
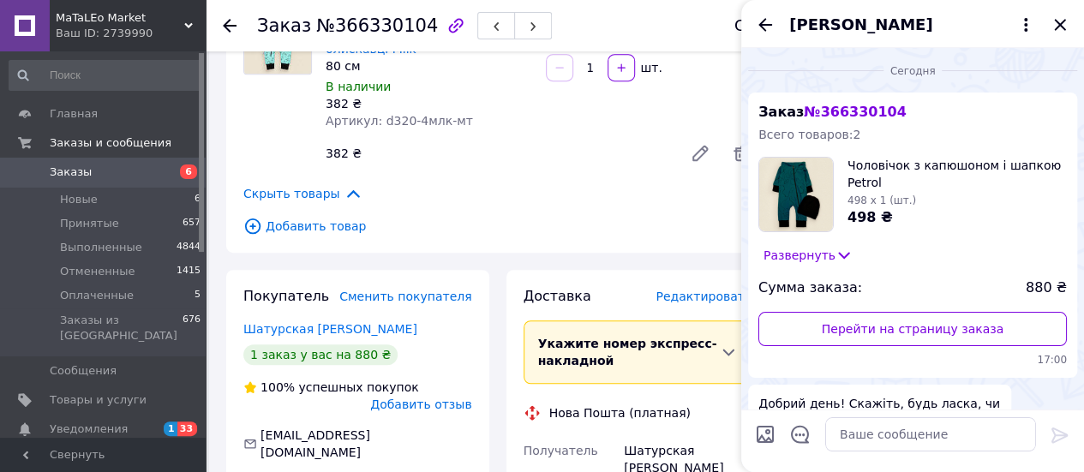
scroll to position [186, 0]
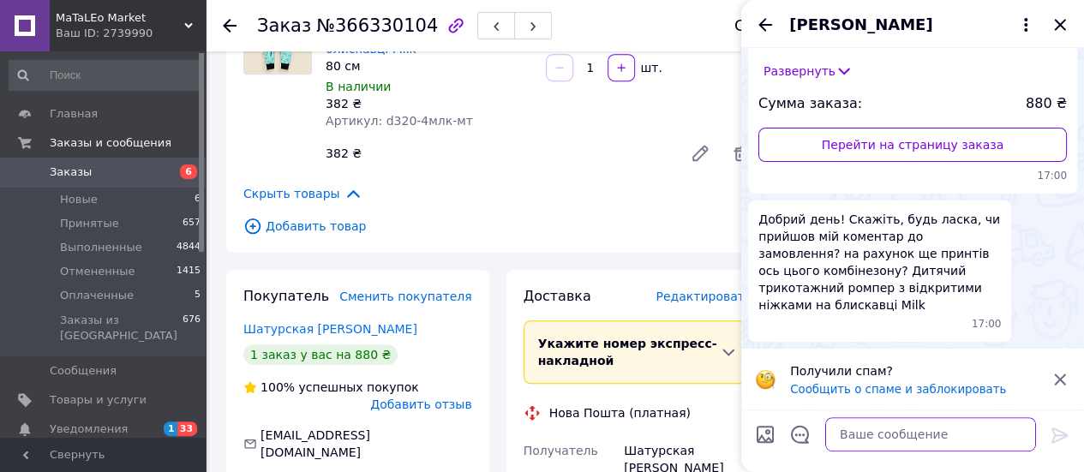
click at [877, 441] on textarea at bounding box center [930, 434] width 211 height 34
type textarea "L"
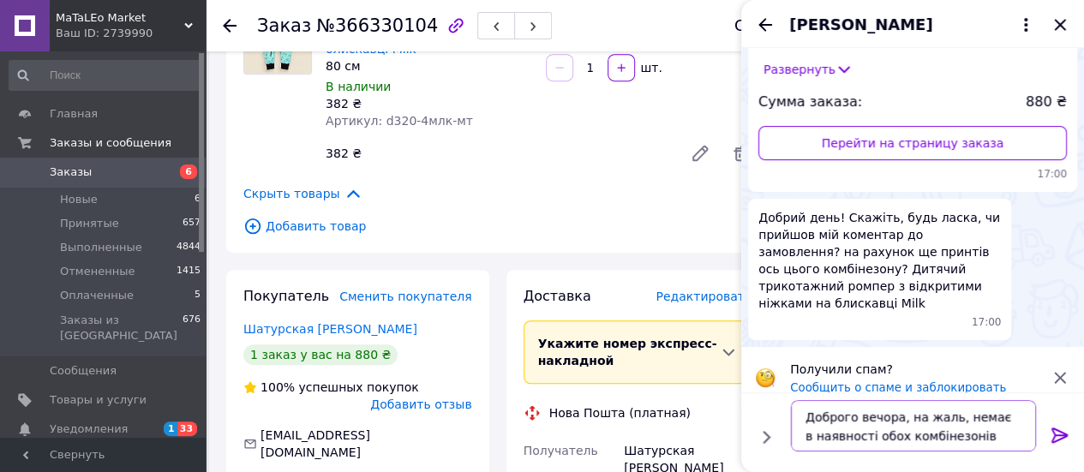
click at [992, 418] on textarea "Доброго вечора, на жаль, немає в наявності обох комбінезонів" at bounding box center [913, 425] width 245 height 51
drag, startPoint x: 989, startPoint y: 415, endPoint x: 987, endPoint y: 435, distance: 19.8
click at [989, 416] on textarea "Доброго вечора, на жаль, немає в наявності обох комбінезонів" at bounding box center [913, 425] width 245 height 51
type textarea "Доброго вечора, на жаль, немає уже в наявності обох комбінезонів"
click at [1056, 433] on icon at bounding box center [1060, 435] width 21 height 21
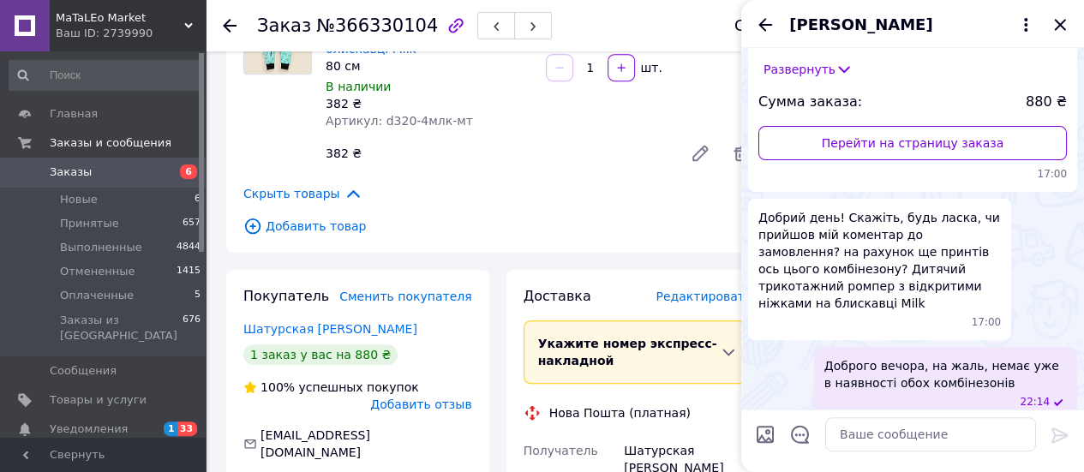
scroll to position [202, 0]
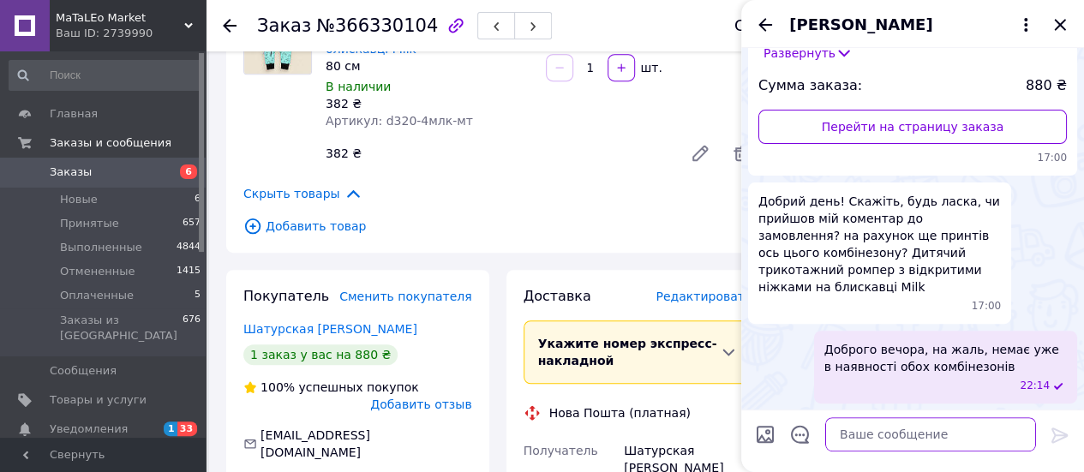
click at [860, 431] on textarea at bounding box center [930, 434] width 211 height 34
type textarea "є такі"
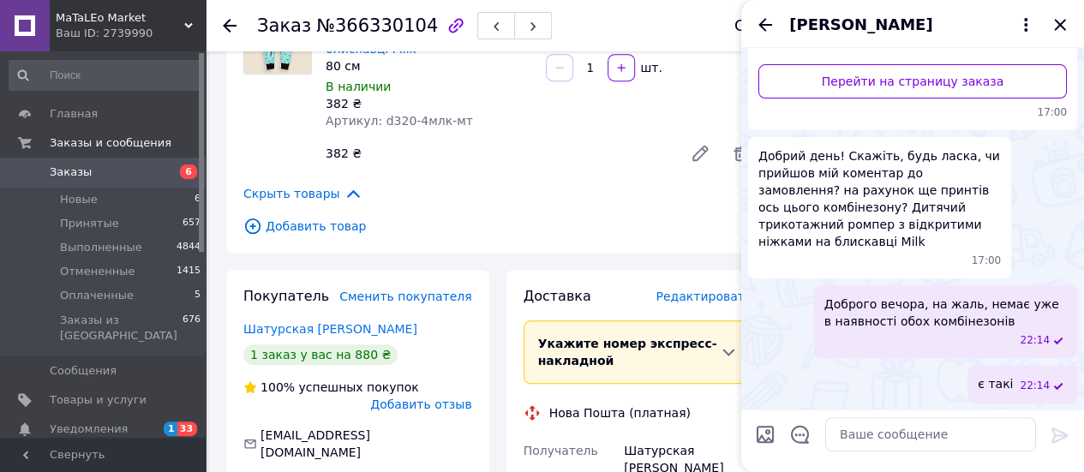
click at [765, 434] on input "Загрузить файлы" at bounding box center [765, 434] width 21 height 21
type input "C:\fakepath\kombezkap-dvyhn-moln-haki-00-1200x800.jpg"
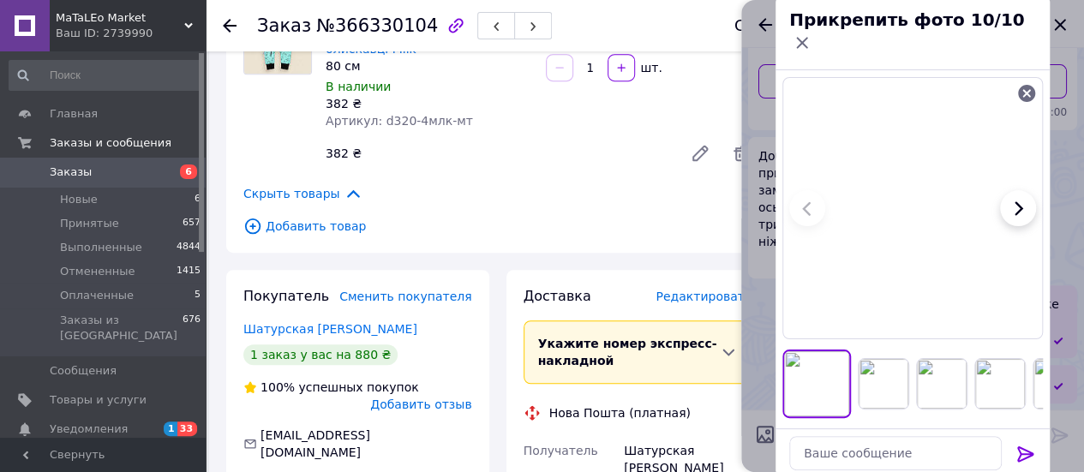
click at [1026, 445] on icon at bounding box center [1026, 454] width 21 height 21
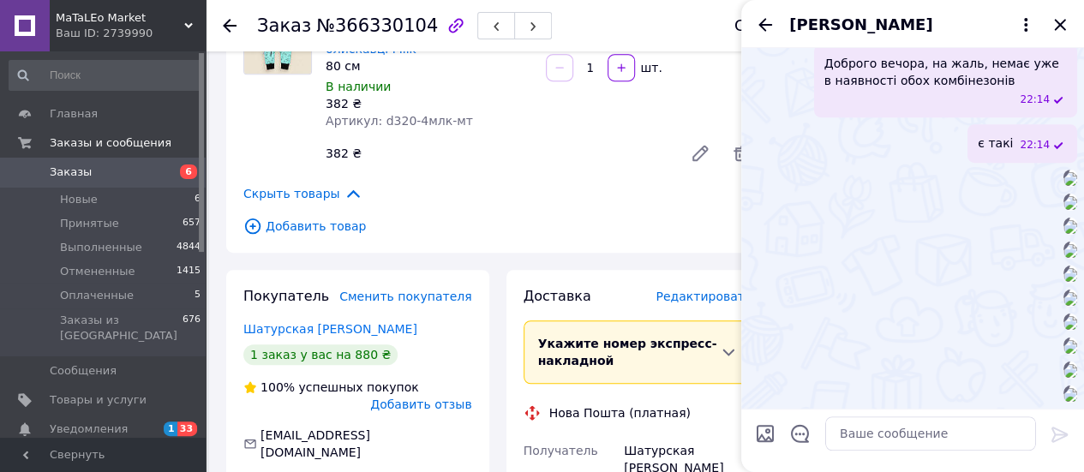
scroll to position [2072, 0]
click at [618, 163] on div "Товары в заказе (2) Чоловічок з капюшоном і шапкою Petrol 80 см В наличии 498 ₴…" at bounding box center [497, 23] width 543 height 459
click at [226, 26] on use at bounding box center [230, 26] width 14 height 14
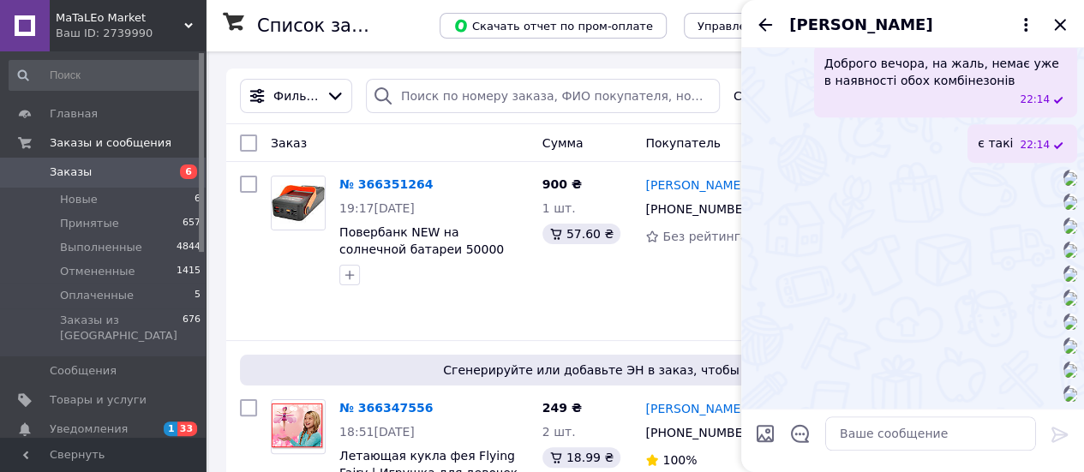
click at [602, 149] on div "Сумма" at bounding box center [588, 143] width 104 height 31
